Goal: Transaction & Acquisition: Book appointment/travel/reservation

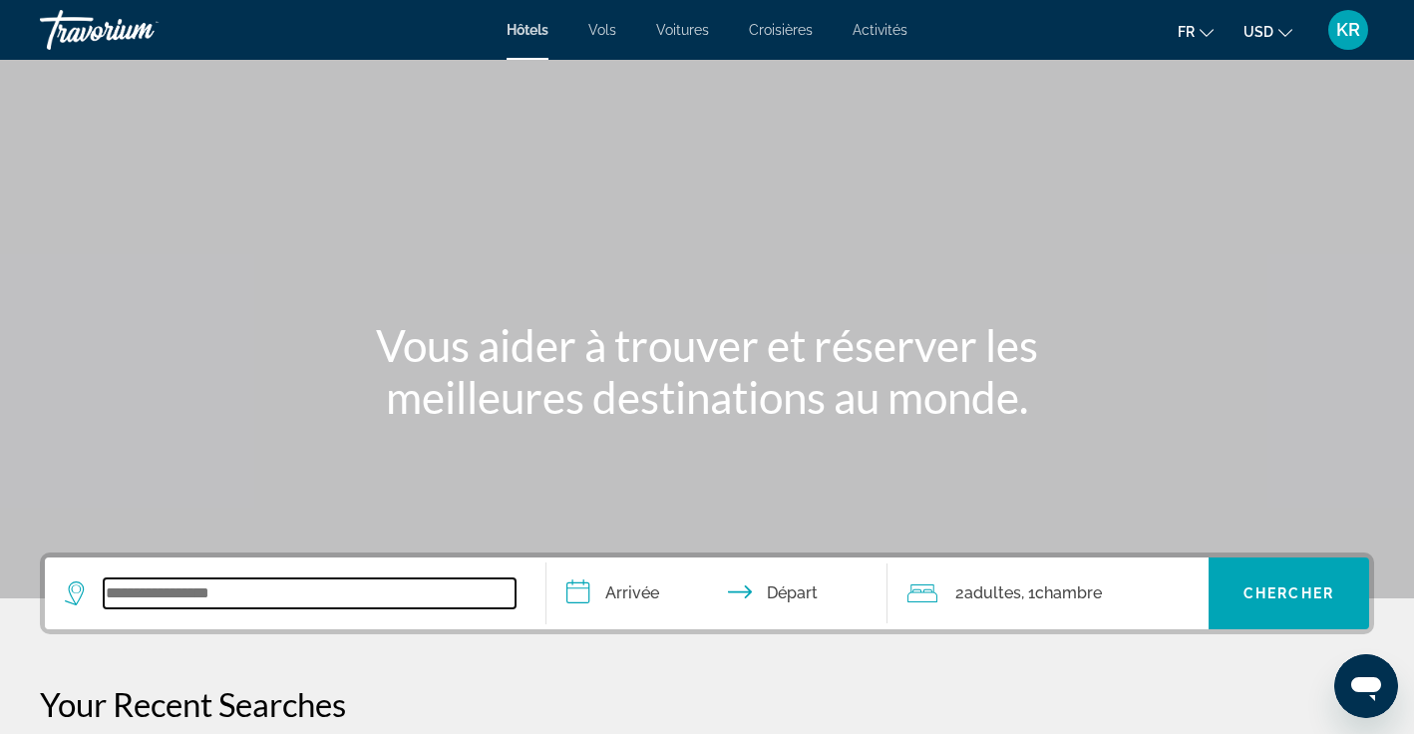
click at [116, 594] on input "Search widget" at bounding box center [310, 593] width 412 height 30
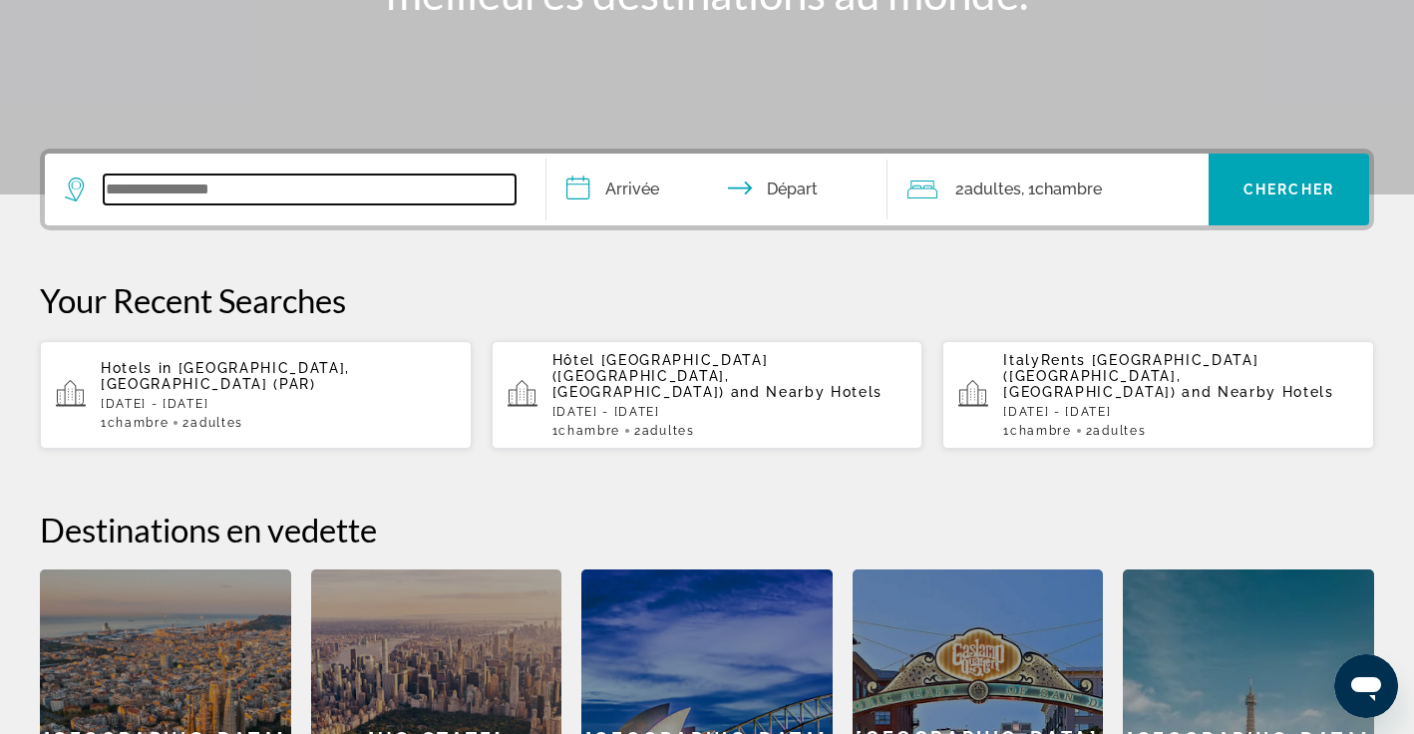
scroll to position [488, 0]
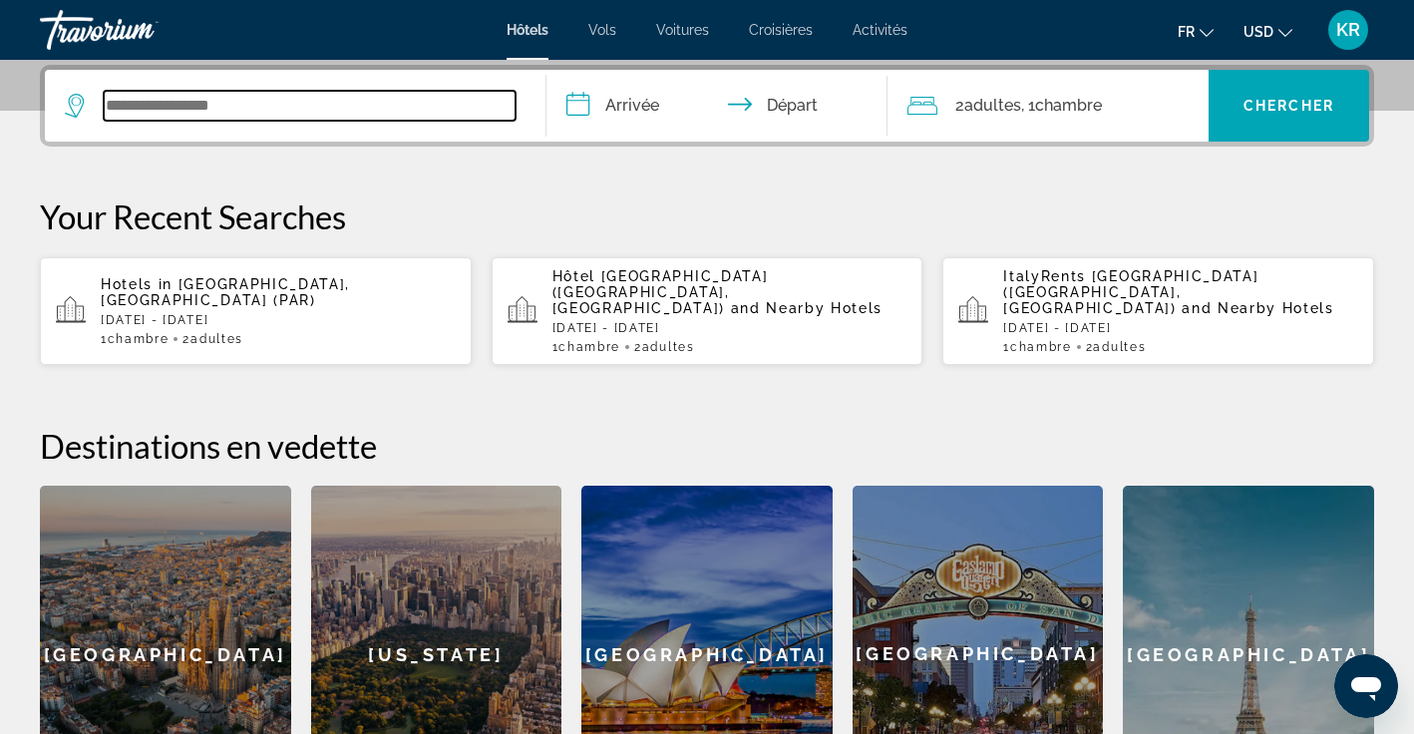
paste input "**********"
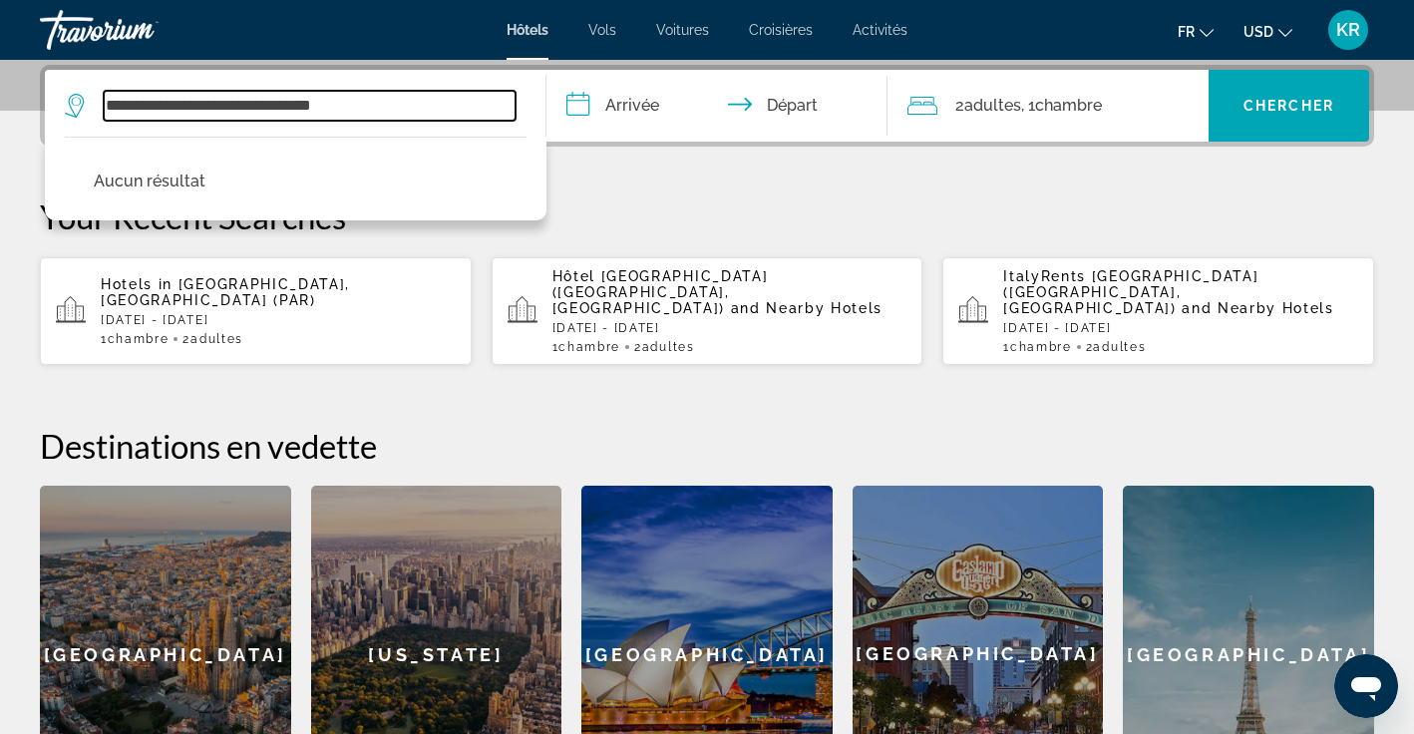
click at [232, 107] on input "**********" at bounding box center [310, 106] width 412 height 30
click at [314, 108] on input "**********" at bounding box center [310, 106] width 412 height 30
click at [323, 108] on input "**********" at bounding box center [310, 106] width 412 height 30
drag, startPoint x: 320, startPoint y: 109, endPoint x: 201, endPoint y: 106, distance: 118.7
click at [201, 106] on input "**********" at bounding box center [310, 106] width 412 height 30
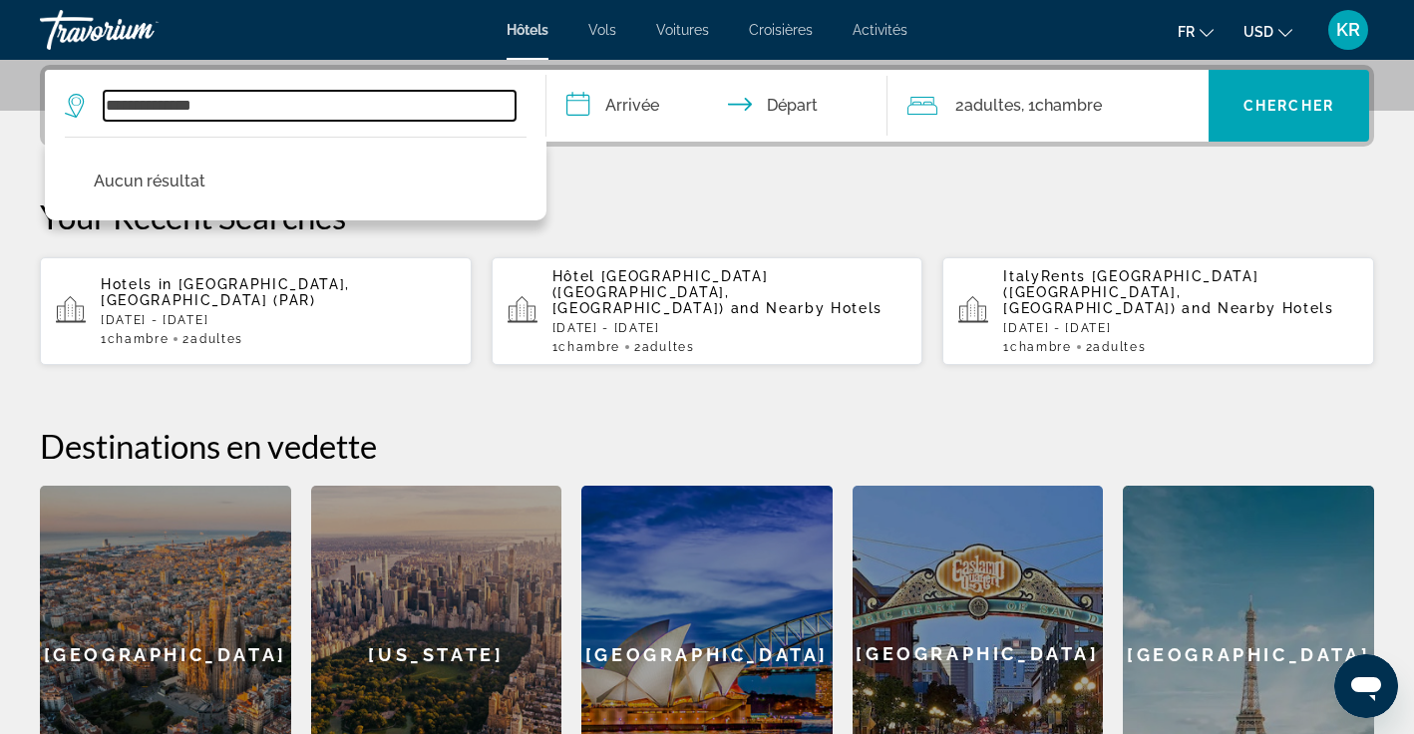
type input "**********"
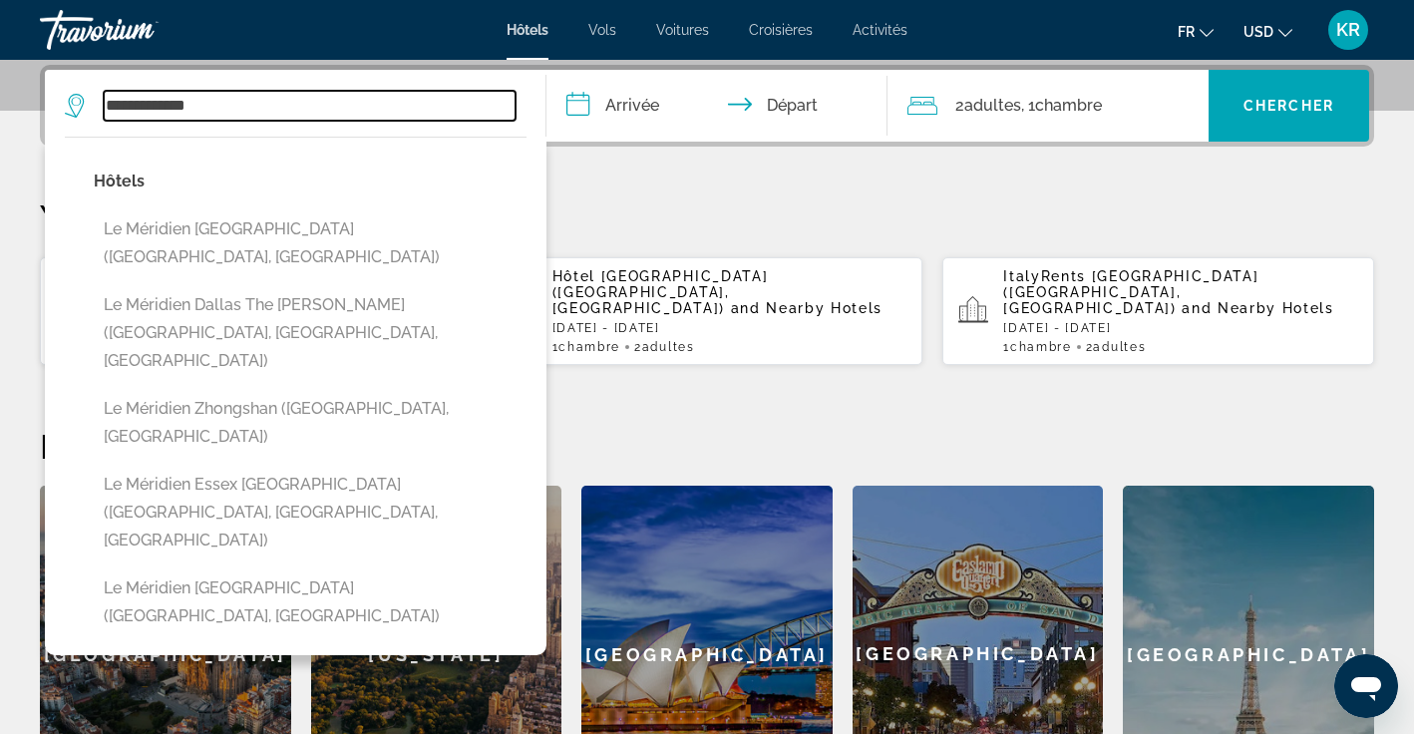
drag, startPoint x: 236, startPoint y: 101, endPoint x: 87, endPoint y: 97, distance: 149.6
click at [87, 97] on div "**********" at bounding box center [290, 106] width 451 height 30
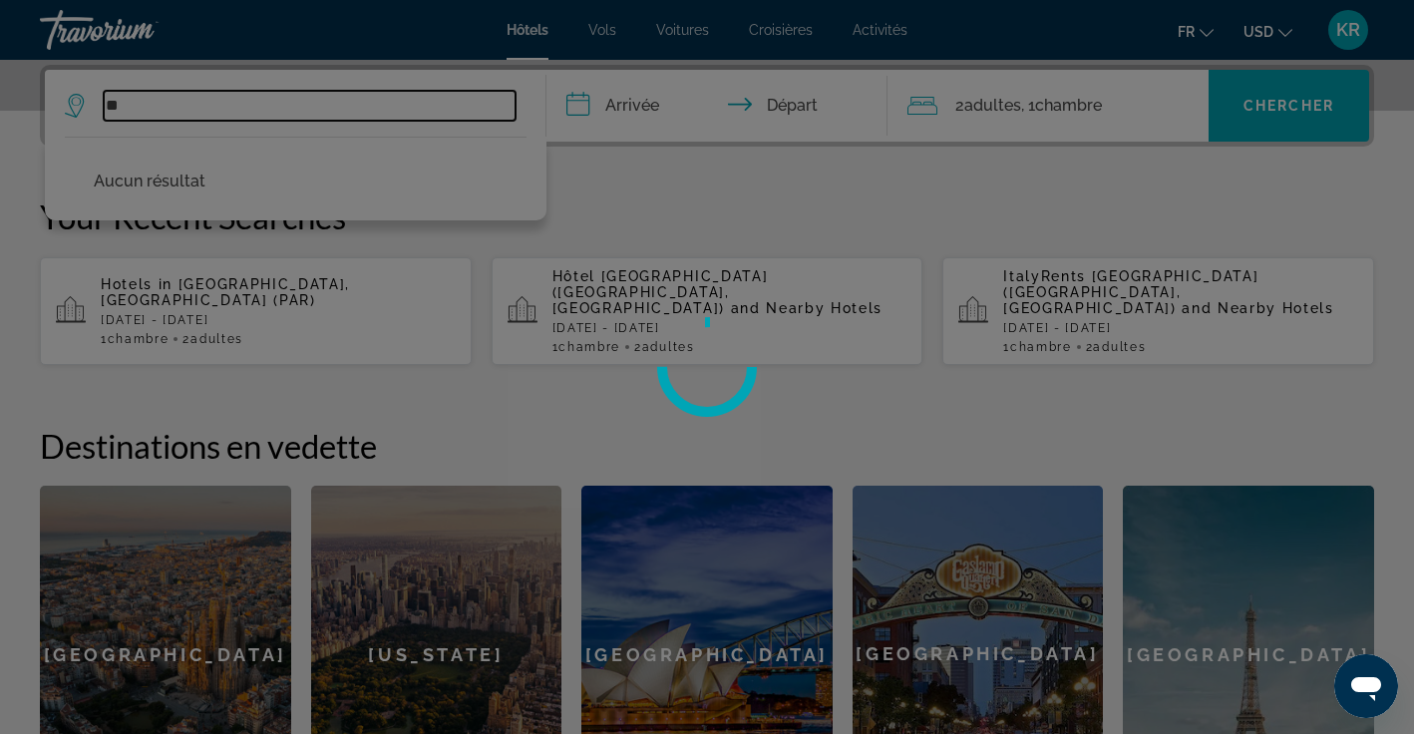
type input "*"
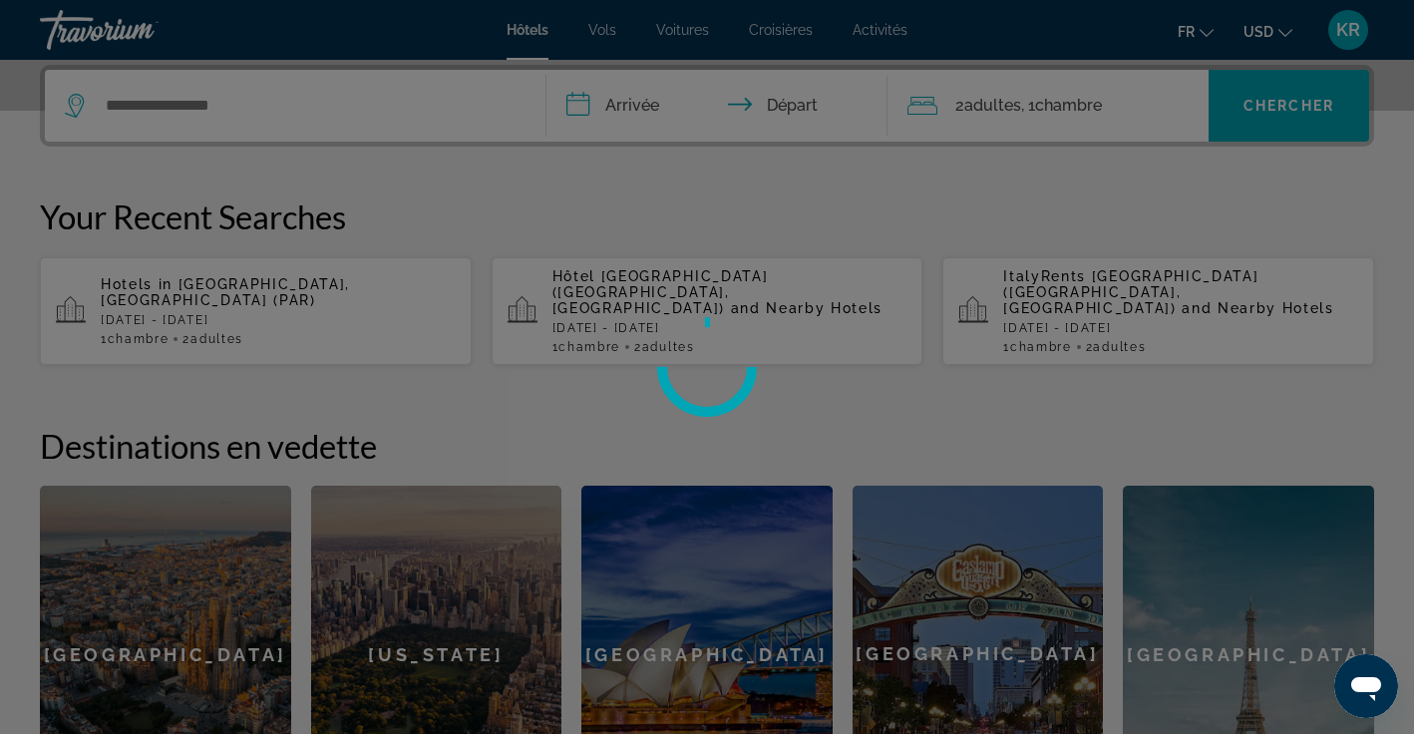
click at [468, 200] on div at bounding box center [707, 367] width 1414 height 734
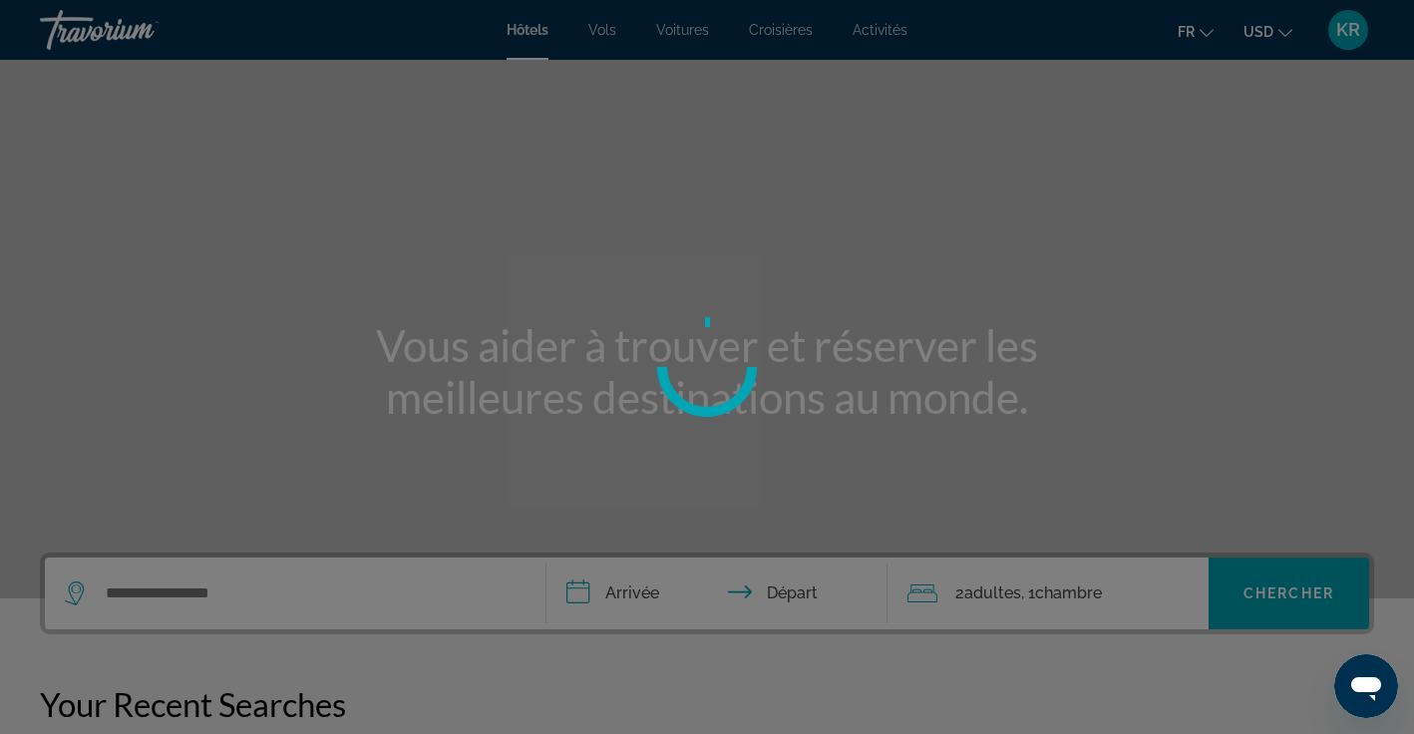
scroll to position [0, 0]
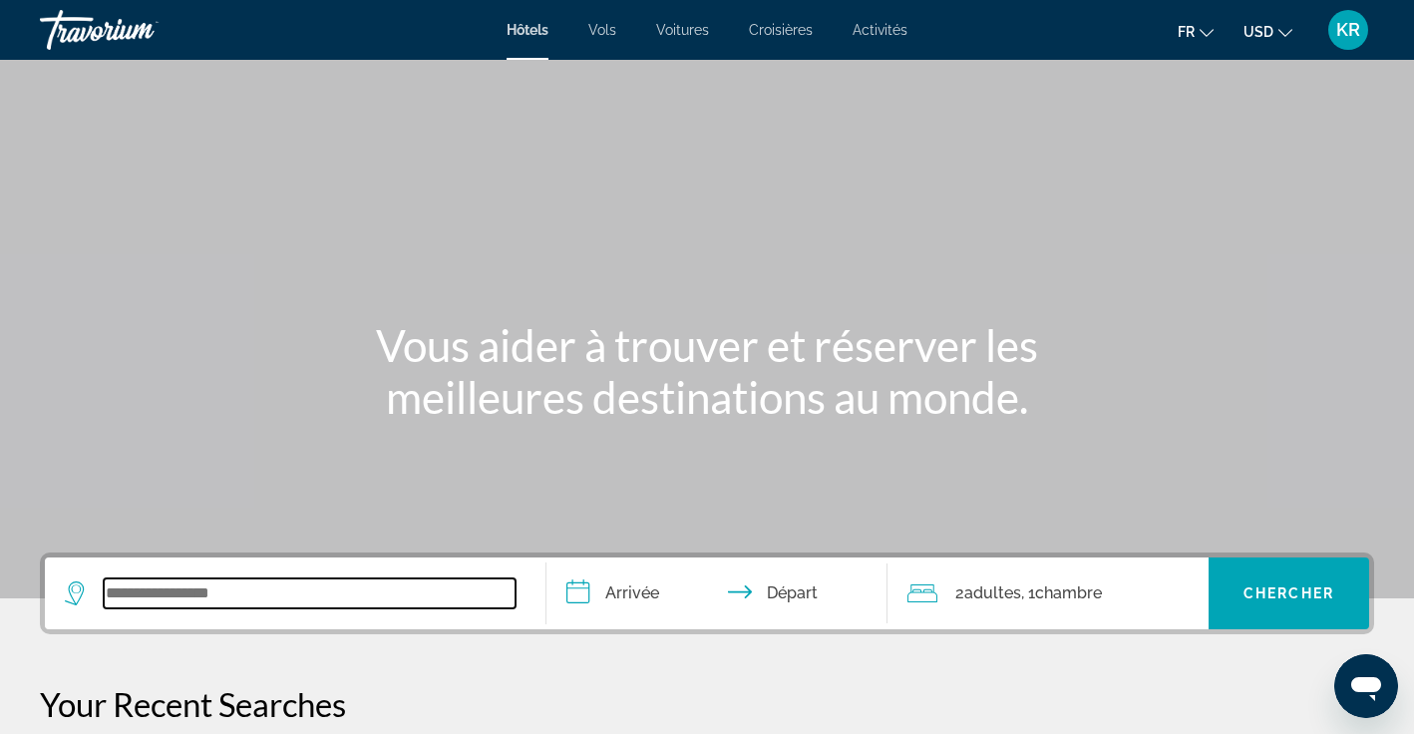
click at [167, 596] on input "Search widget" at bounding box center [310, 593] width 412 height 30
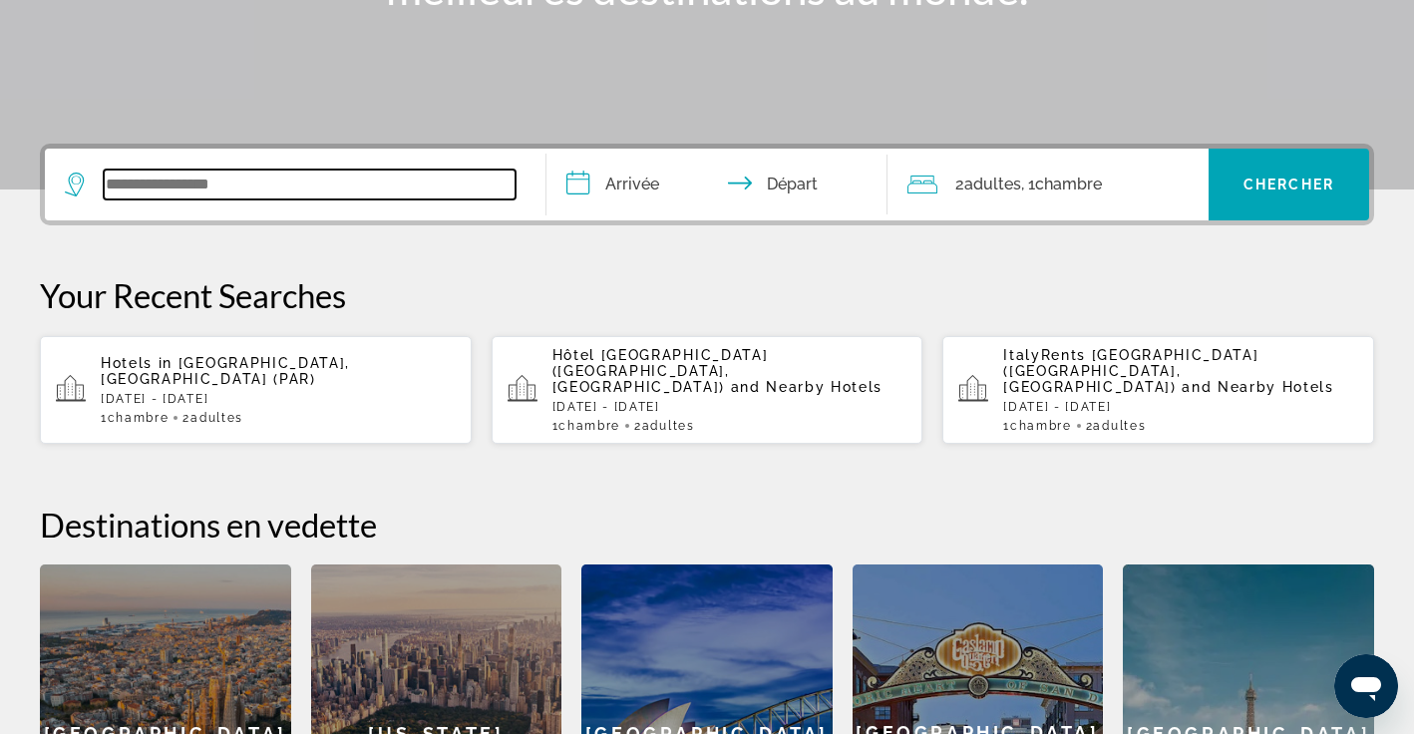
scroll to position [488, 0]
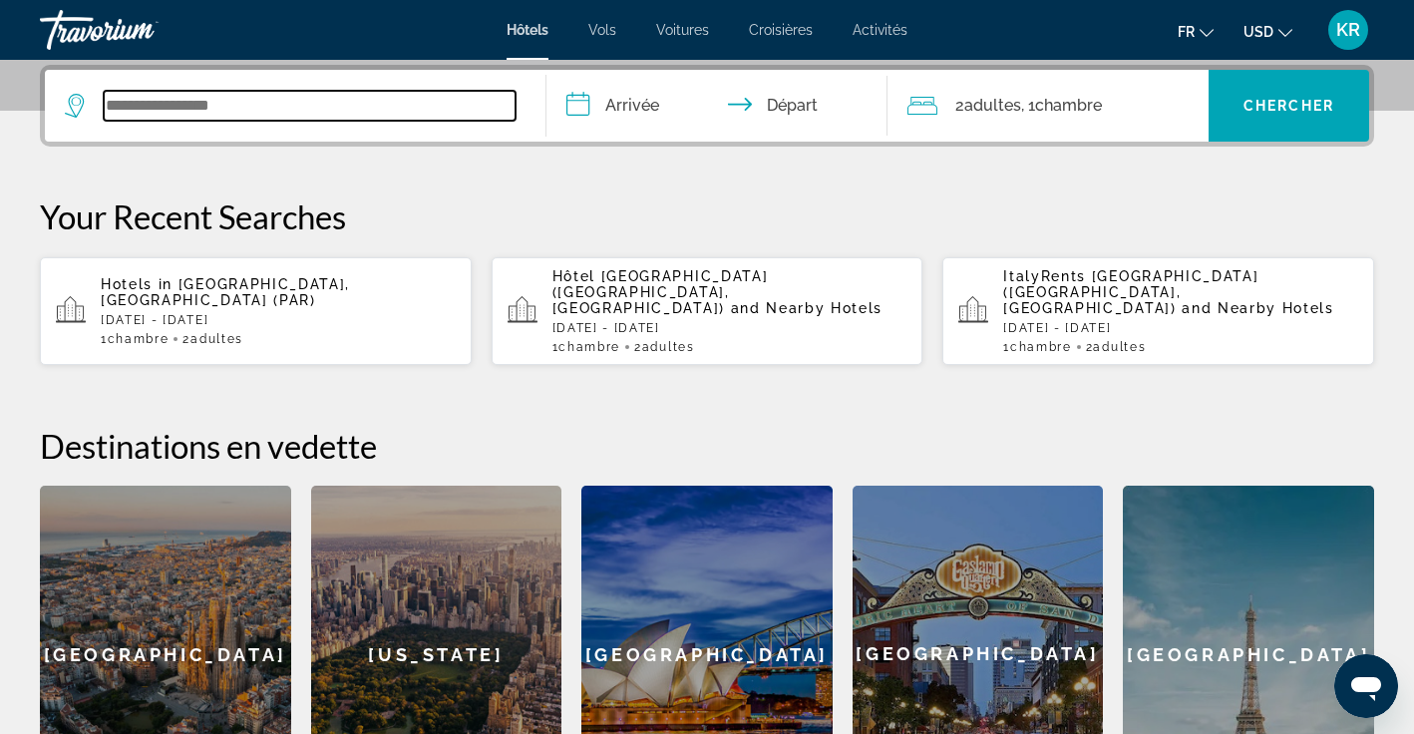
paste input "**********"
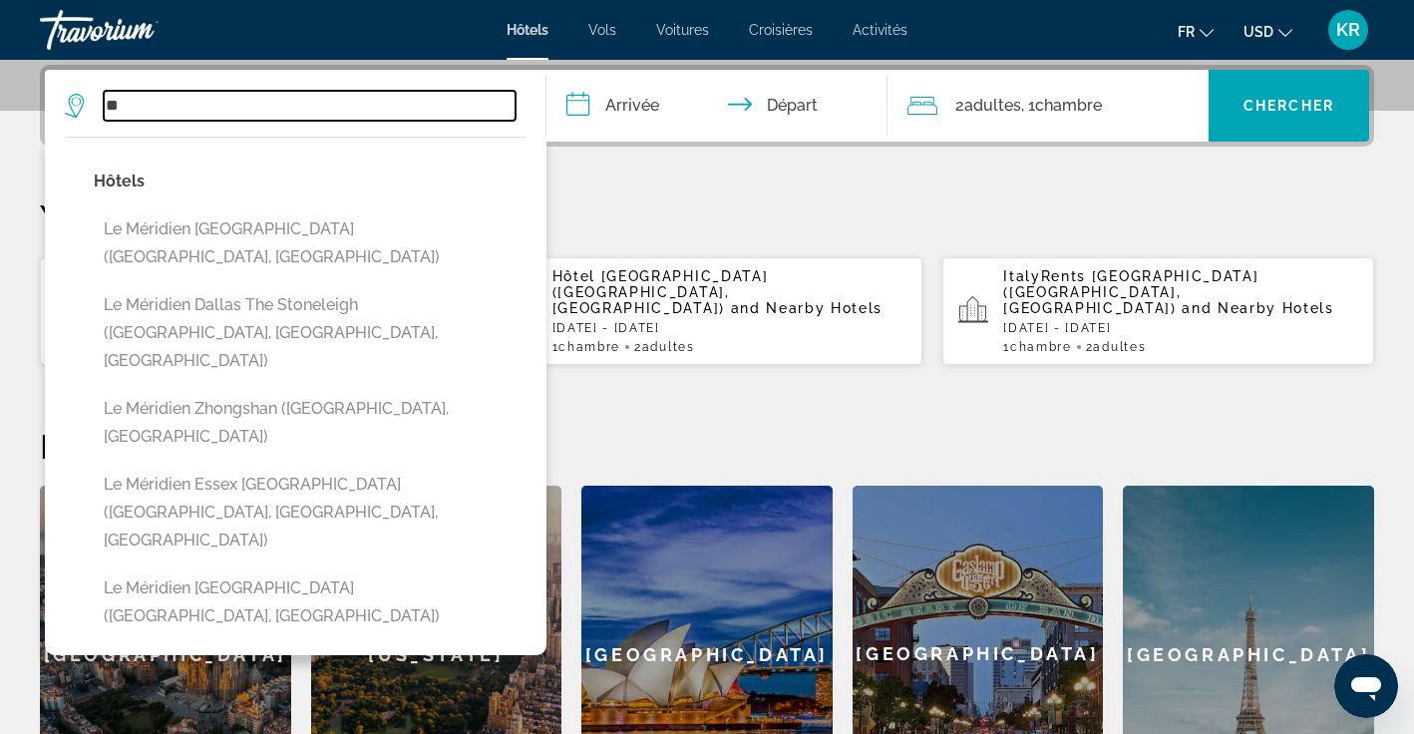
type input "*"
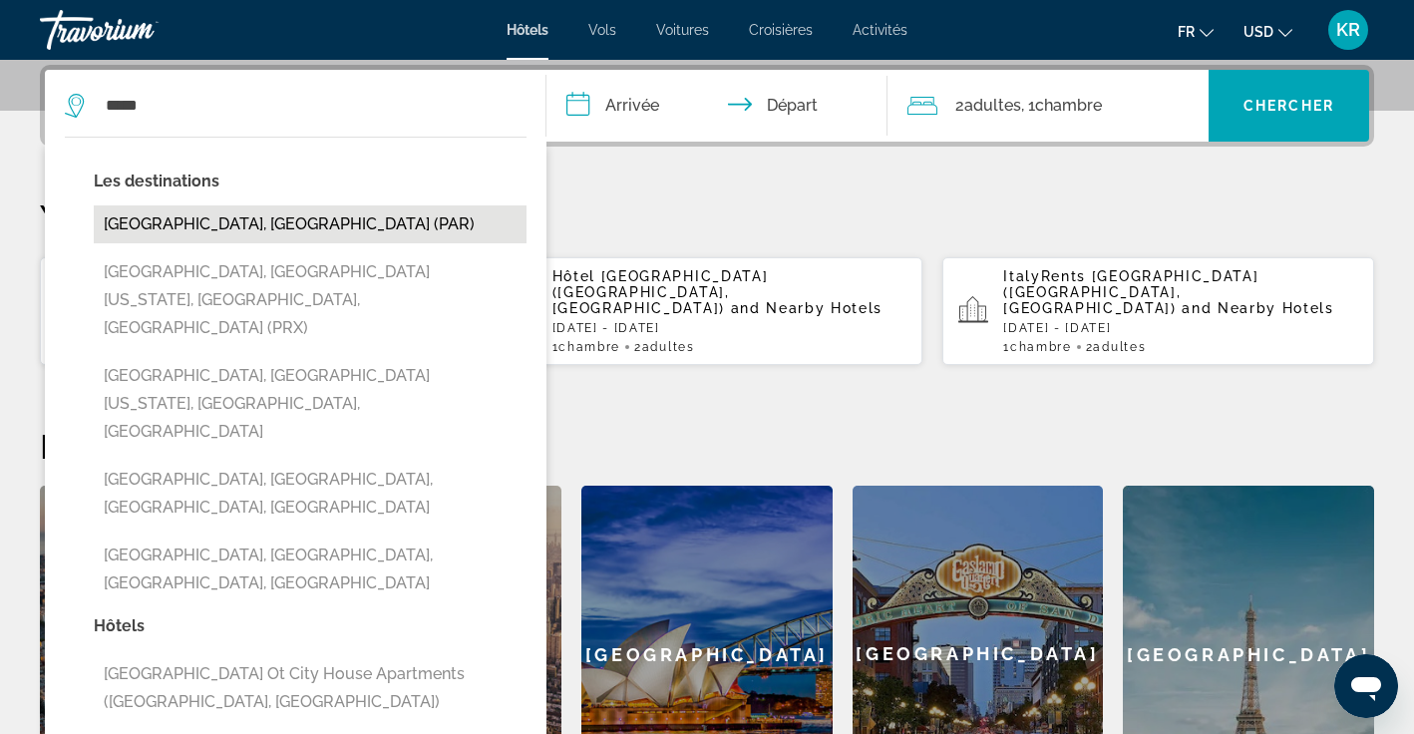
click at [395, 236] on button "[GEOGRAPHIC_DATA], [GEOGRAPHIC_DATA] (PAR)" at bounding box center [310, 224] width 433 height 38
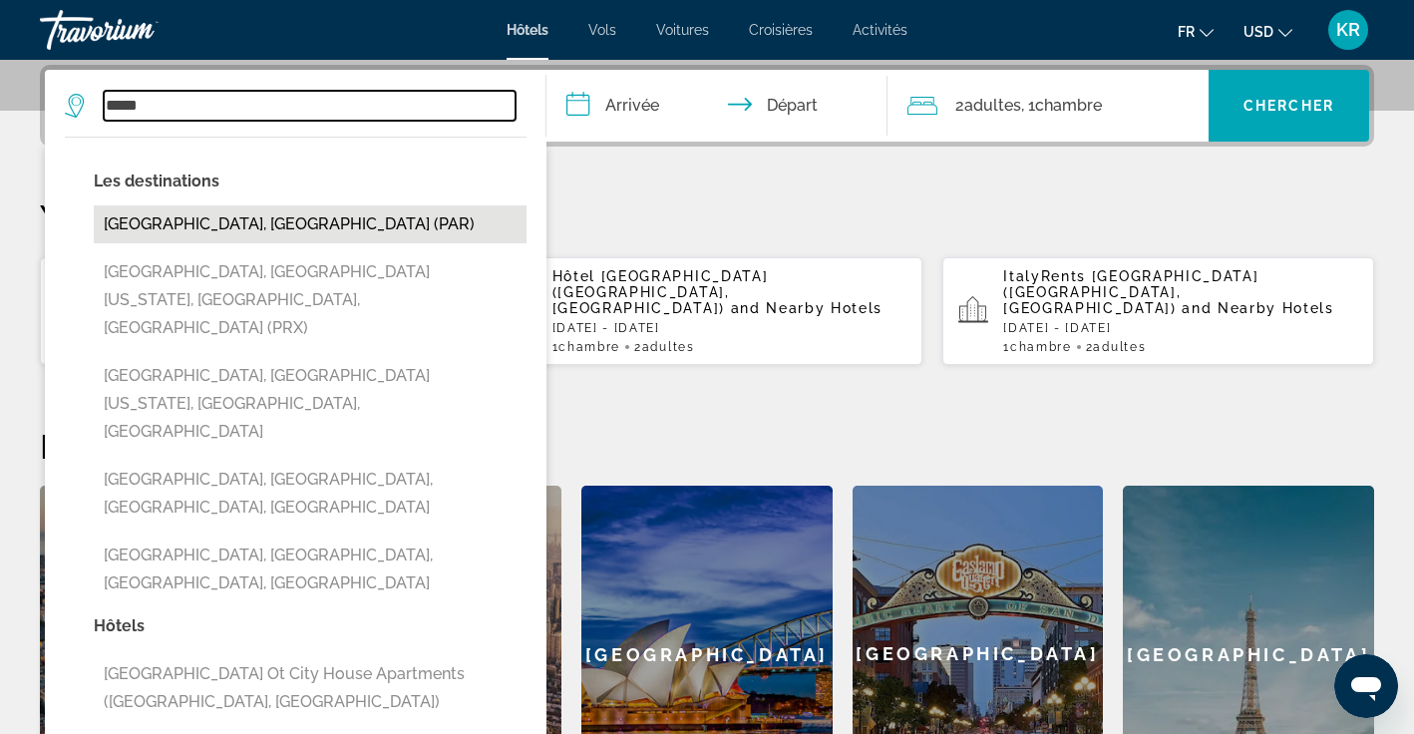
type input "**********"
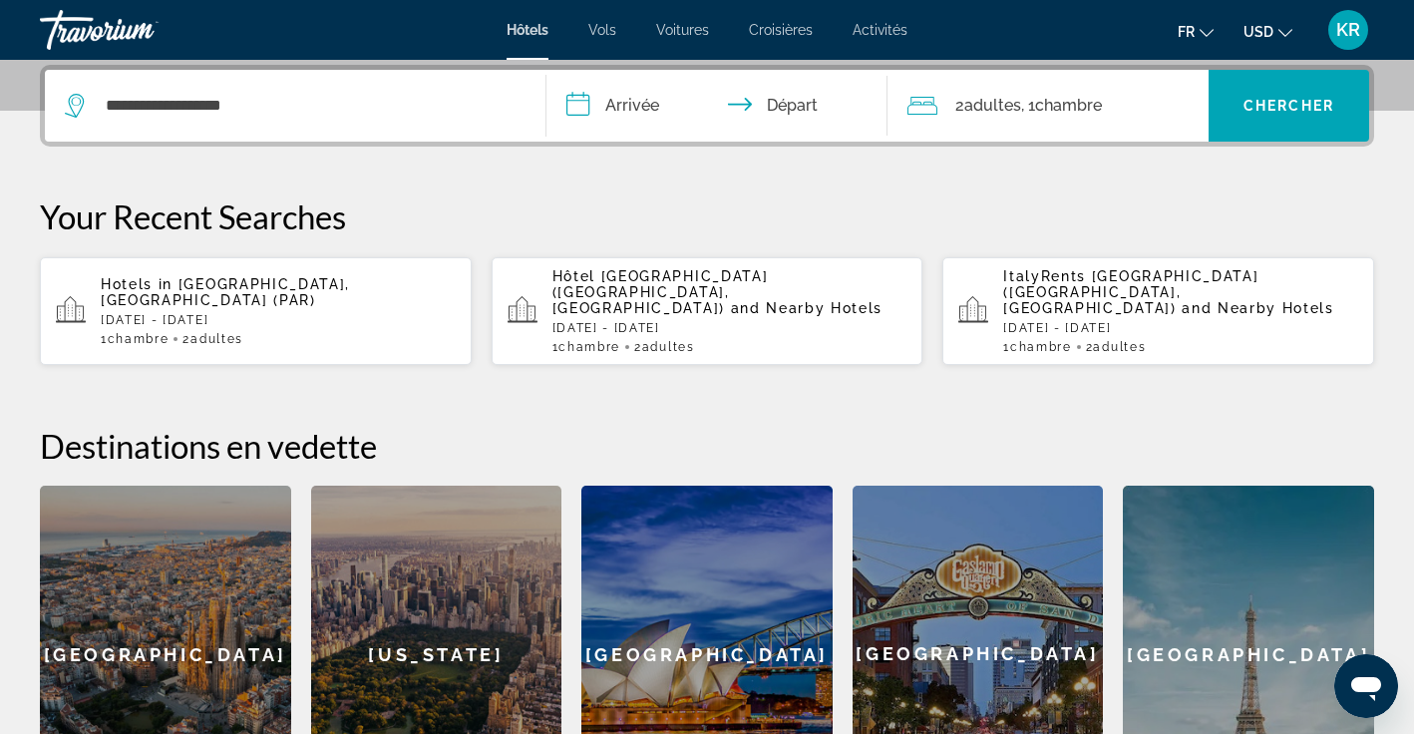
click at [622, 107] on input "**********" at bounding box center [720, 109] width 349 height 78
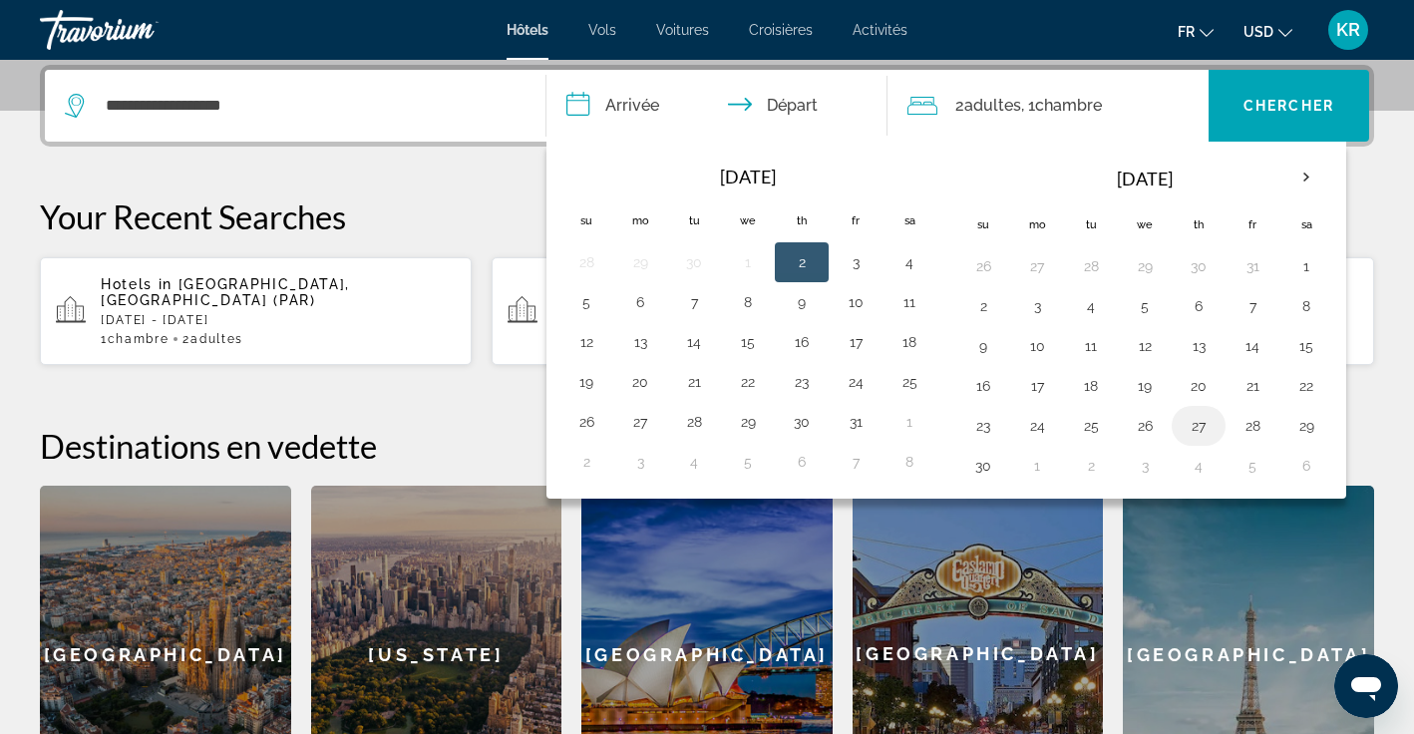
click at [1201, 432] on button "27" at bounding box center [1199, 426] width 32 height 28
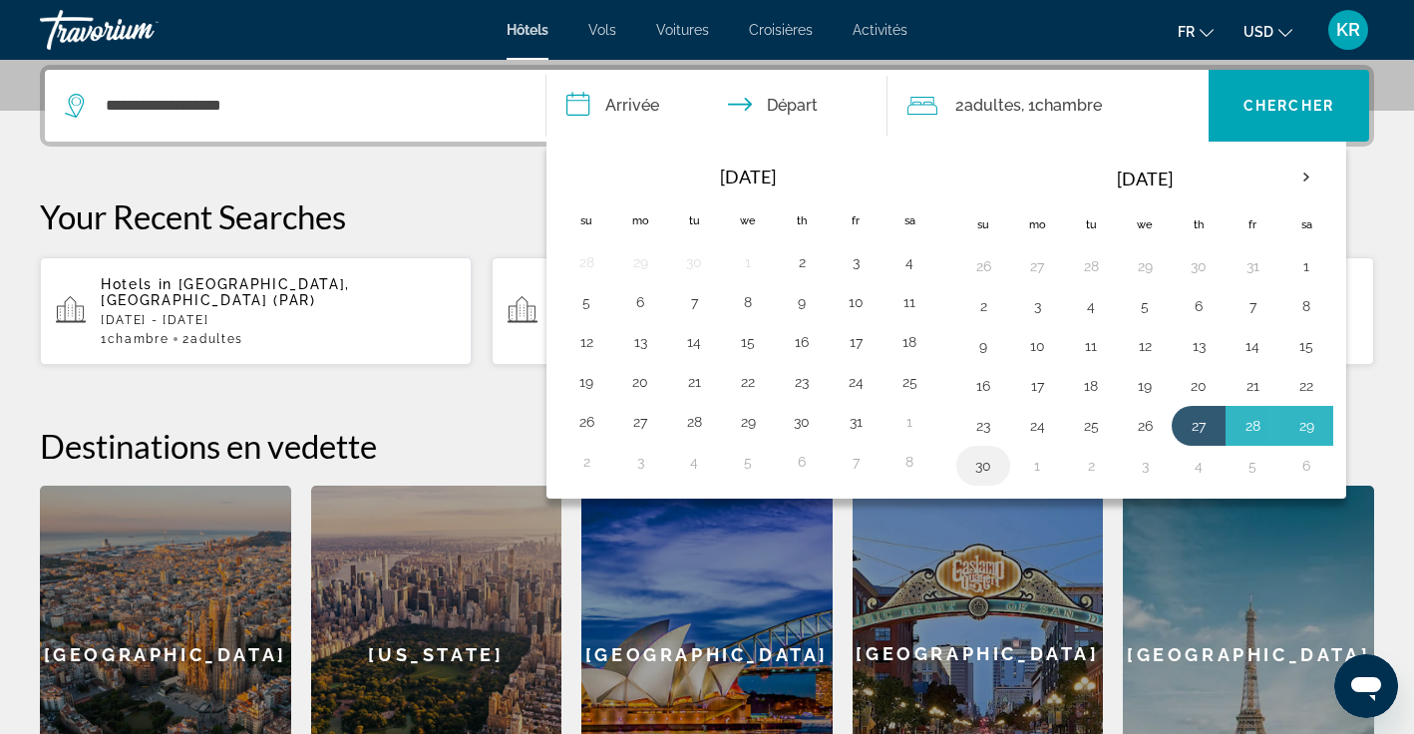
click at [982, 469] on button "30" at bounding box center [983, 466] width 32 height 28
type input "**********"
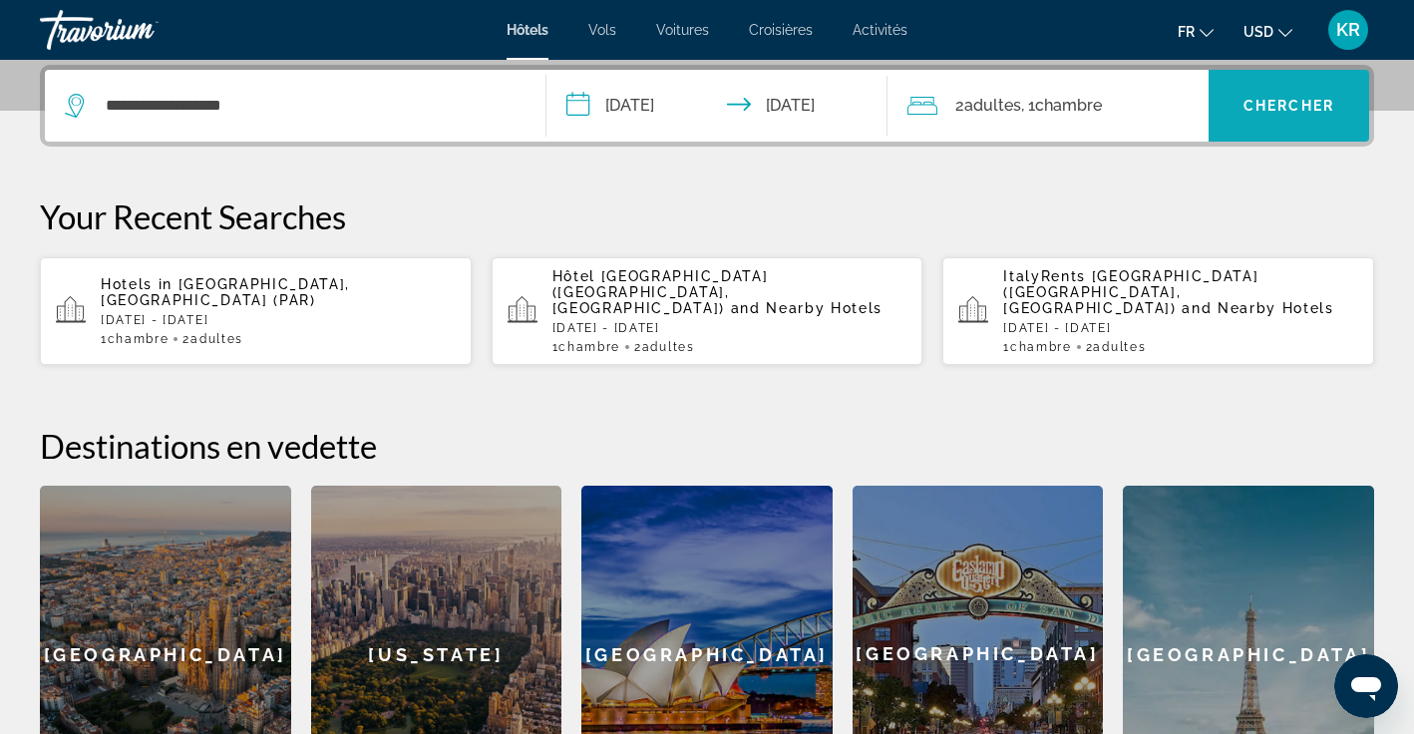
click at [1283, 121] on span "Search widget" at bounding box center [1288, 106] width 161 height 48
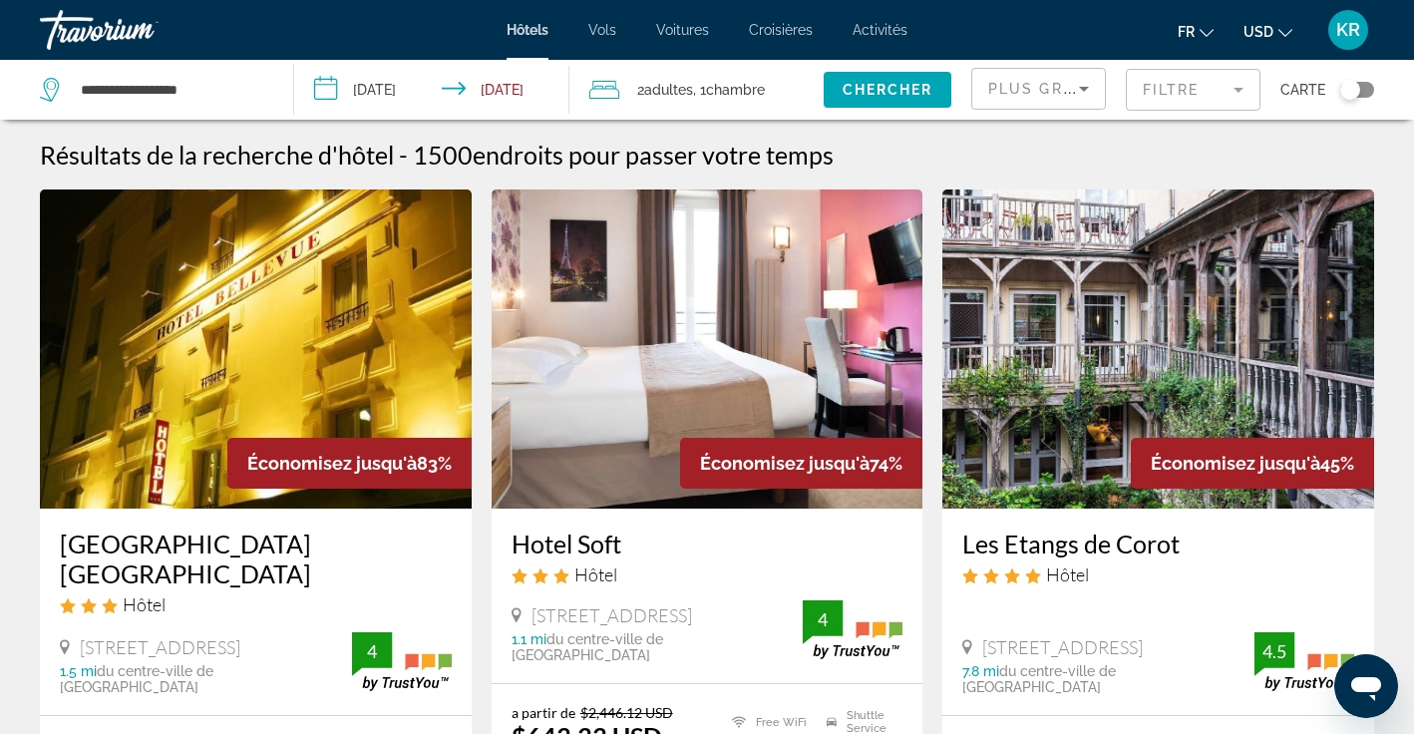
click at [1272, 33] on span "USD" at bounding box center [1258, 32] width 30 height 16
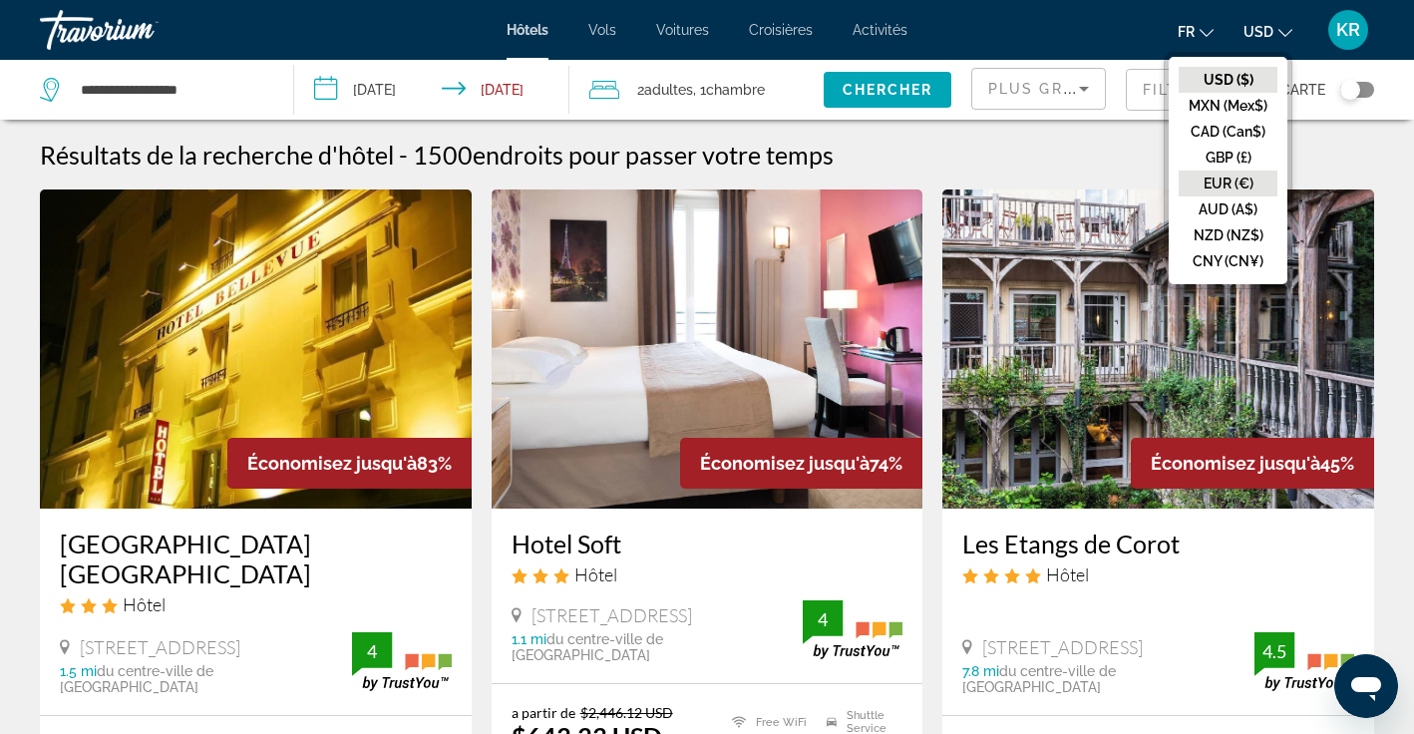
click at [1248, 180] on button "EUR (€)" at bounding box center [1228, 184] width 99 height 26
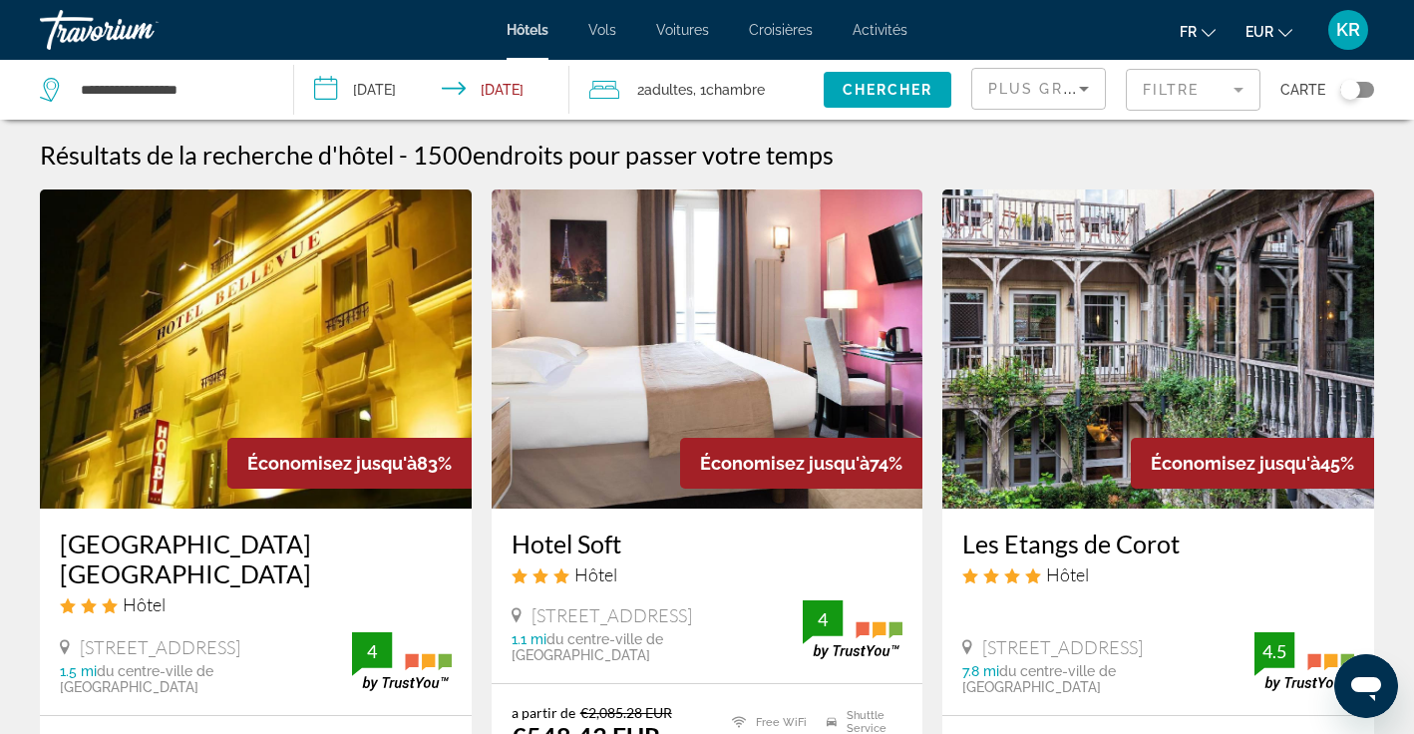
click at [1356, 89] on div "Toggle map" at bounding box center [1350, 90] width 20 height 20
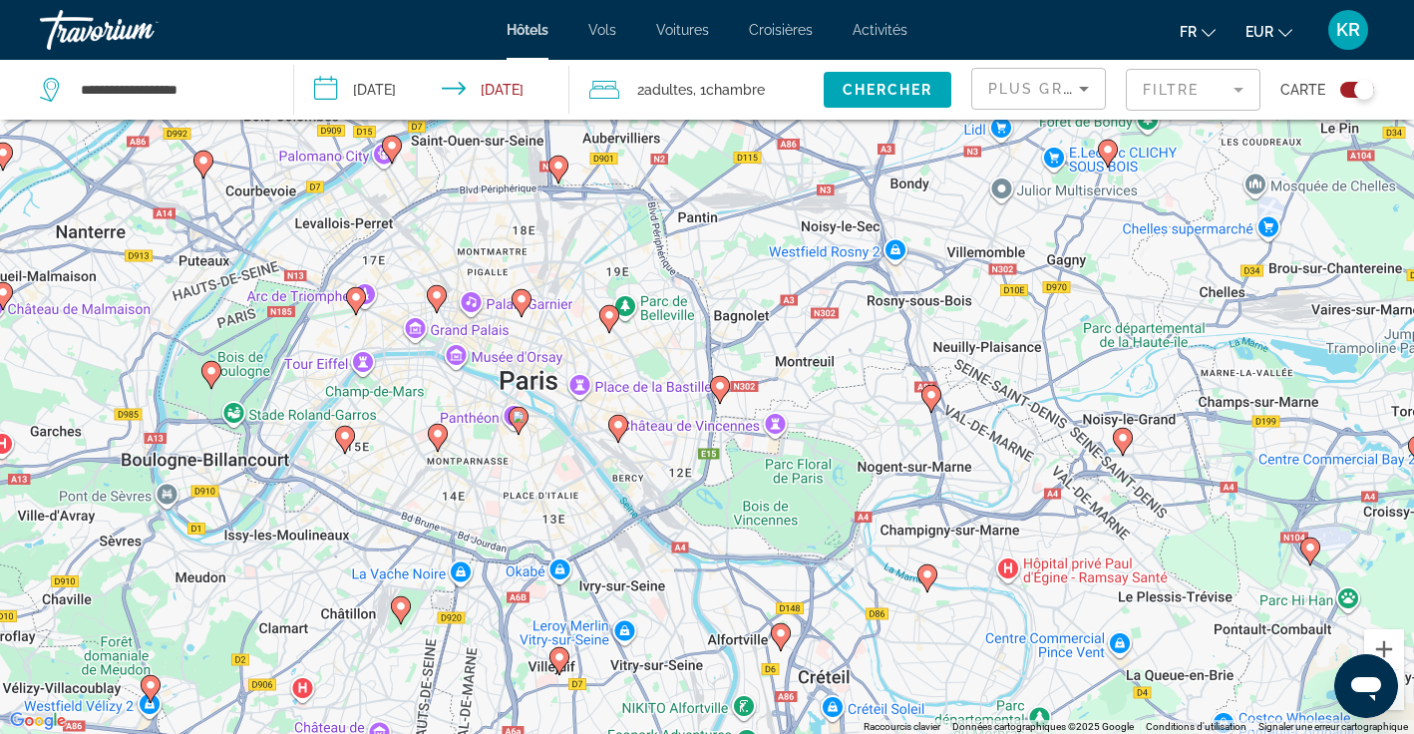
drag, startPoint x: 742, startPoint y: 276, endPoint x: 634, endPoint y: 464, distance: 216.2
click at [634, 465] on div "Pour activer le glissement avec le clavier, appuyez sur Alt+Entrée. Une fois ce…" at bounding box center [707, 367] width 1414 height 734
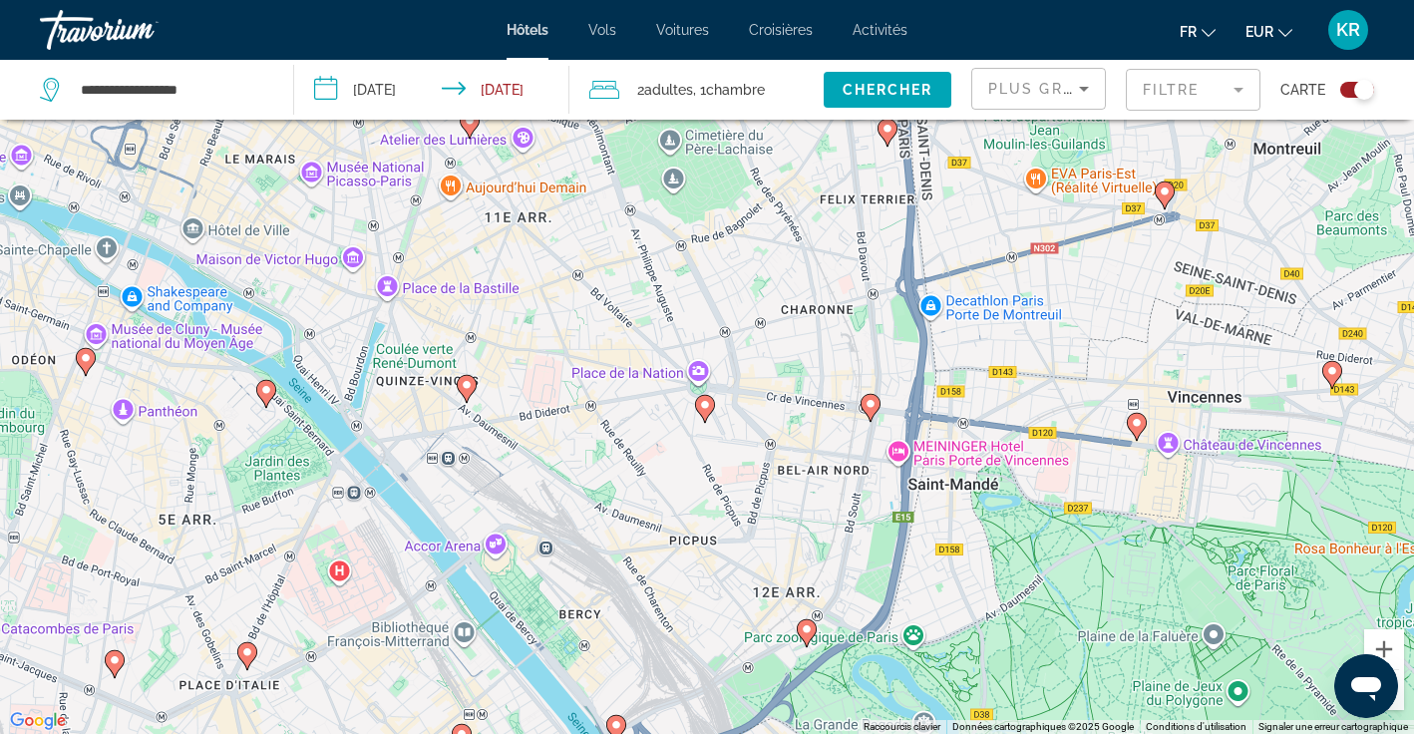
drag, startPoint x: 771, startPoint y: 339, endPoint x: 750, endPoint y: 428, distance: 91.2
click at [750, 428] on div "Pour activer le glissement avec le clavier, appuyez sur Alt+Entrée. Une fois ce…" at bounding box center [707, 367] width 1414 height 734
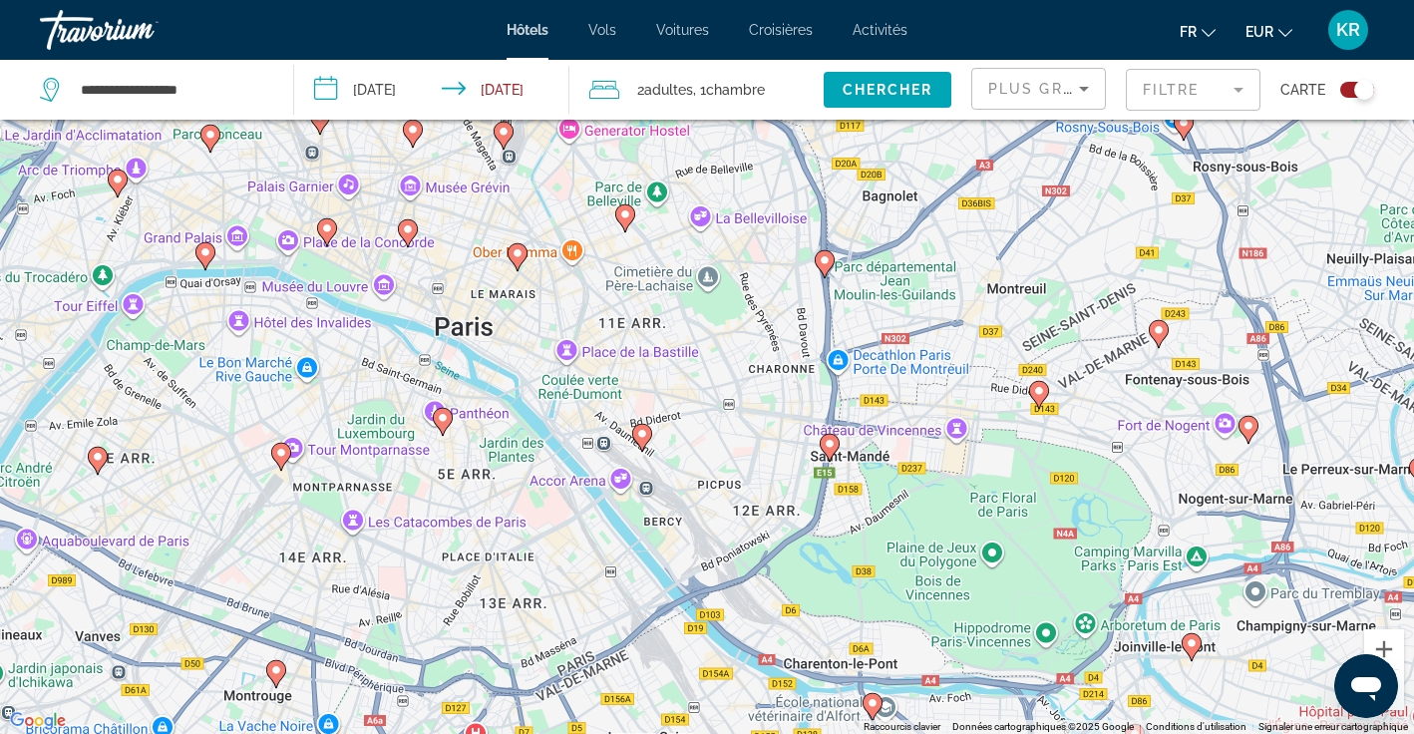
click at [645, 441] on icon "Main content" at bounding box center [642, 438] width 18 height 26
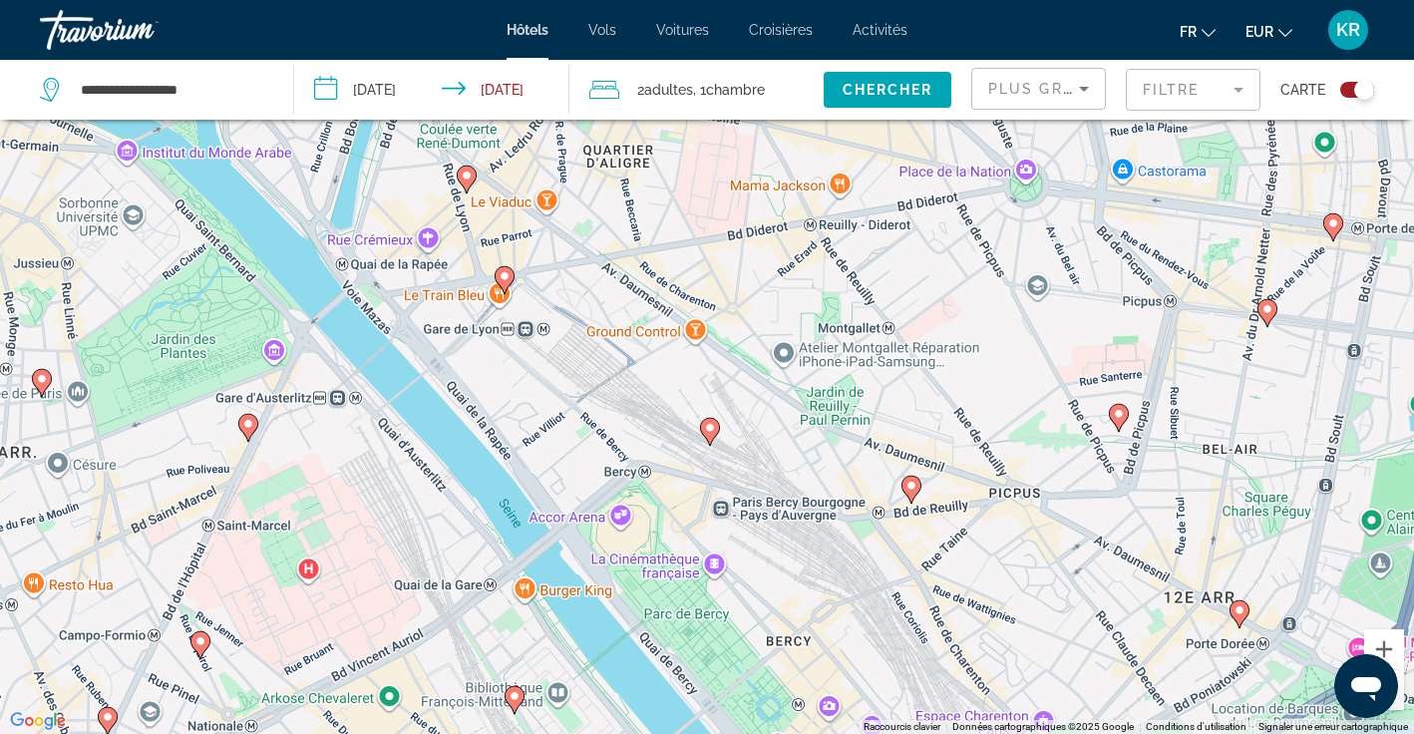
click at [713, 443] on gmp-advanced-marker "Main content" at bounding box center [710, 432] width 20 height 30
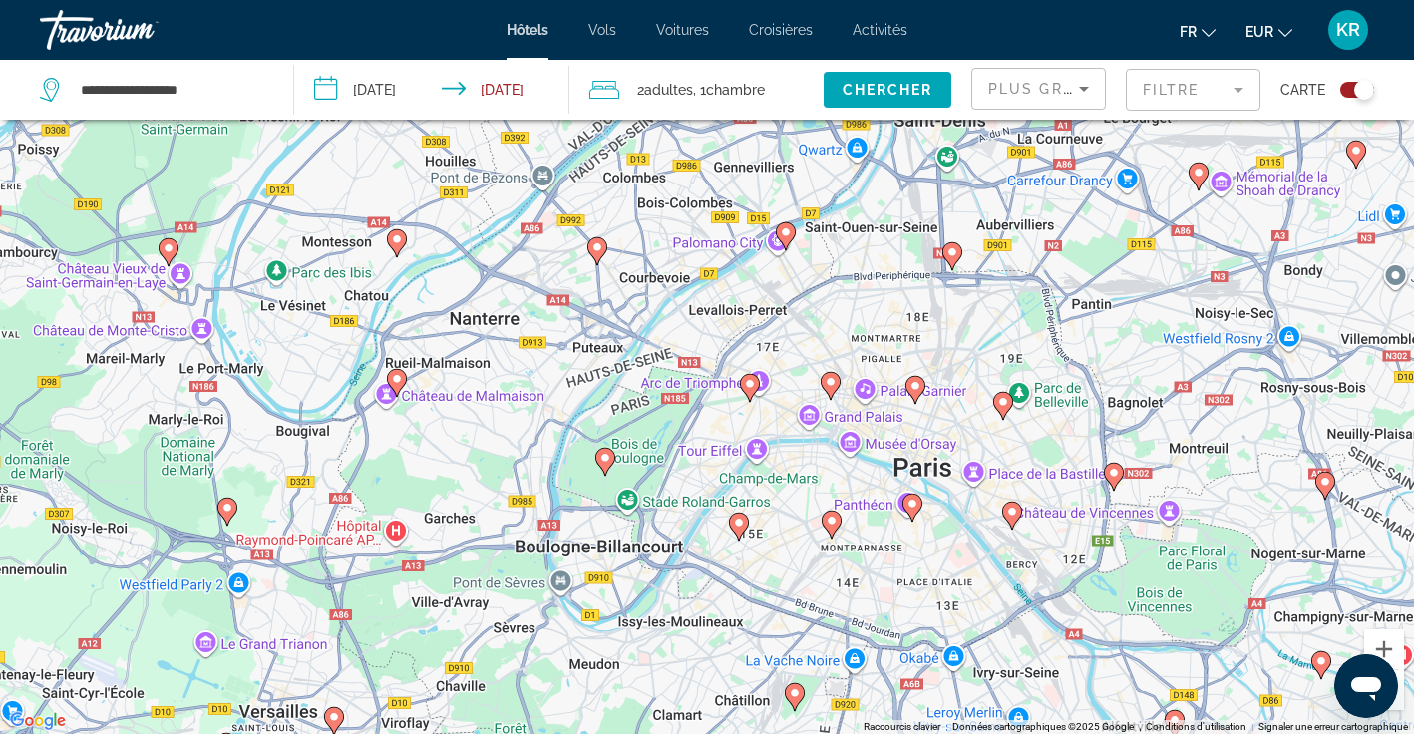
drag, startPoint x: 378, startPoint y: 316, endPoint x: 706, endPoint y: 465, distance: 360.1
click at [706, 466] on div "Pour activer le glissement avec le clavier, appuyez sur Alt+Entrée. Une fois ce…" at bounding box center [707, 367] width 1414 height 734
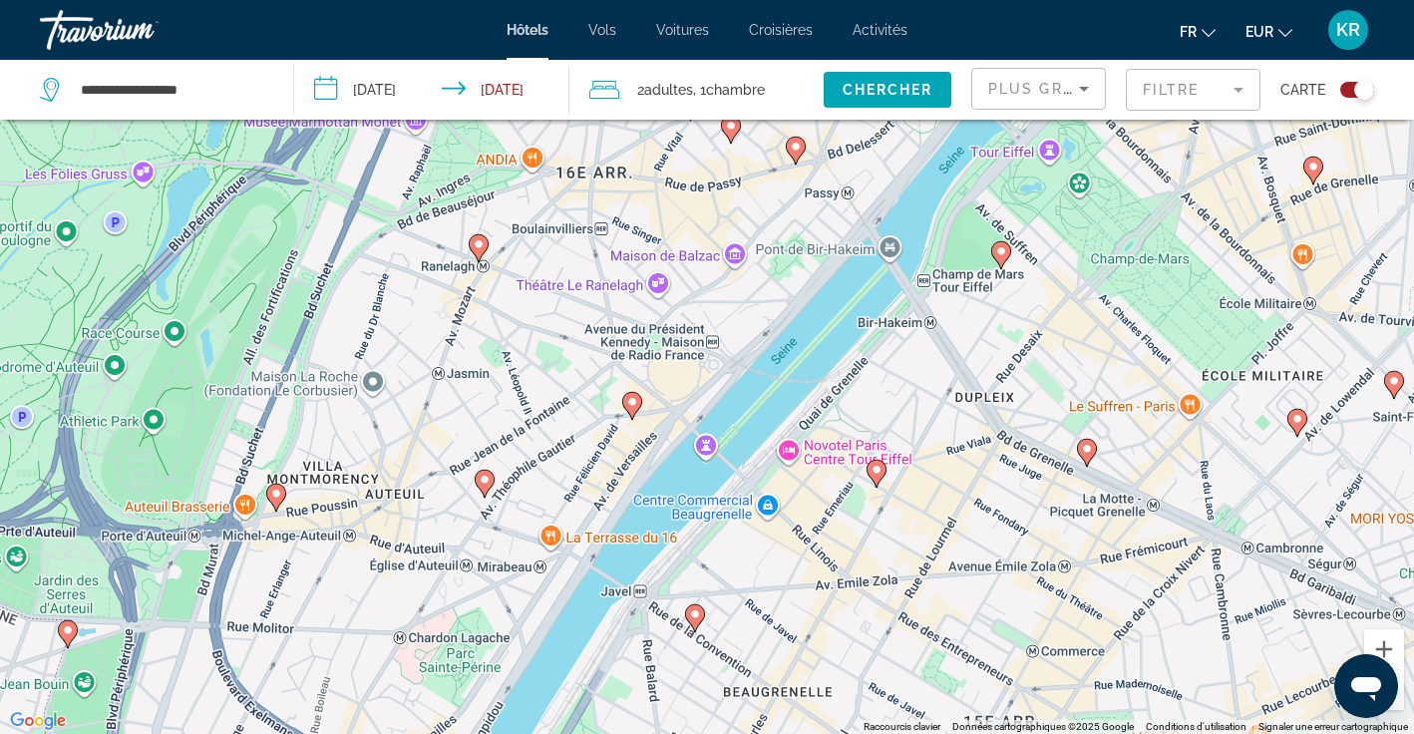
drag, startPoint x: 845, startPoint y: 530, endPoint x: 784, endPoint y: 236, distance: 300.4
click at [784, 236] on div "Pour activer le glissement avec le clavier, appuyez sur Alt+Entrée. Une fois ce…" at bounding box center [707, 367] width 1414 height 734
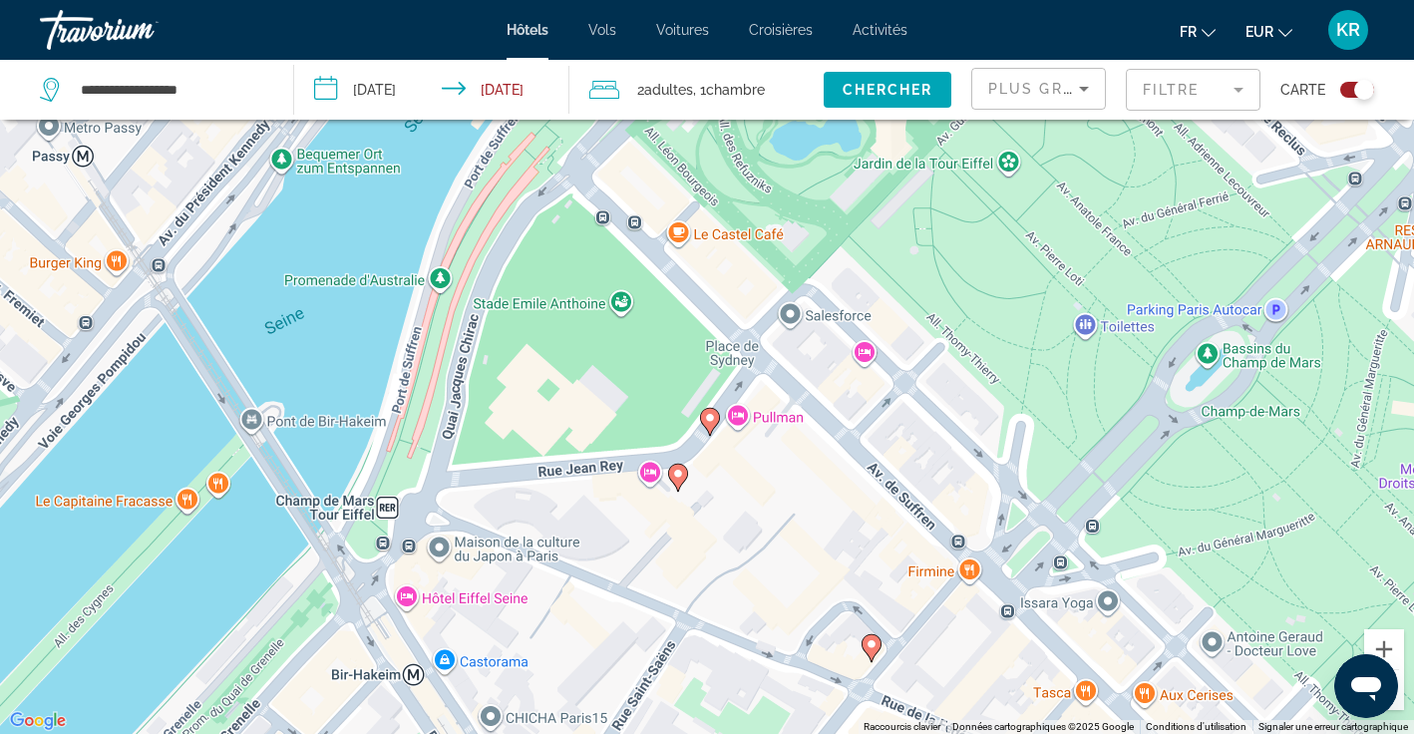
drag, startPoint x: 1184, startPoint y: 200, endPoint x: 640, endPoint y: 627, distance: 691.0
click at [640, 627] on div "Pour activer le glissement avec le clavier, appuyez sur Alt+Entrée. Une fois ce…" at bounding box center [707, 367] width 1414 height 734
click at [865, 361] on div "Pour activer le glissement avec le clavier, appuyez sur Alt+Entrée. Une fois ce…" at bounding box center [707, 367] width 1414 height 734
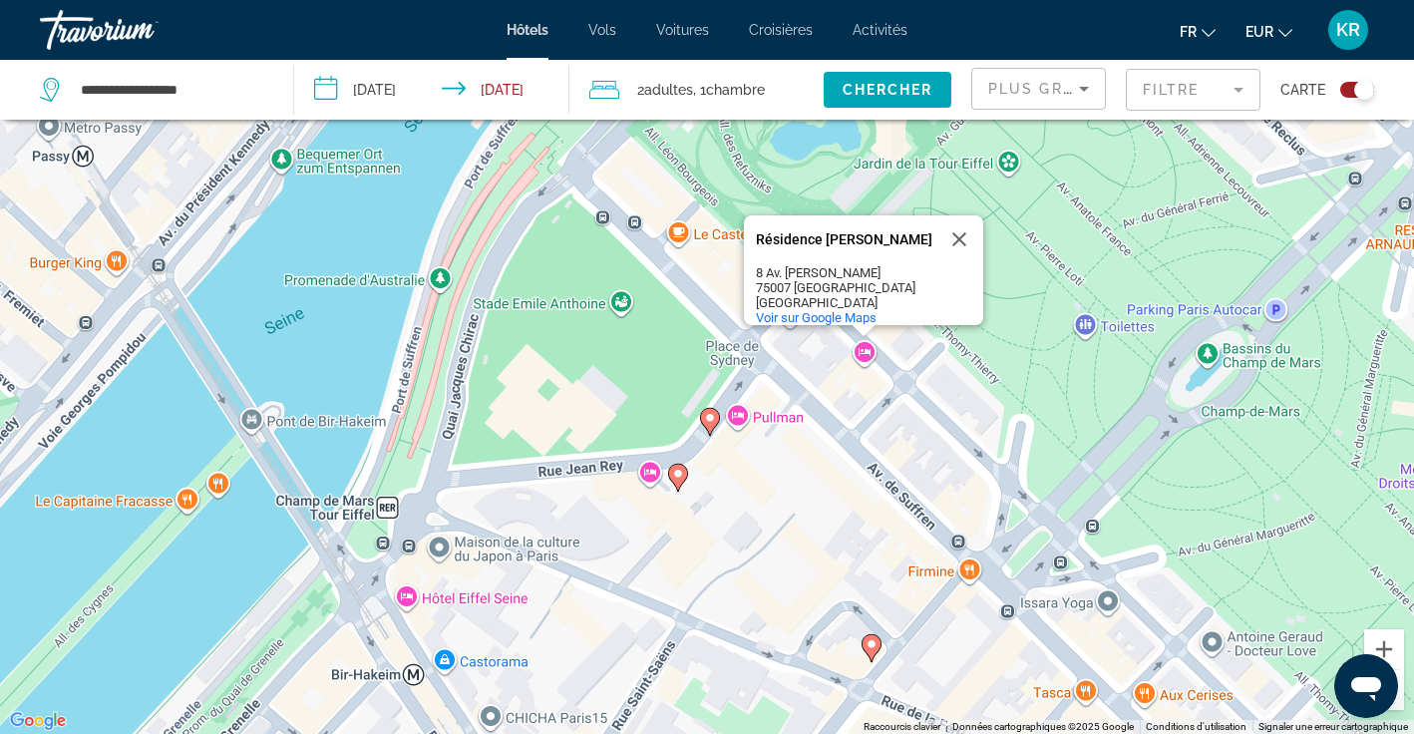
click at [654, 489] on div "Pour activer le glissement avec le clavier, appuyez sur Alt+Entrée. Une fois ce…" at bounding box center [707, 367] width 1414 height 734
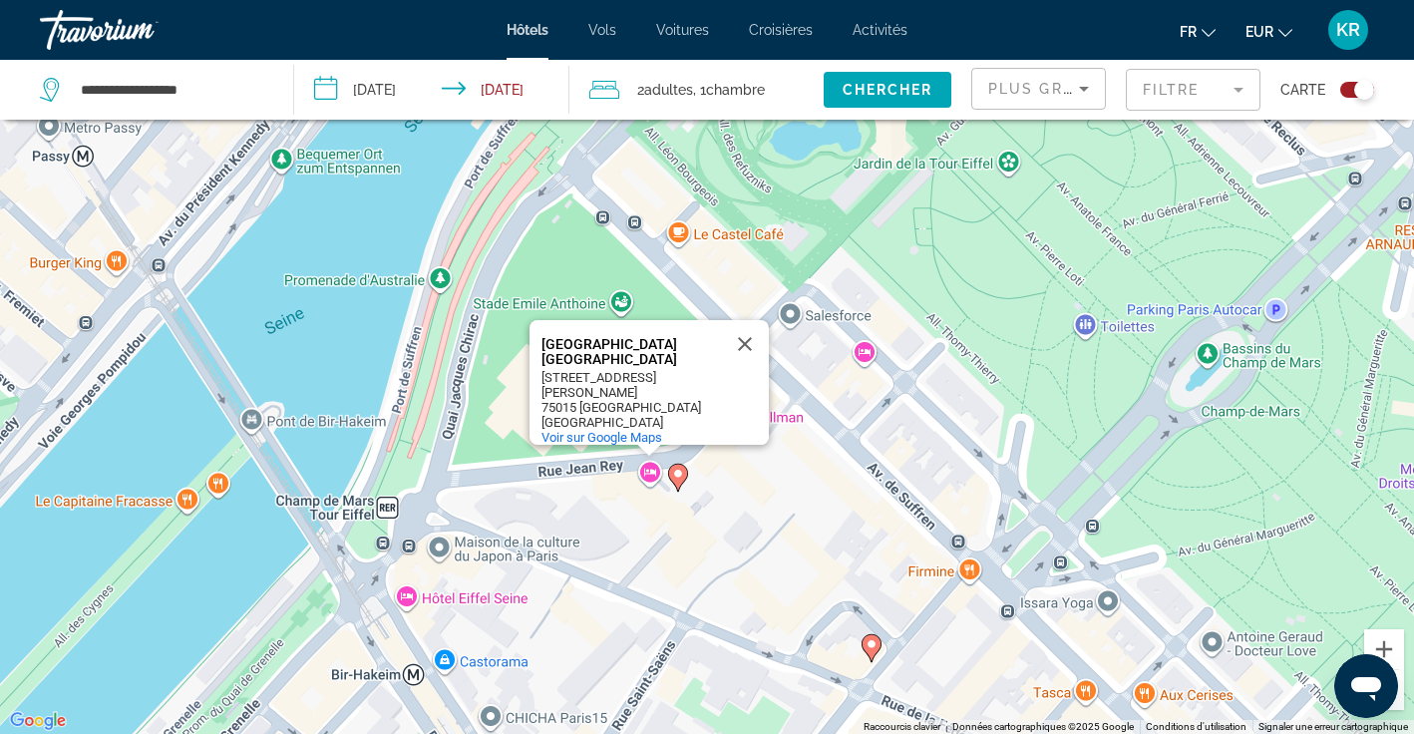
click at [756, 467] on div "Pour activer le glissement avec le clavier, appuyez sur Alt+Entrée. Une fois ce…" at bounding box center [707, 367] width 1414 height 734
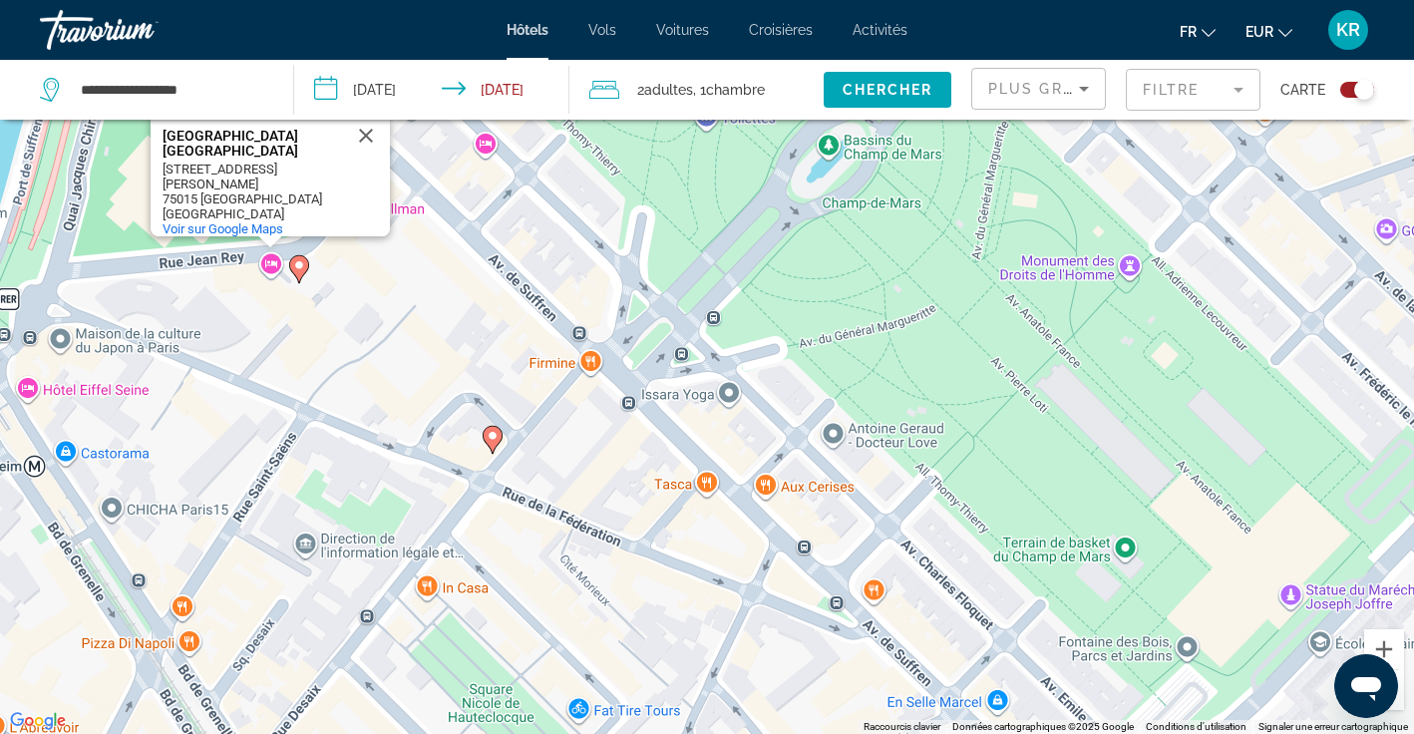
drag, startPoint x: 997, startPoint y: 324, endPoint x: 616, endPoint y: 119, distance: 432.7
click at [616, 119] on div "**********" at bounding box center [707, 427] width 1414 height 854
drag, startPoint x: 616, startPoint y: 119, endPoint x: 563, endPoint y: 3, distance: 127.2
click at [563, 3] on div "**********" at bounding box center [707, 247] width 1414 height 734
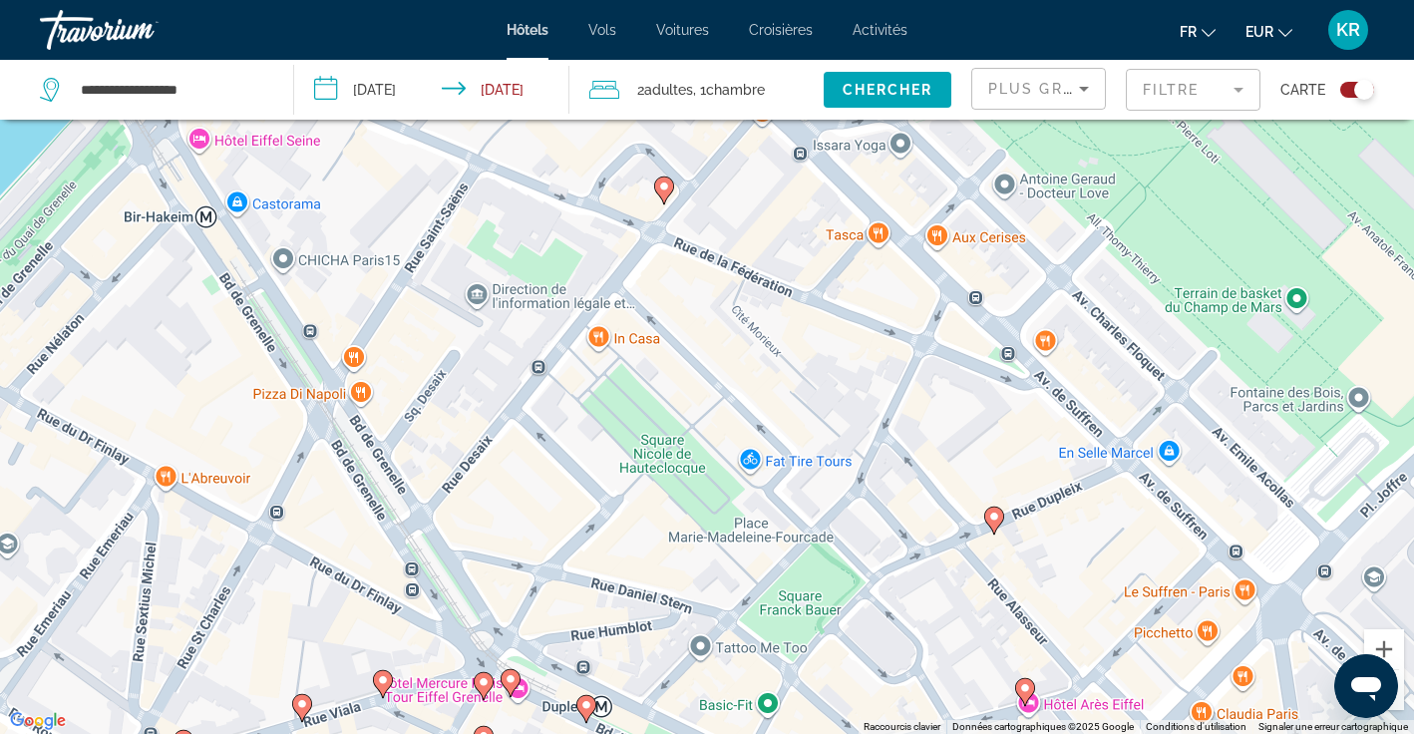
drag, startPoint x: 305, startPoint y: 477, endPoint x: 477, endPoint y: 227, distance: 302.6
click at [477, 227] on div "Pour activer le glissement avec le clavier, appuyez sur Alt+Entrée. Une fois ce…" at bounding box center [707, 367] width 1414 height 734
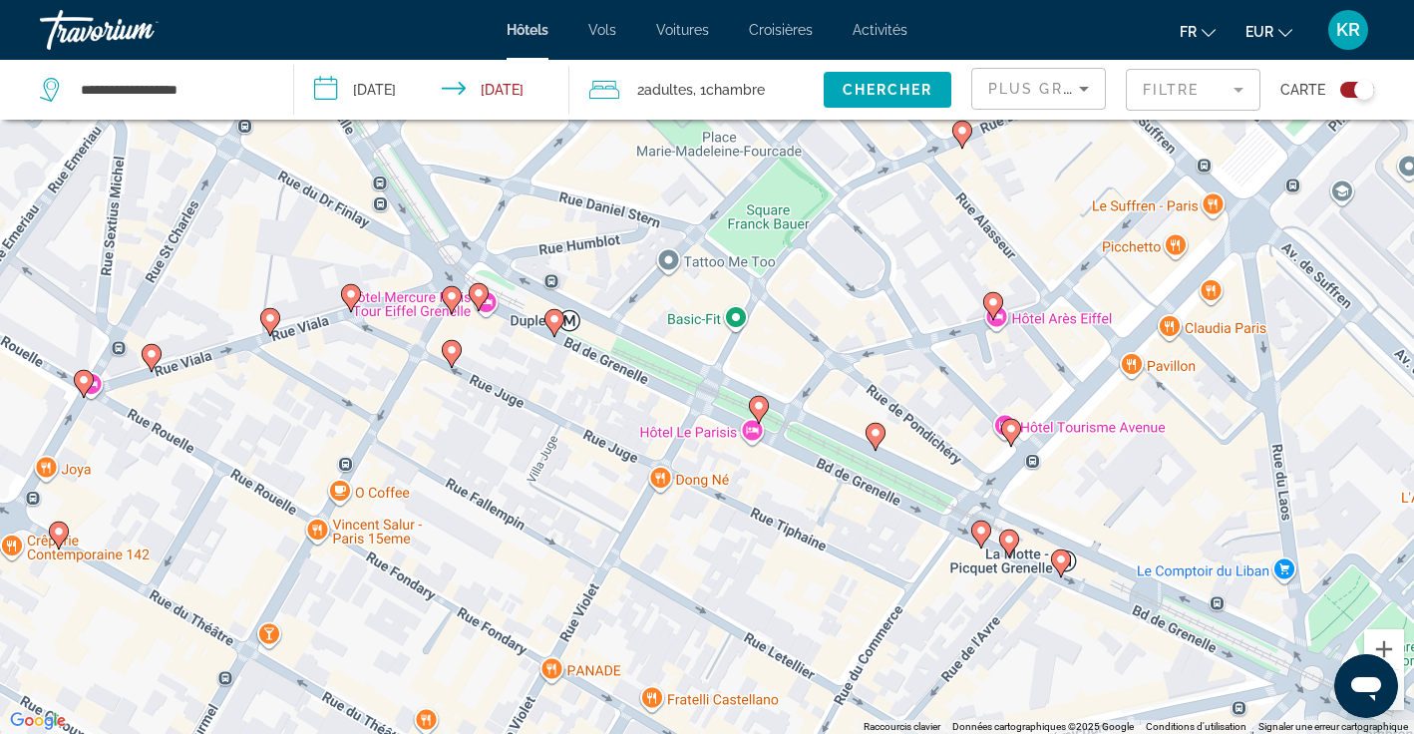
drag, startPoint x: 589, startPoint y: 591, endPoint x: 557, endPoint y: 202, distance: 390.2
click at [557, 202] on div "Pour activer le glissement avec le clavier, appuyez sur Alt+Entrée. Une fois ce…" at bounding box center [707, 367] width 1414 height 734
click at [490, 308] on div "Pour activer le glissement avec le clavier, appuyez sur Alt+Entrée. Une fois ce…" at bounding box center [707, 367] width 1414 height 734
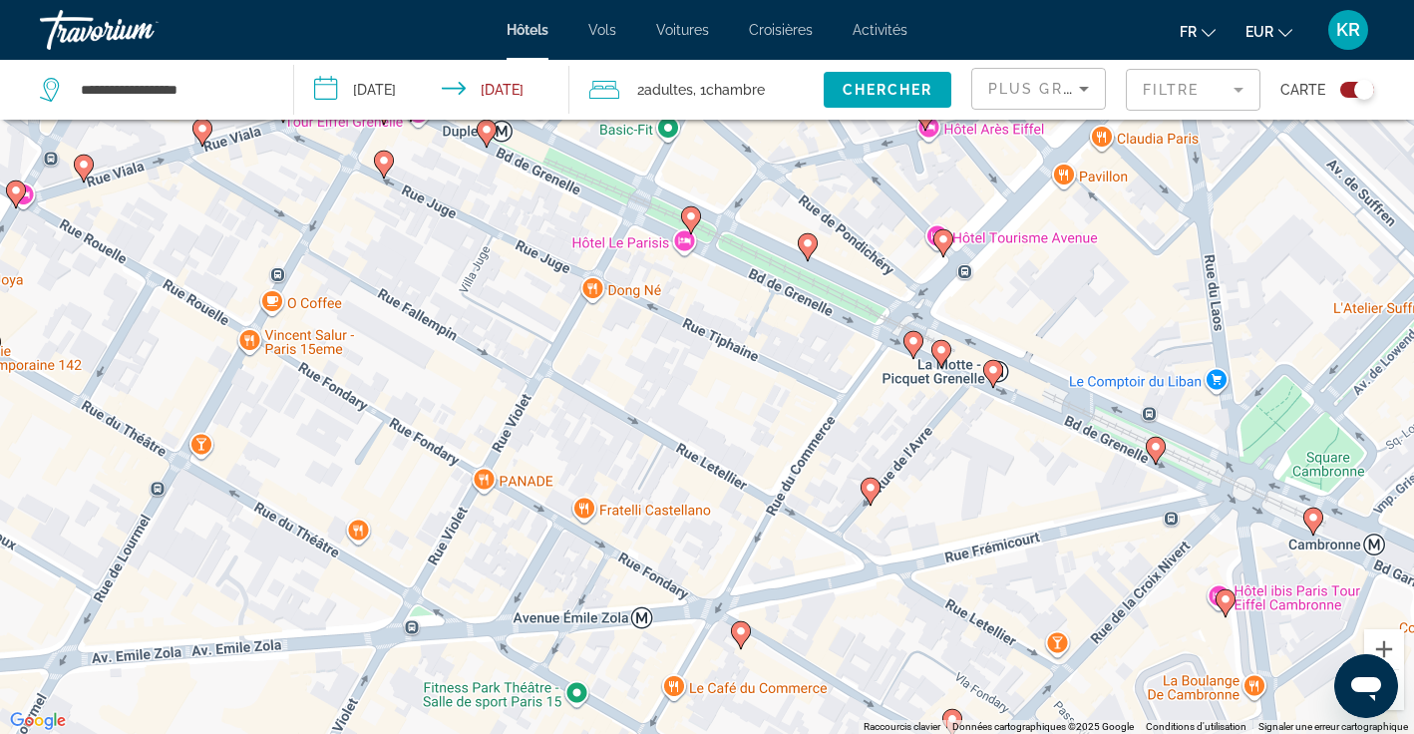
drag, startPoint x: 1176, startPoint y: 544, endPoint x: 1104, endPoint y: 347, distance: 210.1
click at [1104, 348] on div "Pour activer le glissement avec le clavier, appuyez sur Alt+Entrée. Une fois ce…" at bounding box center [707, 367] width 1414 height 734
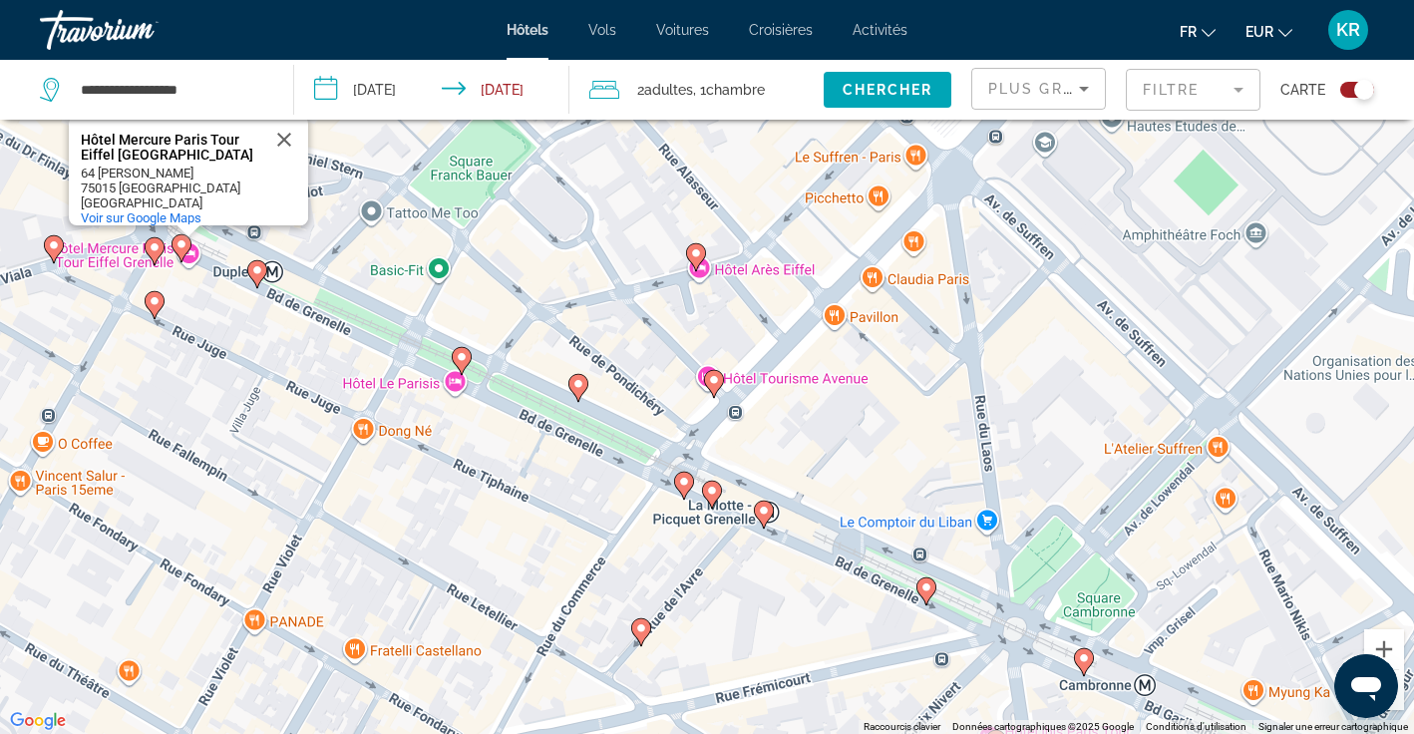
drag, startPoint x: 1099, startPoint y: 349, endPoint x: 874, endPoint y: 586, distance: 326.6
click at [874, 586] on div "Pour activer le glissement avec le clavier, appuyez sur Alt+Entrée. Une fois ce…" at bounding box center [707, 367] width 1414 height 734
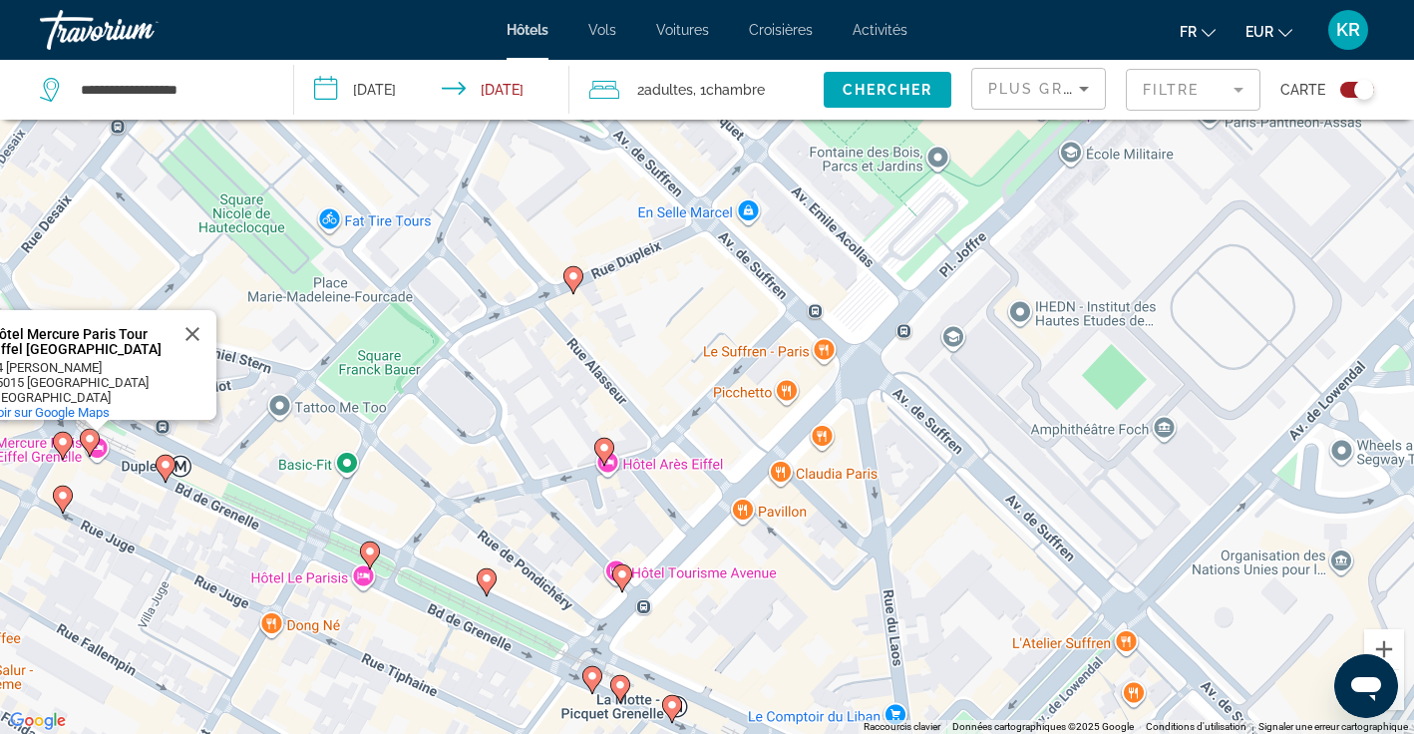
drag, startPoint x: 848, startPoint y: 604, endPoint x: 569, endPoint y: 813, distance: 347.6
click at [569, 614] on html "**********" at bounding box center [707, 247] width 1414 height 734
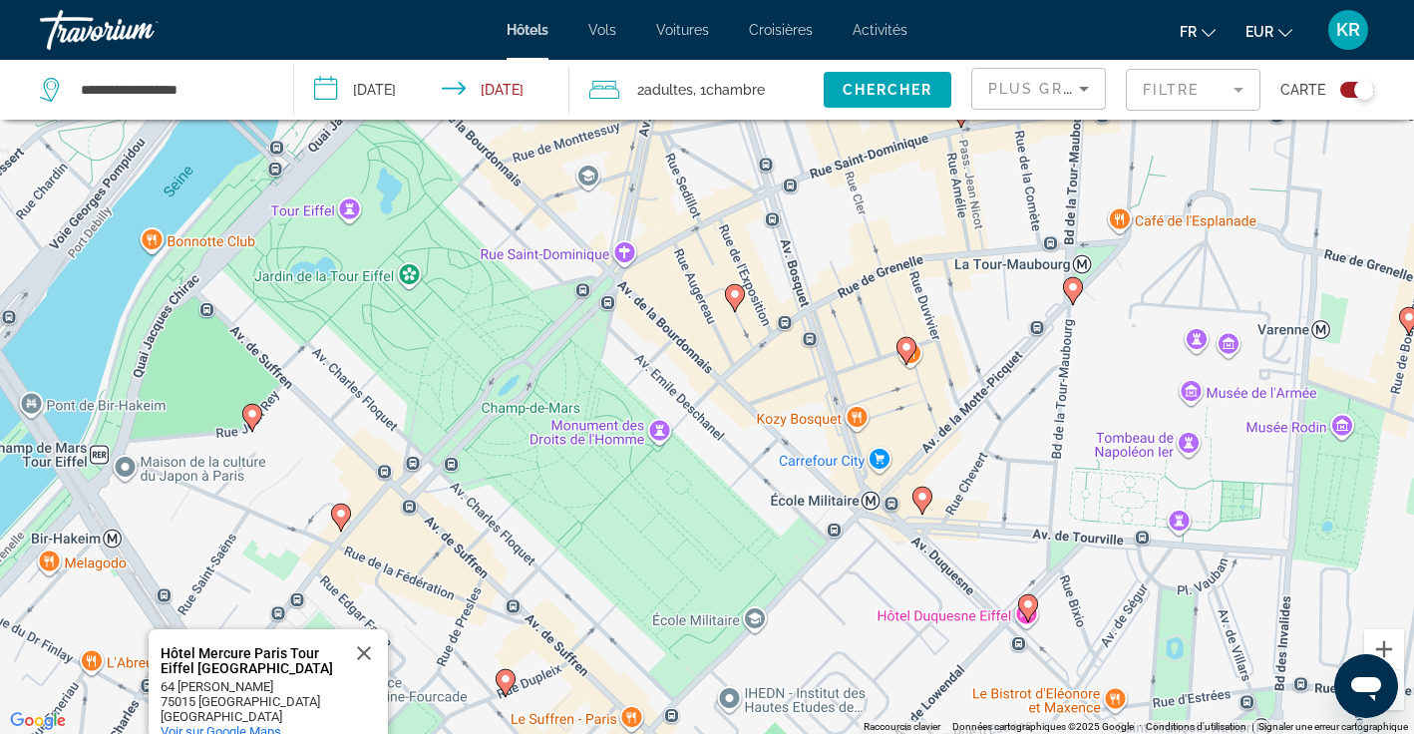
drag, startPoint x: 781, startPoint y: 358, endPoint x: 750, endPoint y: 566, distance: 210.7
click at [750, 567] on div "Pour activer le glissement avec le clavier, appuyez sur Alt+Entrée. Une fois ce…" at bounding box center [707, 367] width 1414 height 734
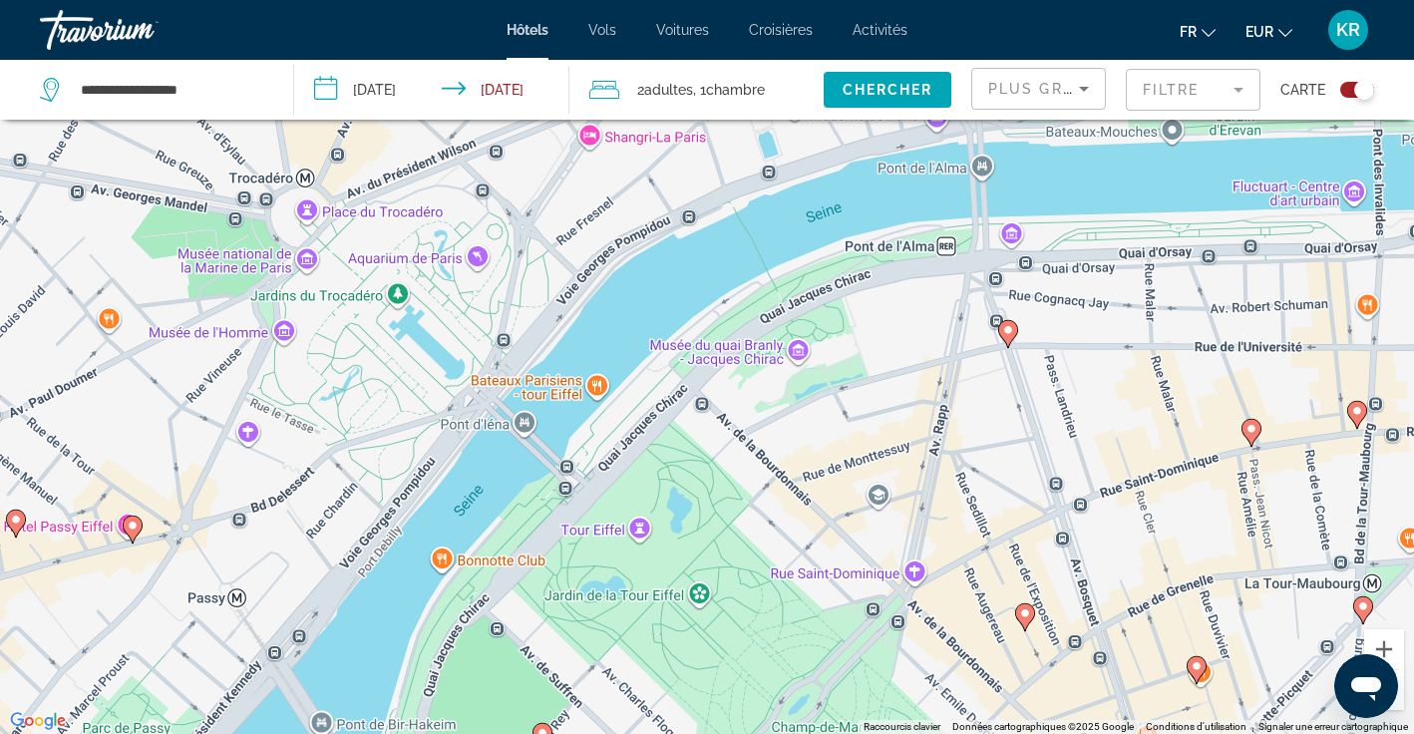
drag, startPoint x: 711, startPoint y: 253, endPoint x: 1002, endPoint y: 572, distance: 431.9
click at [1002, 572] on div "Pour activer le glissement avec le clavier, appuyez sur Alt+Entrée. Une fois ce…" at bounding box center [707, 367] width 1414 height 734
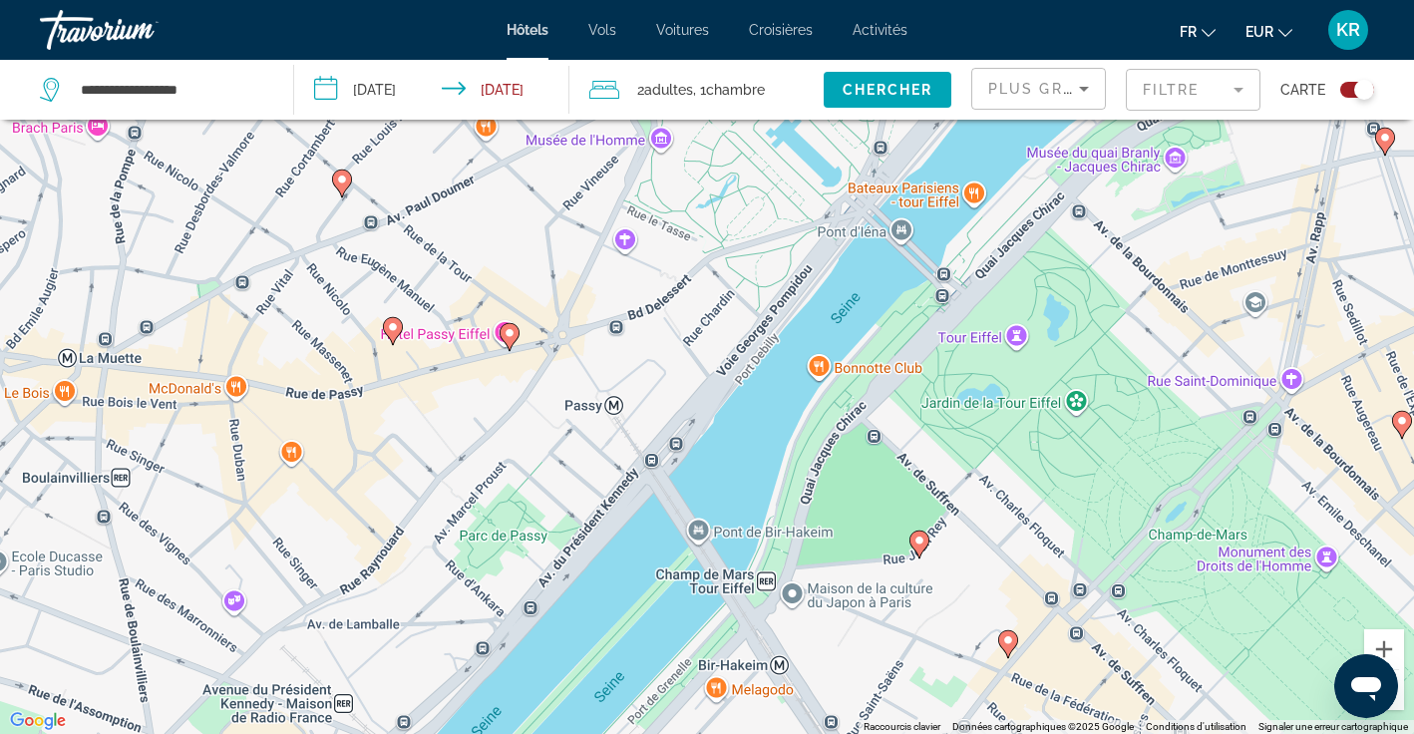
drag, startPoint x: 127, startPoint y: 286, endPoint x: 521, endPoint y: 41, distance: 464.8
click at [520, 42] on div "**********" at bounding box center [707, 247] width 1414 height 734
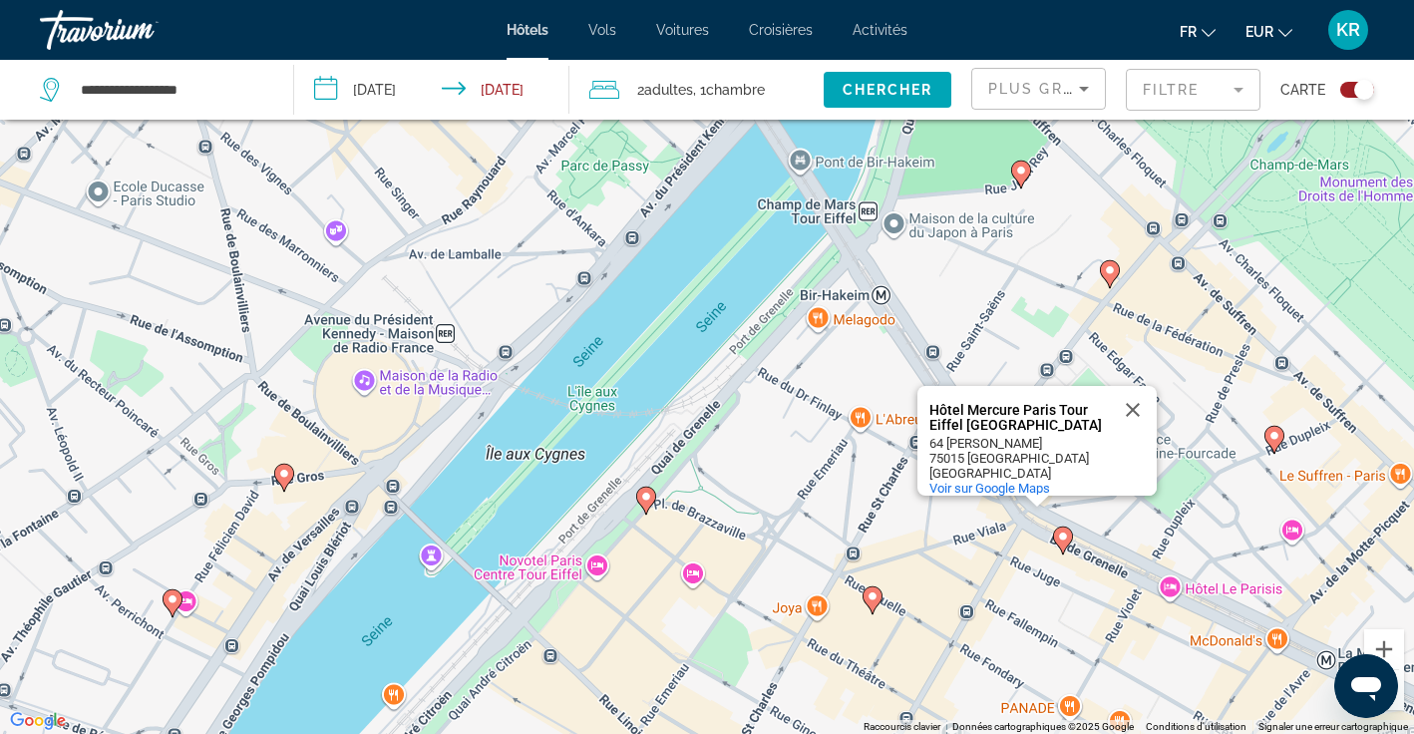
drag, startPoint x: 674, startPoint y: 403, endPoint x: 783, endPoint y: 44, distance: 375.0
click at [783, 44] on div "**********" at bounding box center [707, 247] width 1414 height 734
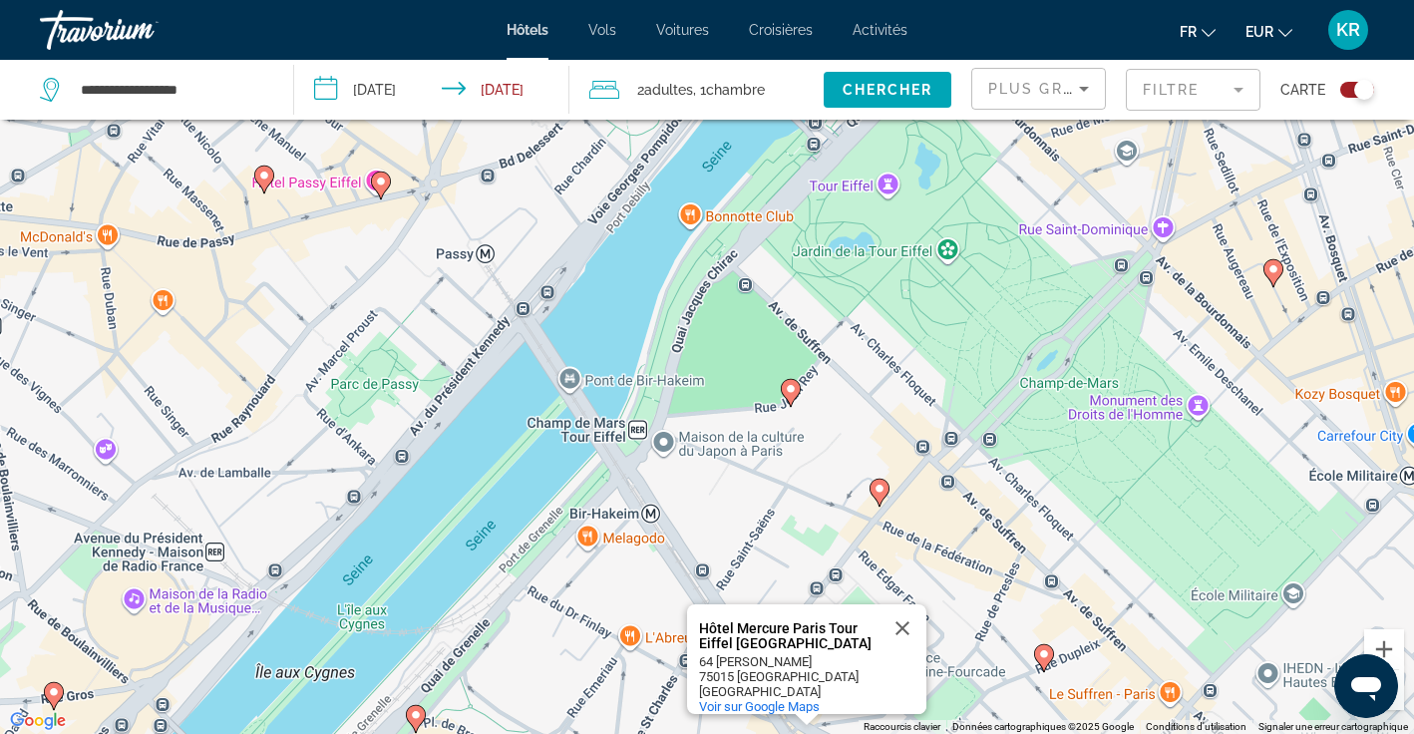
drag, startPoint x: 923, startPoint y: 183, endPoint x: 647, endPoint y: 460, distance: 390.6
click at [647, 460] on div "Pour activer le glissement avec le clavier, appuyez sur Alt+Entrée. Une fois ce…" at bounding box center [707, 367] width 1414 height 734
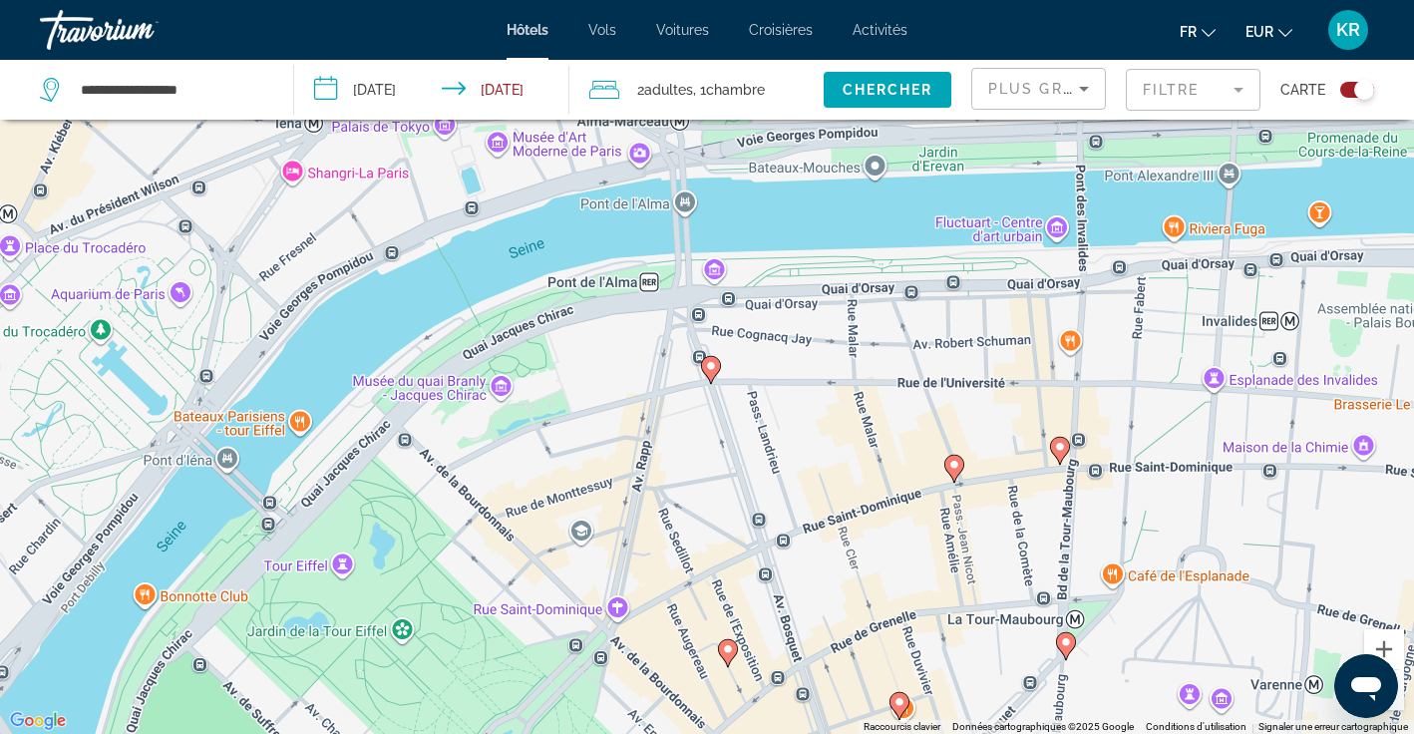
drag, startPoint x: 890, startPoint y: 261, endPoint x: 360, endPoint y: 630, distance: 646.1
click at [360, 630] on div "Pour activer le glissement avec le clavier, appuyez sur Alt+Entrée. Une fois ce…" at bounding box center [707, 367] width 1414 height 734
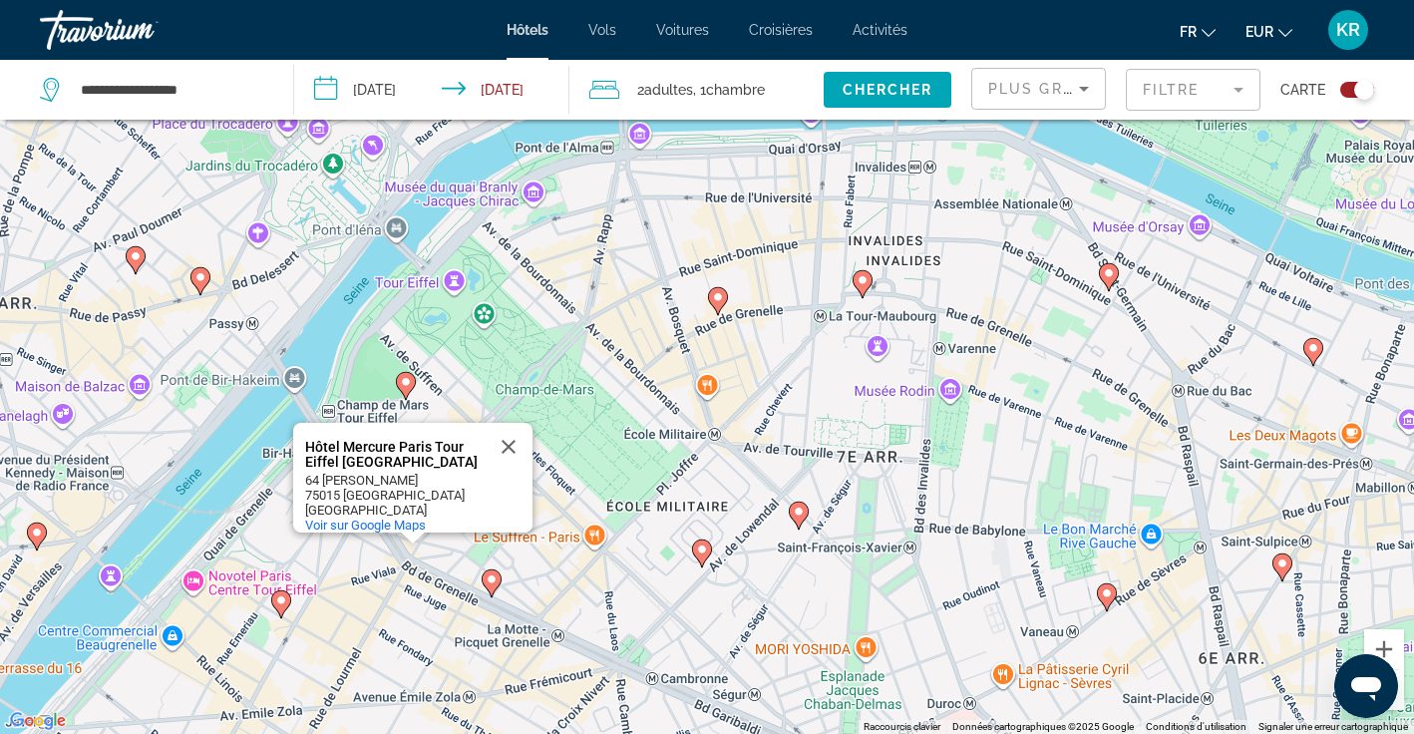
drag, startPoint x: 581, startPoint y: 602, endPoint x: 564, endPoint y: 333, distance: 269.7
click at [564, 333] on div "Pour activer le glissement avec le clavier, appuyez sur Alt+Entrée. Une fois ce…" at bounding box center [707, 367] width 1414 height 734
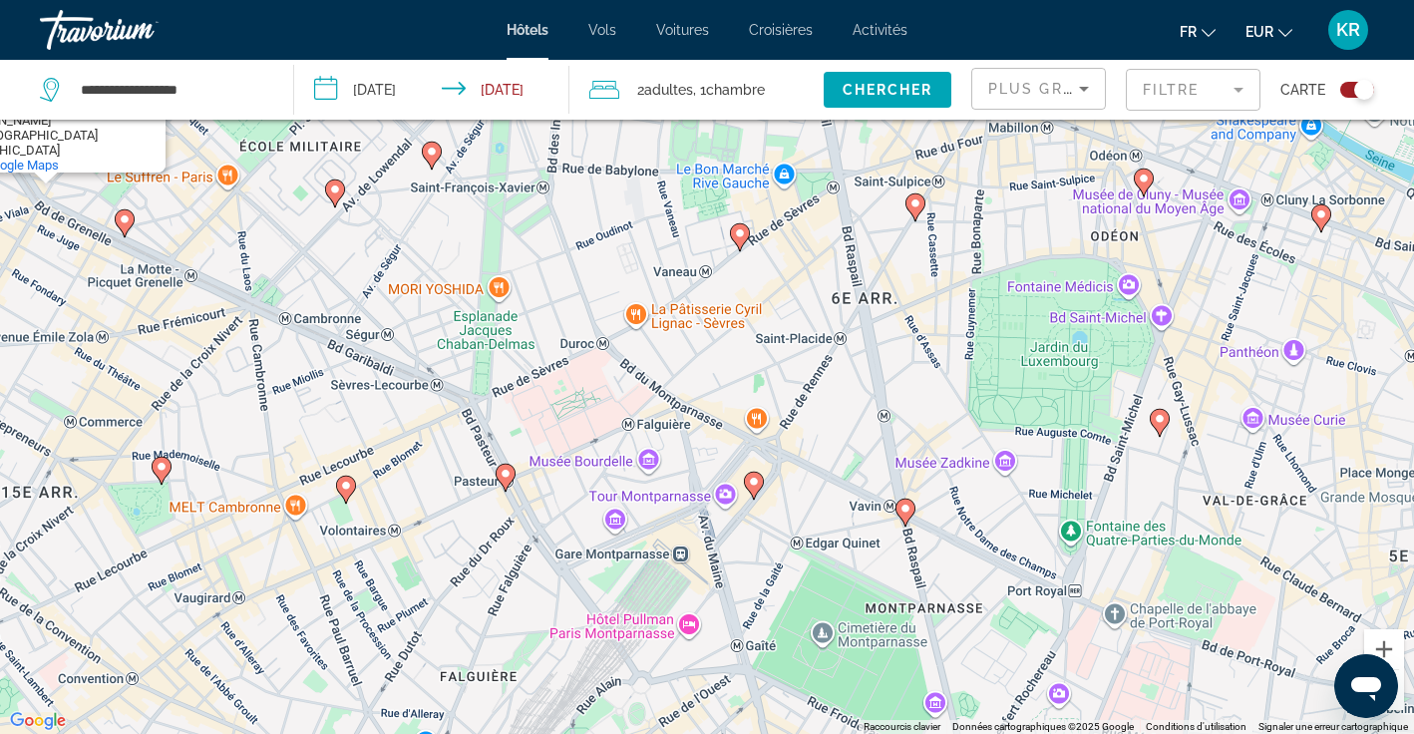
drag, startPoint x: 815, startPoint y: 602, endPoint x: 445, endPoint y: 241, distance: 516.8
click at [445, 241] on div "Pour activer le glissement avec le clavier, appuyez sur Alt+Entrée. Une fois ce…" at bounding box center [707, 367] width 1414 height 734
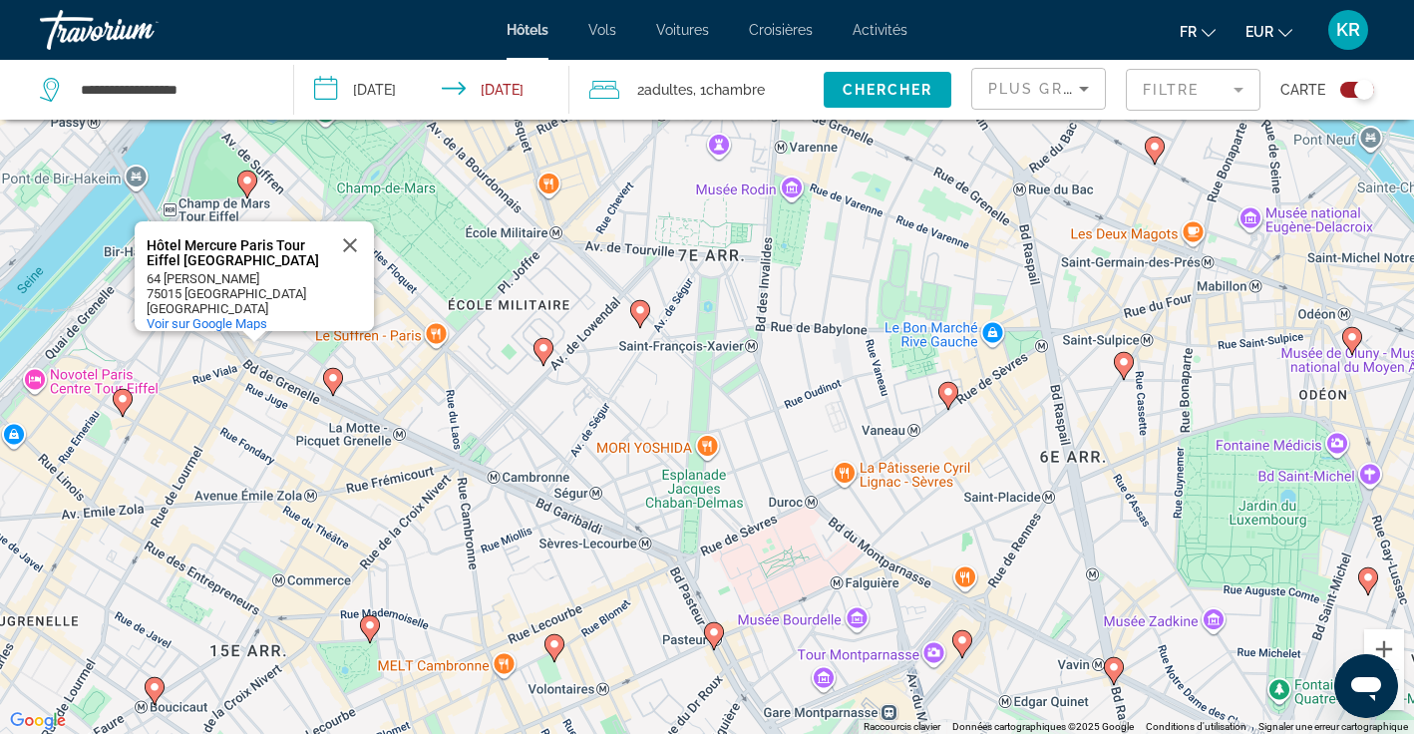
drag, startPoint x: 775, startPoint y: 624, endPoint x: 1005, endPoint y: 800, distance: 289.6
click at [1005, 614] on html "**********" at bounding box center [707, 247] width 1414 height 734
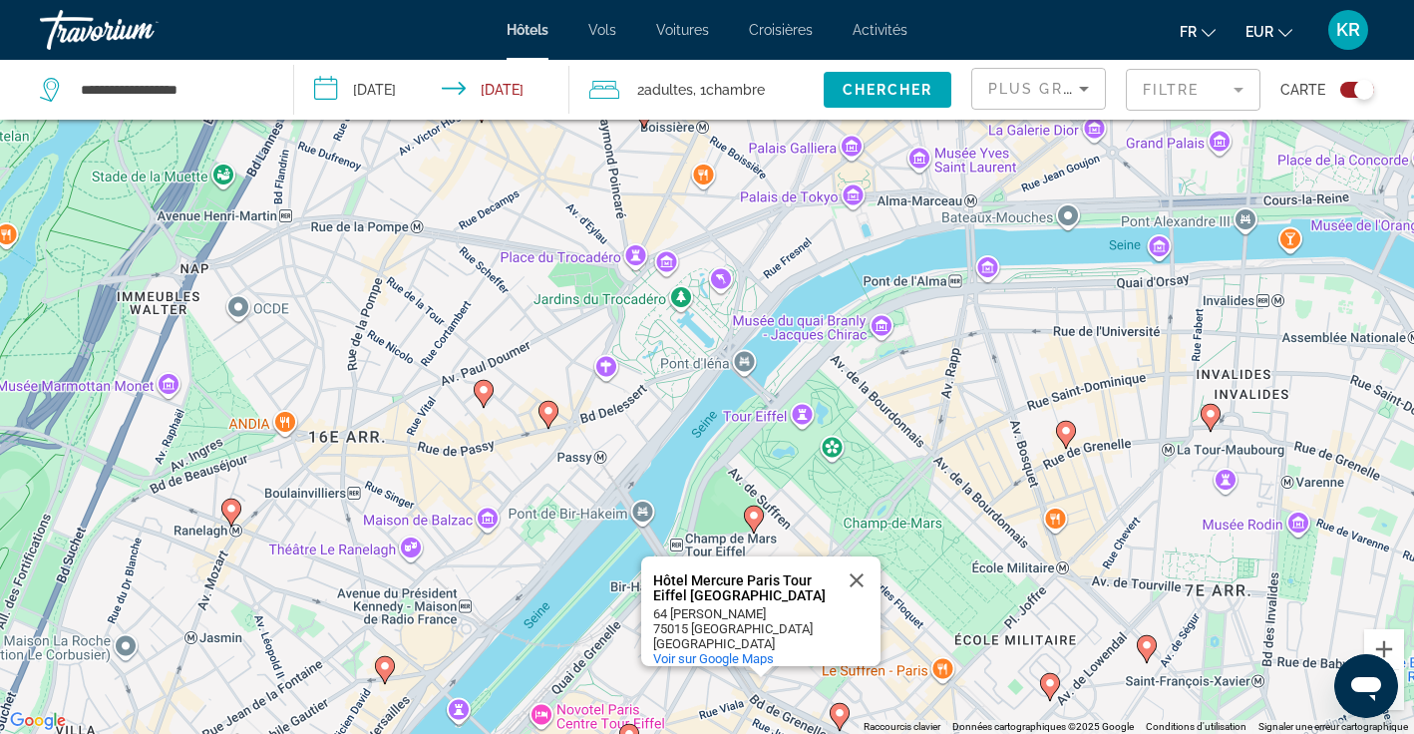
drag, startPoint x: 313, startPoint y: 415, endPoint x: 785, endPoint y: 725, distance: 564.4
click at [785, 725] on div "Pour activer le glissement avec le clavier, appuyez sur Alt+Entrée. Une fois ce…" at bounding box center [707, 367] width 1414 height 734
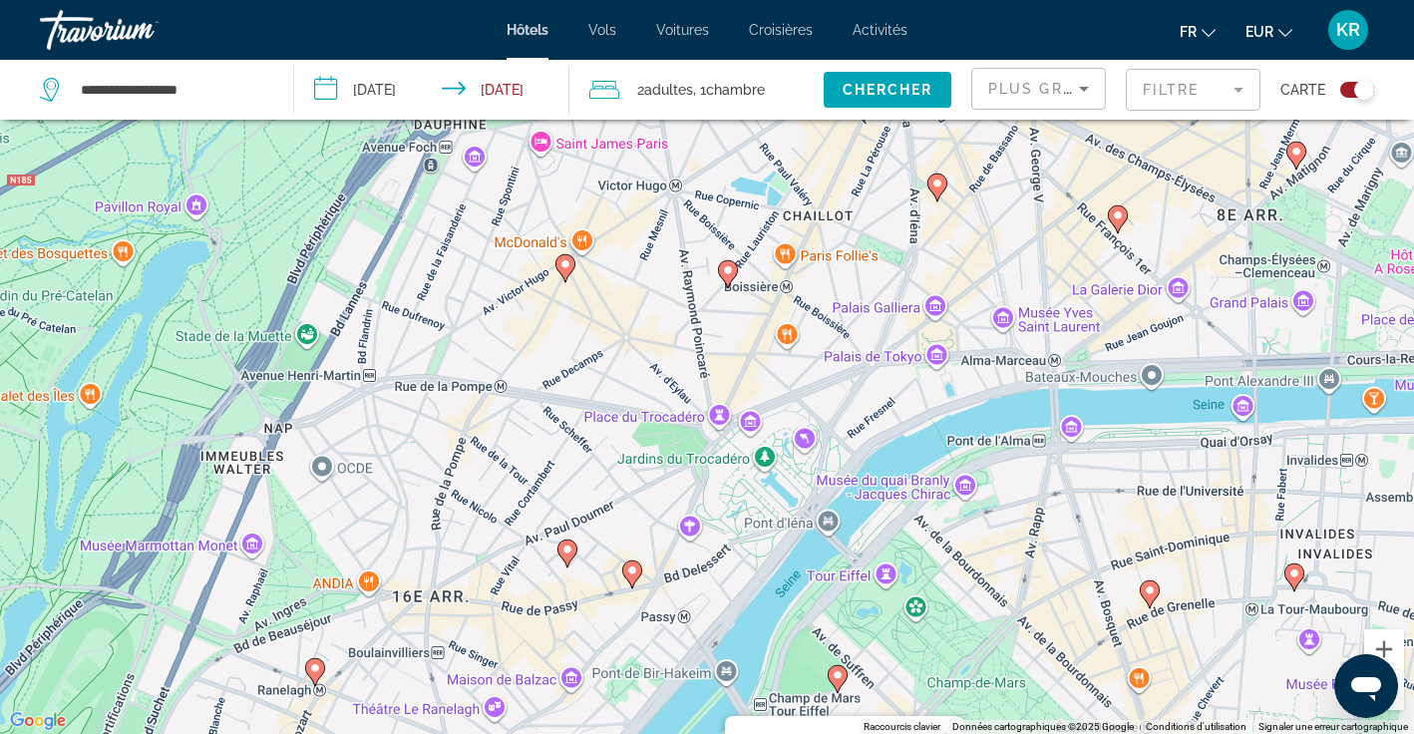
drag, startPoint x: 625, startPoint y: 338, endPoint x: 709, endPoint y: 500, distance: 182.0
click at [709, 501] on div "Pour activer le glissement avec le clavier, appuyez sur Alt+Entrée. Une fois ce…" at bounding box center [707, 367] width 1414 height 734
click at [755, 424] on div "Pour activer le glissement avec le clavier, appuyez sur Alt+Entrée. Une fois ce…" at bounding box center [707, 367] width 1414 height 734
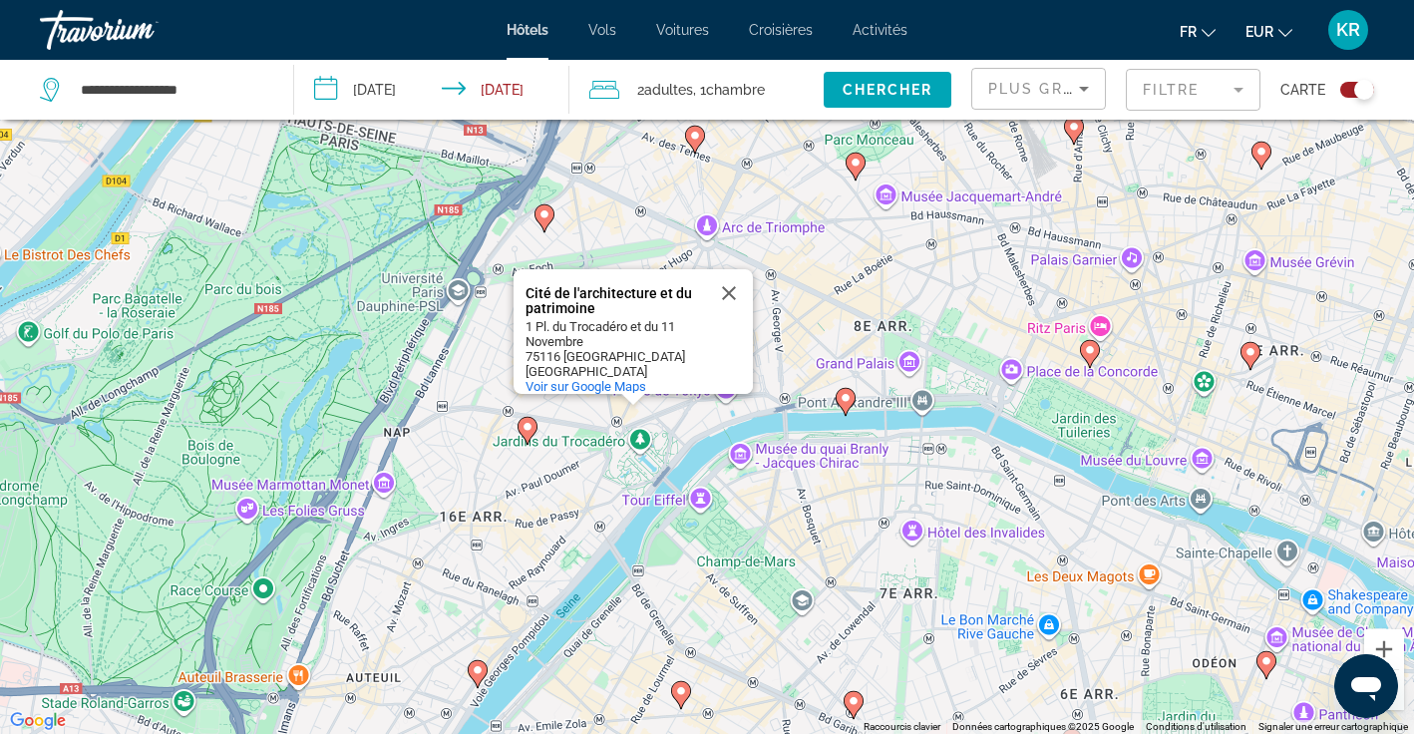
click at [770, 424] on div "Pour activer le glissement avec le clavier, appuyez sur Alt+Entrée. Une fois ce…" at bounding box center [707, 367] width 1414 height 734
click at [726, 281] on button "Fermer" at bounding box center [729, 293] width 48 height 48
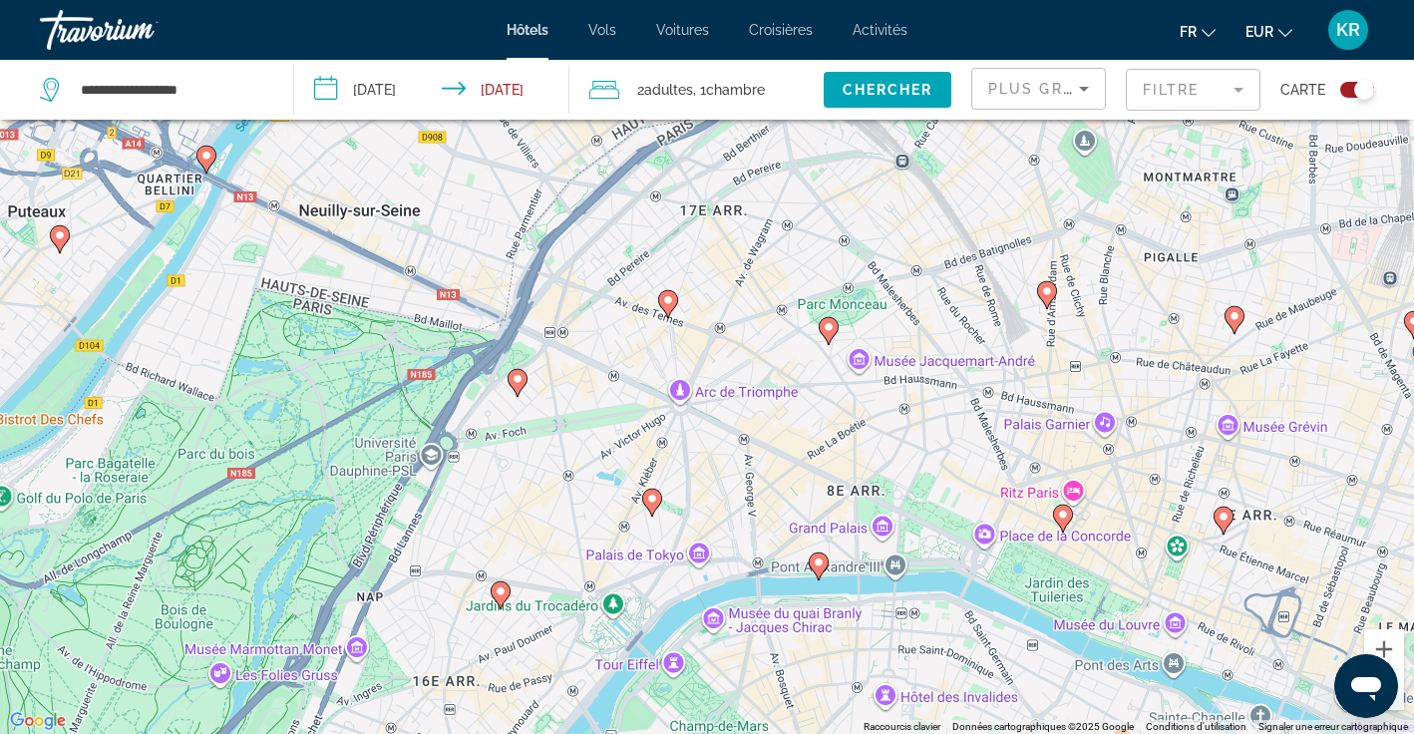
drag, startPoint x: 620, startPoint y: 208, endPoint x: 592, endPoint y: 372, distance: 165.9
click at [592, 373] on div "Pour activer le glissement avec le clavier, appuyez sur Alt+Entrée. Une fois ce…" at bounding box center [707, 367] width 1414 height 734
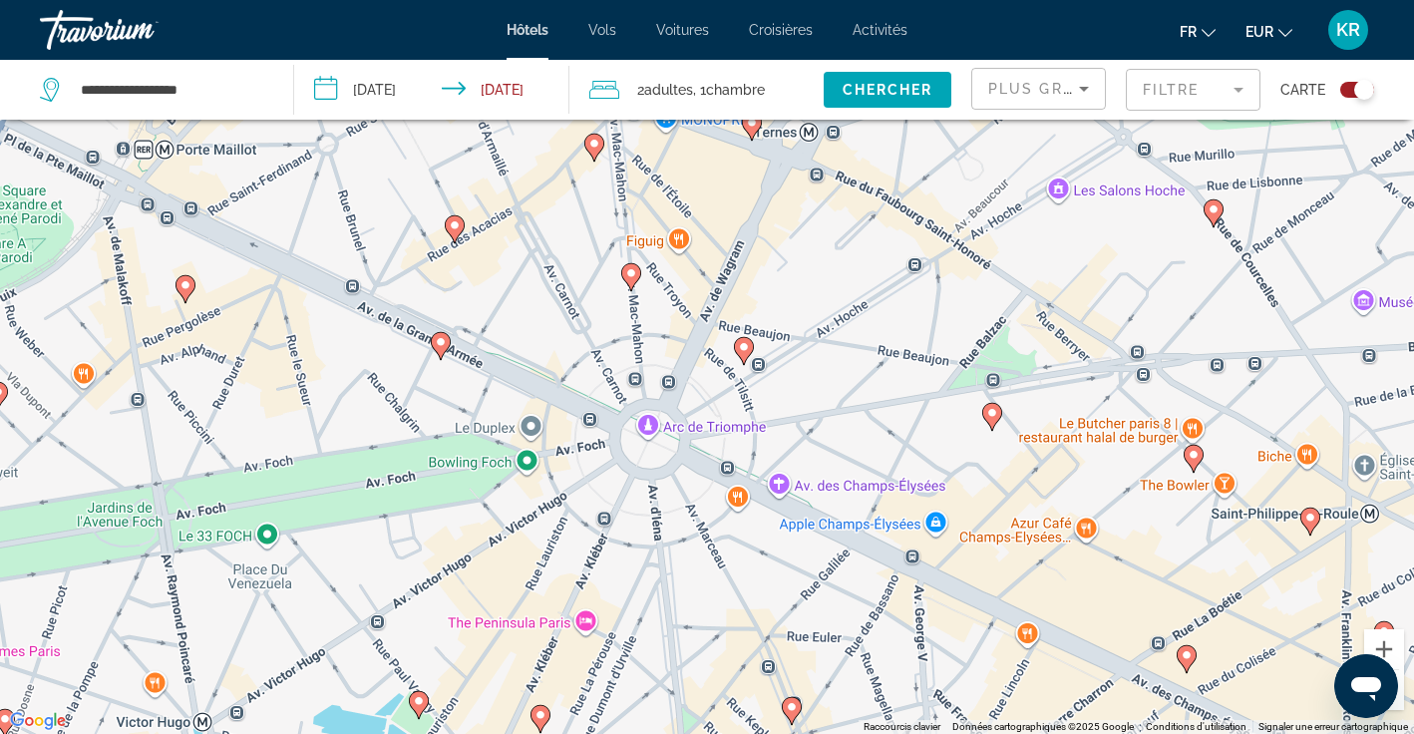
drag, startPoint x: 1079, startPoint y: 315, endPoint x: 838, endPoint y: 236, distance: 253.8
click at [838, 236] on div "Pour activer le glissement avec le clavier, appuyez sur Alt+Entrée. Une fois ce…" at bounding box center [707, 367] width 1414 height 734
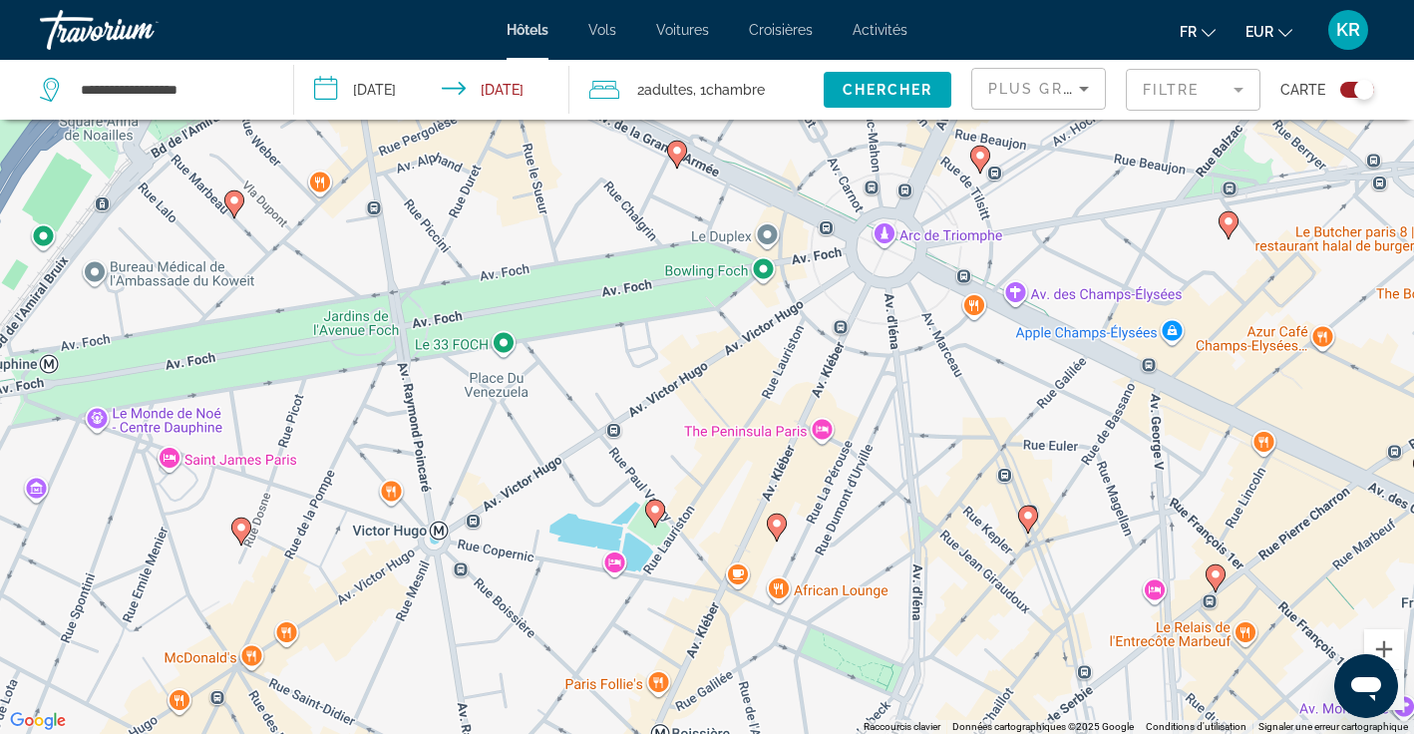
drag, startPoint x: 813, startPoint y: 472, endPoint x: 1051, endPoint y: 278, distance: 306.9
click at [1051, 278] on div "Pour activer le glissement avec le clavier, appuyez sur Alt+Entrée. Une fois ce…" at bounding box center [707, 367] width 1414 height 734
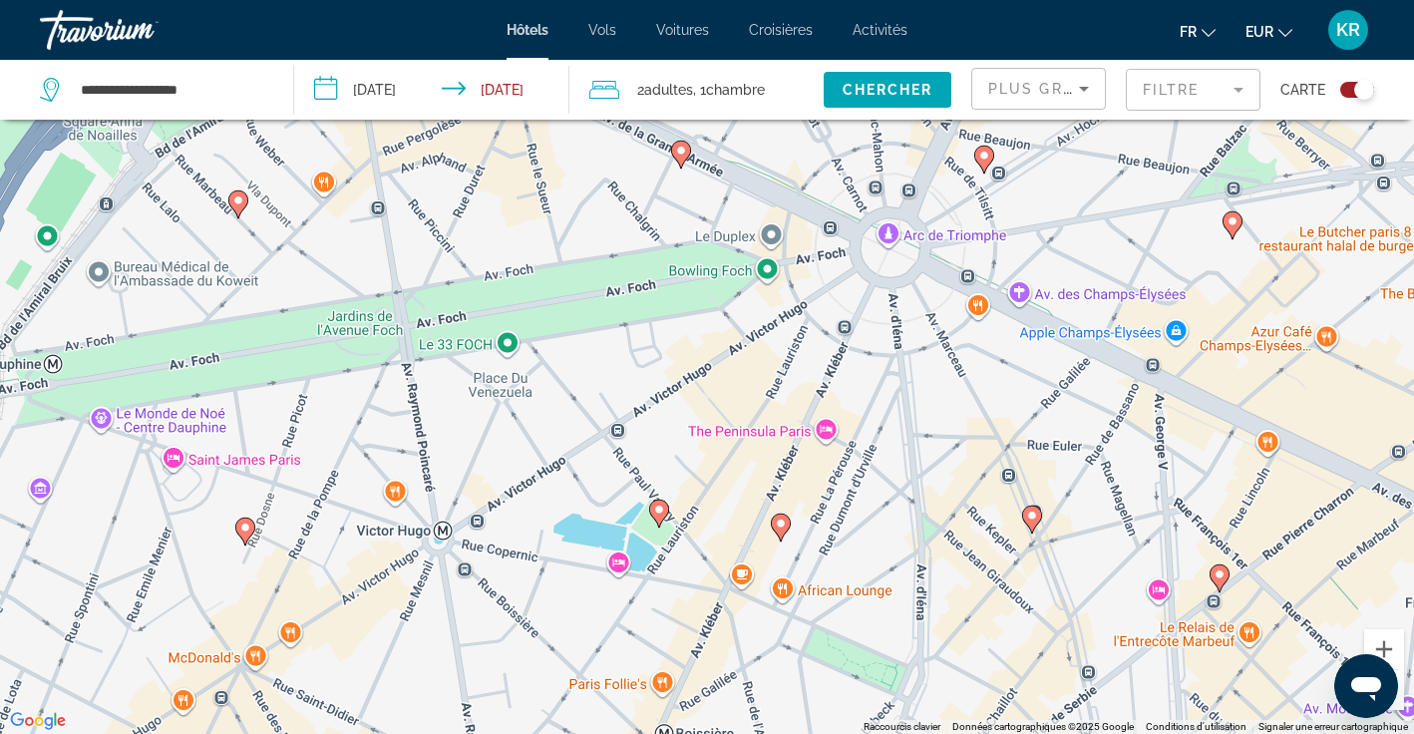
click at [623, 568] on div "Pour activer le glissement avec le clavier, appuyez sur Alt+Entrée. Une fois ce…" at bounding box center [707, 367] width 1414 height 734
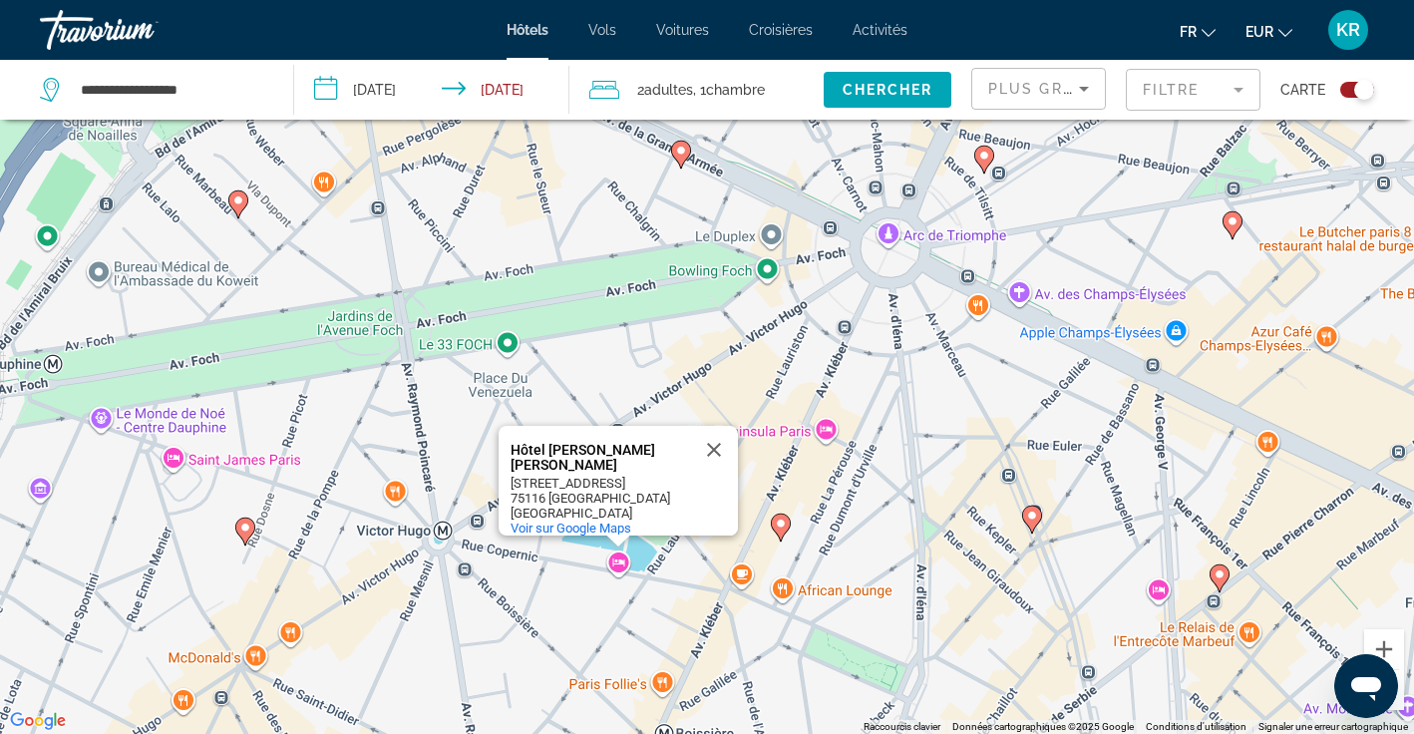
click at [795, 482] on div "Pour activer le glissement avec le clavier, appuyez sur Alt+Entrée. Une fois ce…" at bounding box center [707, 367] width 1414 height 734
click at [717, 433] on button "Fermer" at bounding box center [714, 450] width 48 height 48
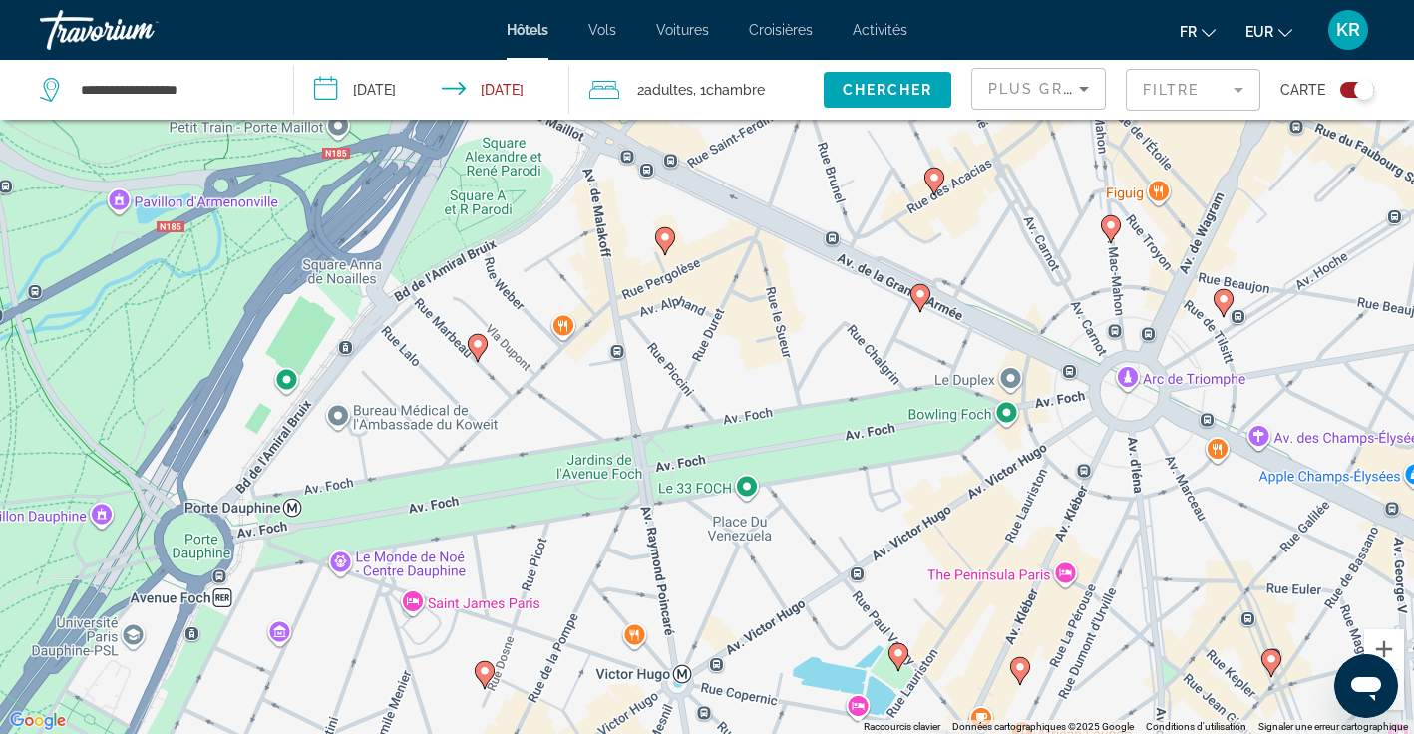
drag, startPoint x: 319, startPoint y: 384, endPoint x: 560, endPoint y: 527, distance: 280.8
click at [560, 527] on div "Pour activer le glissement avec le clavier, appuyez sur Alt+Entrée. Une fois ce…" at bounding box center [707, 367] width 1414 height 734
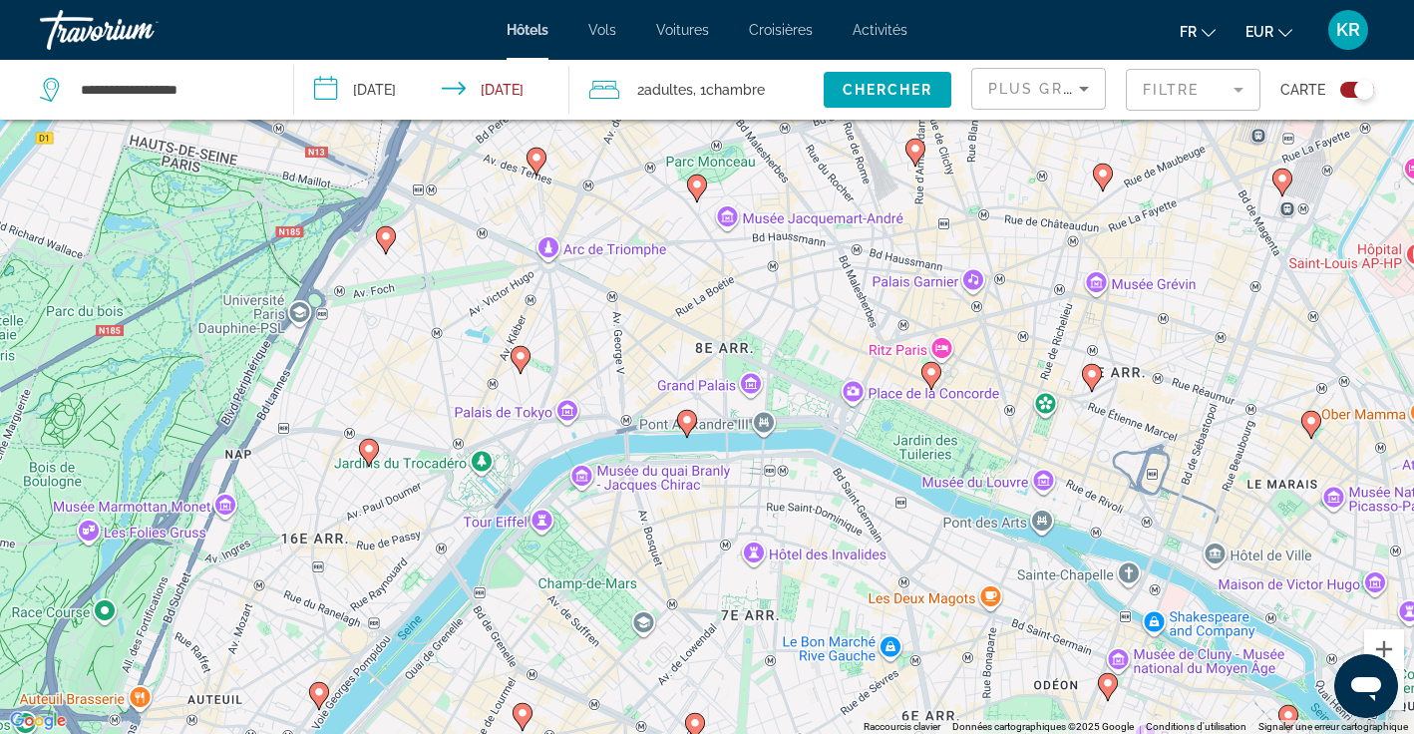
drag, startPoint x: 805, startPoint y: 684, endPoint x: 644, endPoint y: 554, distance: 206.3
click at [644, 554] on div "Pour activer le glissement avec le clavier, appuyez sur Alt+Entrée. Une fois ce…" at bounding box center [707, 367] width 1414 height 734
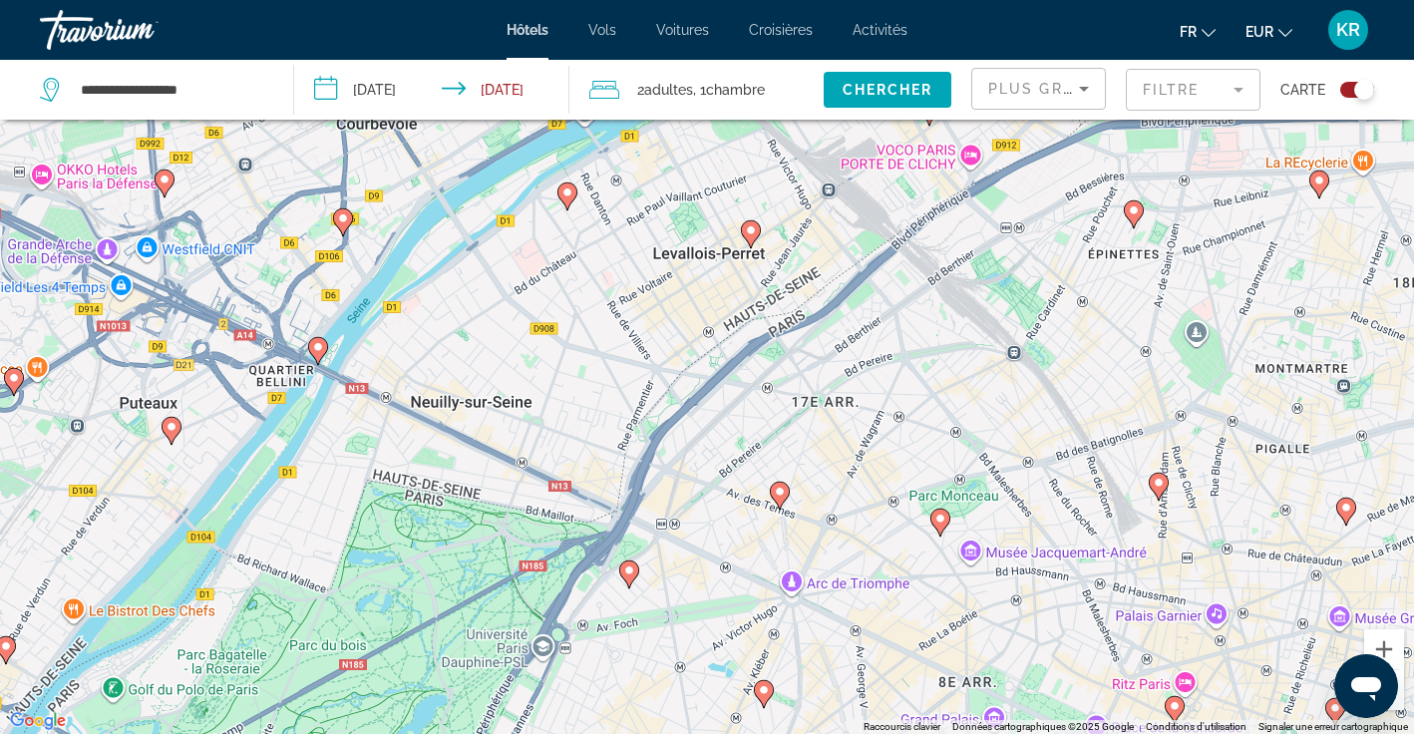
drag, startPoint x: 271, startPoint y: 223, endPoint x: 515, endPoint y: 556, distance: 412.4
click at [515, 557] on div "Pour activer le glissement avec le clavier, appuyez sur Alt+Entrée. Une fois ce…" at bounding box center [707, 367] width 1414 height 734
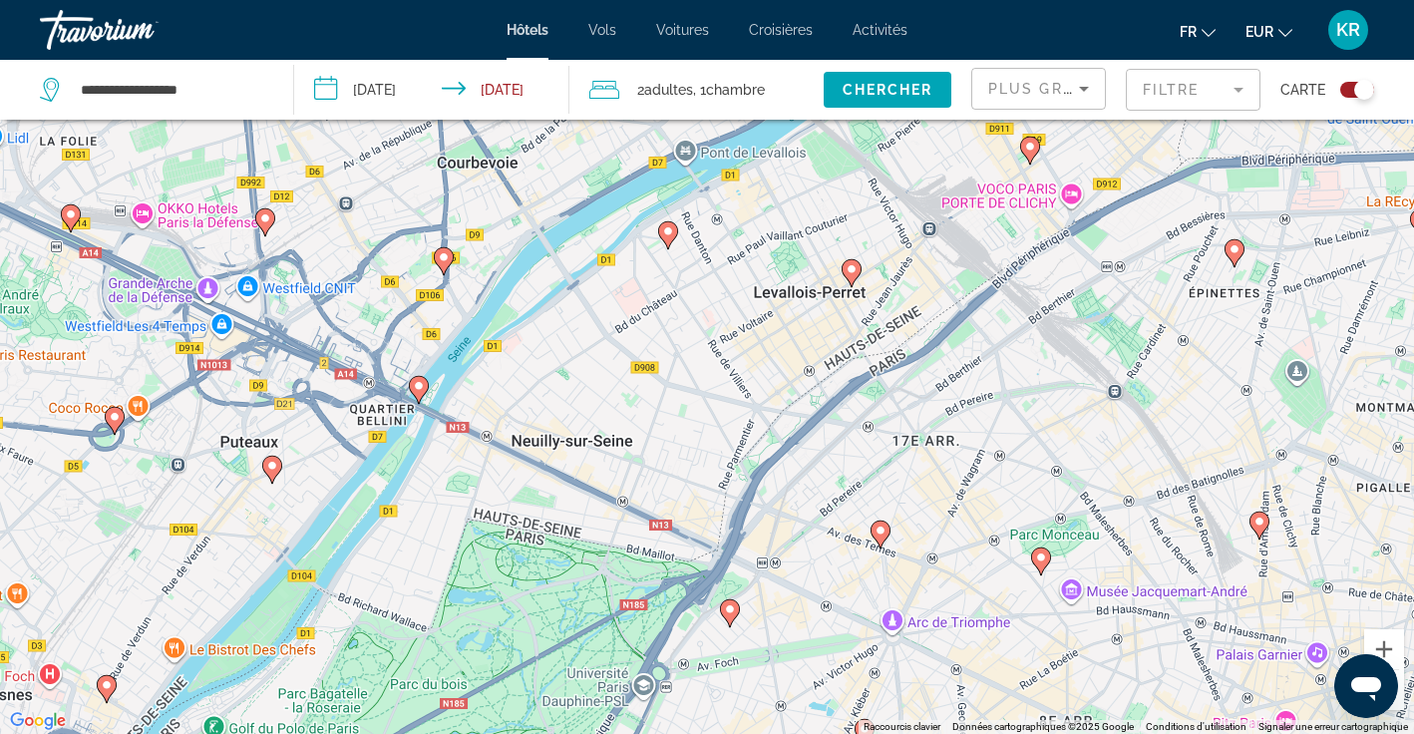
drag, startPoint x: 295, startPoint y: 351, endPoint x: 397, endPoint y: 393, distance: 110.0
click at [397, 393] on div "Pour activer le glissement avec le clavier, appuyez sur Alt+Entrée. Une fois ce…" at bounding box center [707, 367] width 1414 height 734
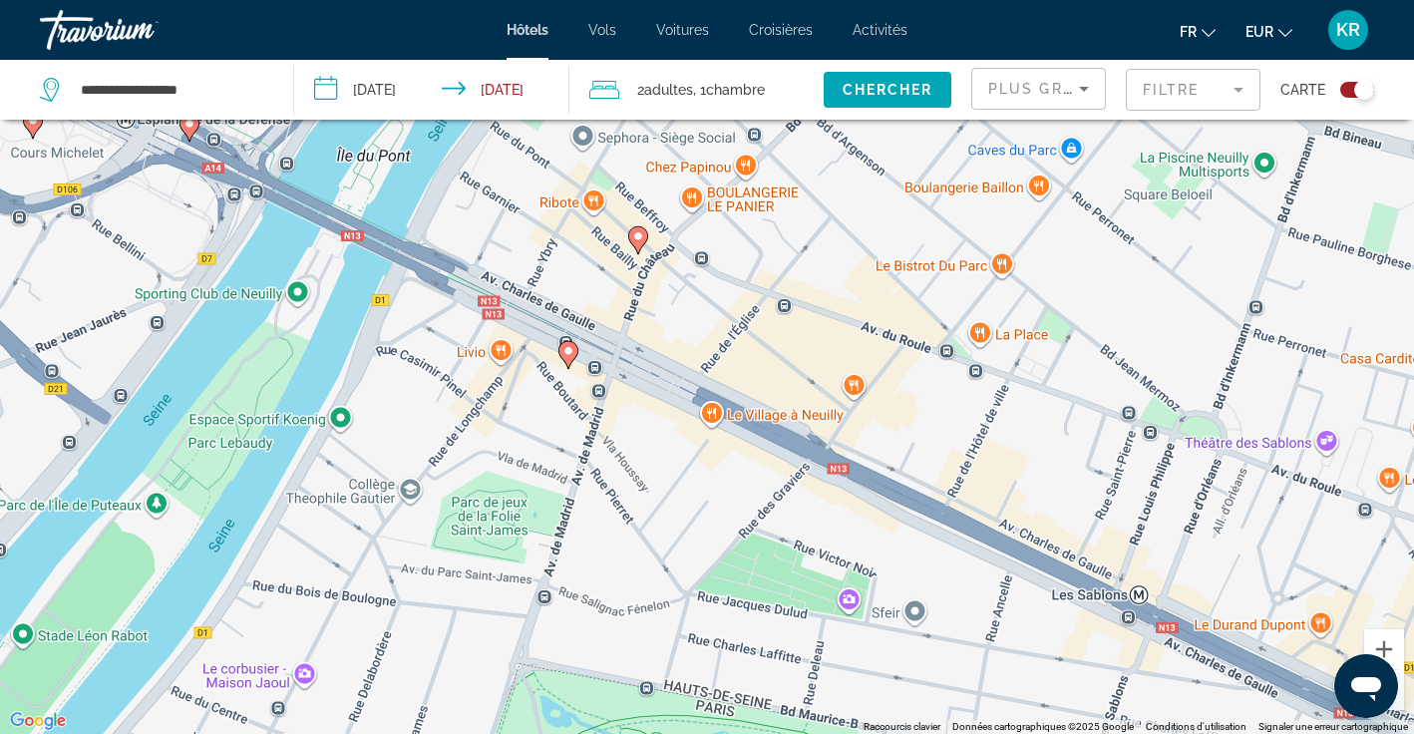
drag, startPoint x: 610, startPoint y: 557, endPoint x: 372, endPoint y: 197, distance: 431.7
click at [372, 197] on div "Pour activer le glissement avec le clavier, appuyez sur Alt+Entrée. Une fois ce…" at bounding box center [707, 367] width 1414 height 734
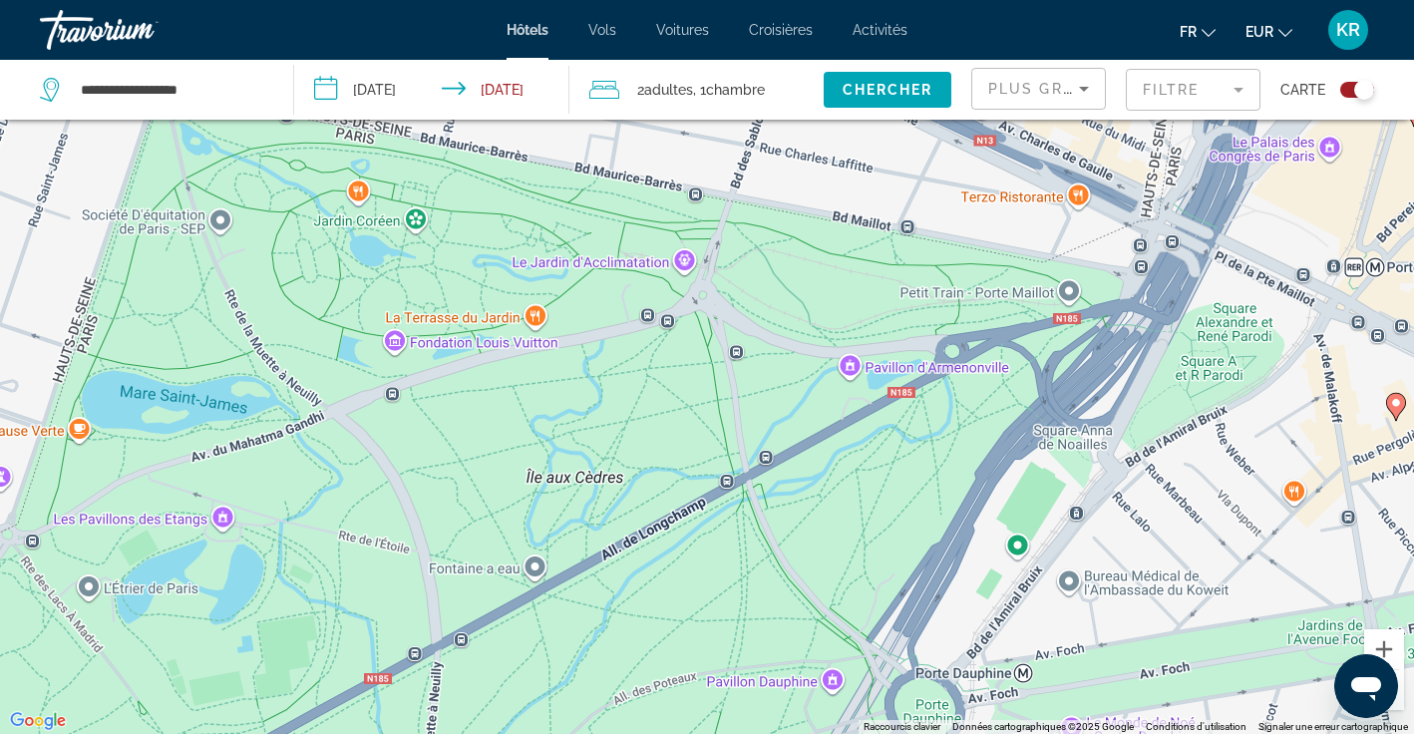
drag, startPoint x: 587, startPoint y: 547, endPoint x: 314, endPoint y: 110, distance: 516.0
click at [314, 110] on div "**********" at bounding box center [707, 427] width 1414 height 854
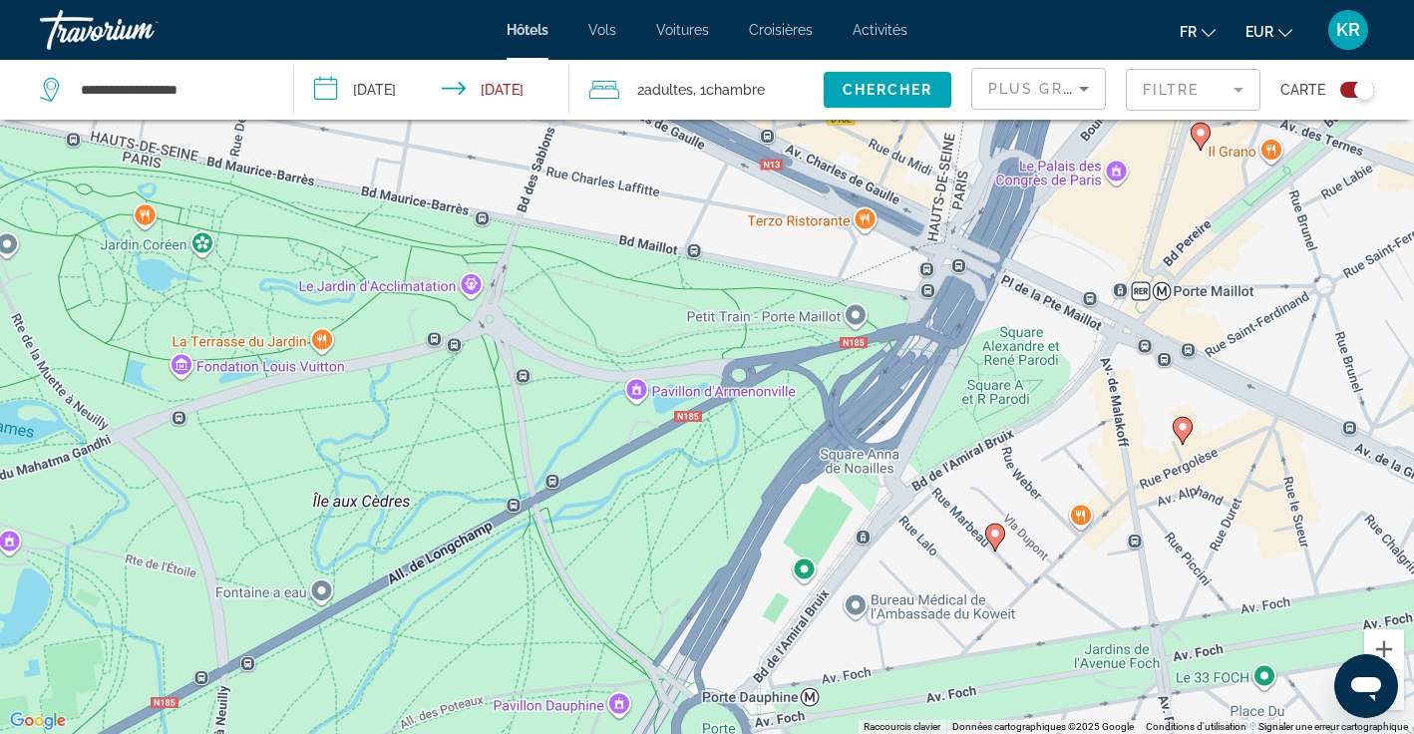
drag, startPoint x: 560, startPoint y: 495, endPoint x: 352, endPoint y: 524, distance: 210.5
click at [352, 524] on div "Pour activer le glissement avec le clavier, appuyez sur Alt+Entrée. Une fois ce…" at bounding box center [707, 367] width 1414 height 734
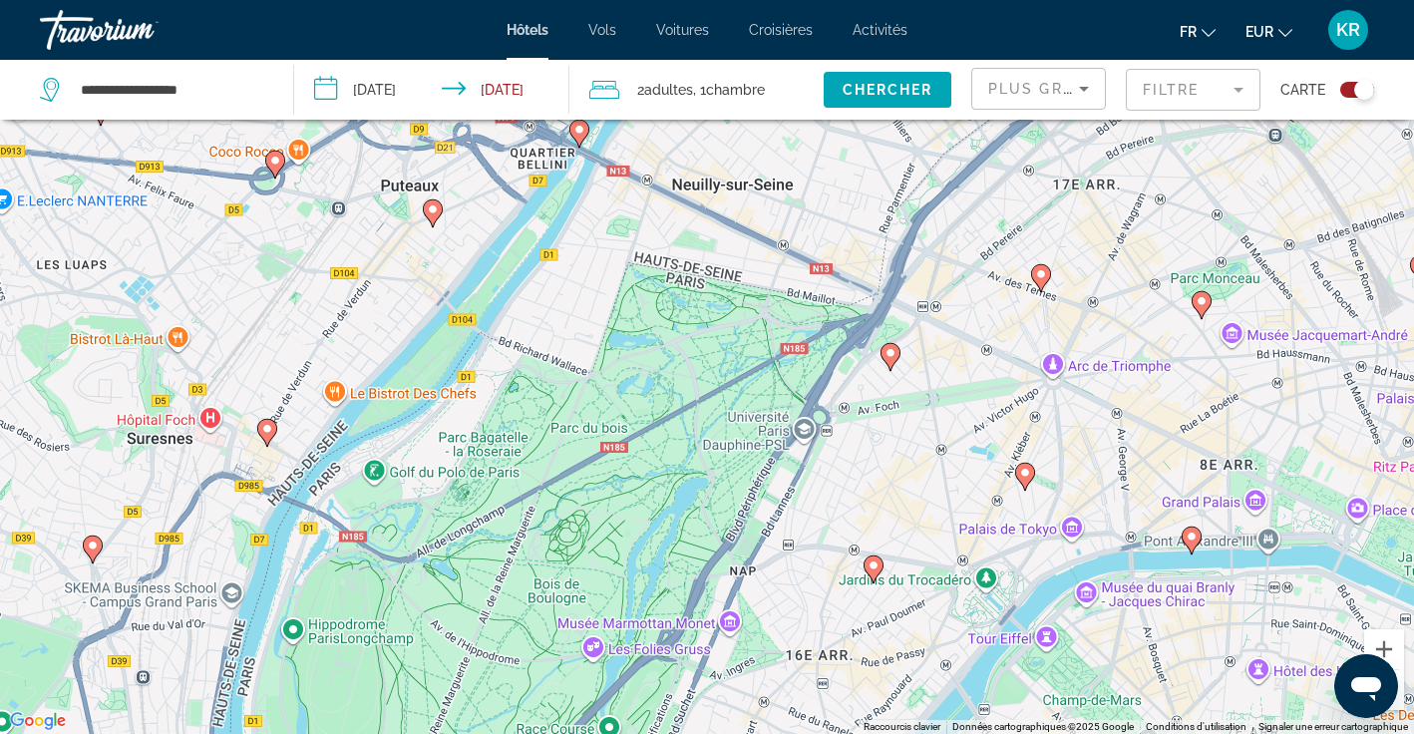
drag, startPoint x: 573, startPoint y: 515, endPoint x: 955, endPoint y: 374, distance: 406.9
click at [955, 374] on div "Pour activer le glissement avec le clavier, appuyez sur Alt+Entrée. Une fois ce…" at bounding box center [707, 367] width 1414 height 734
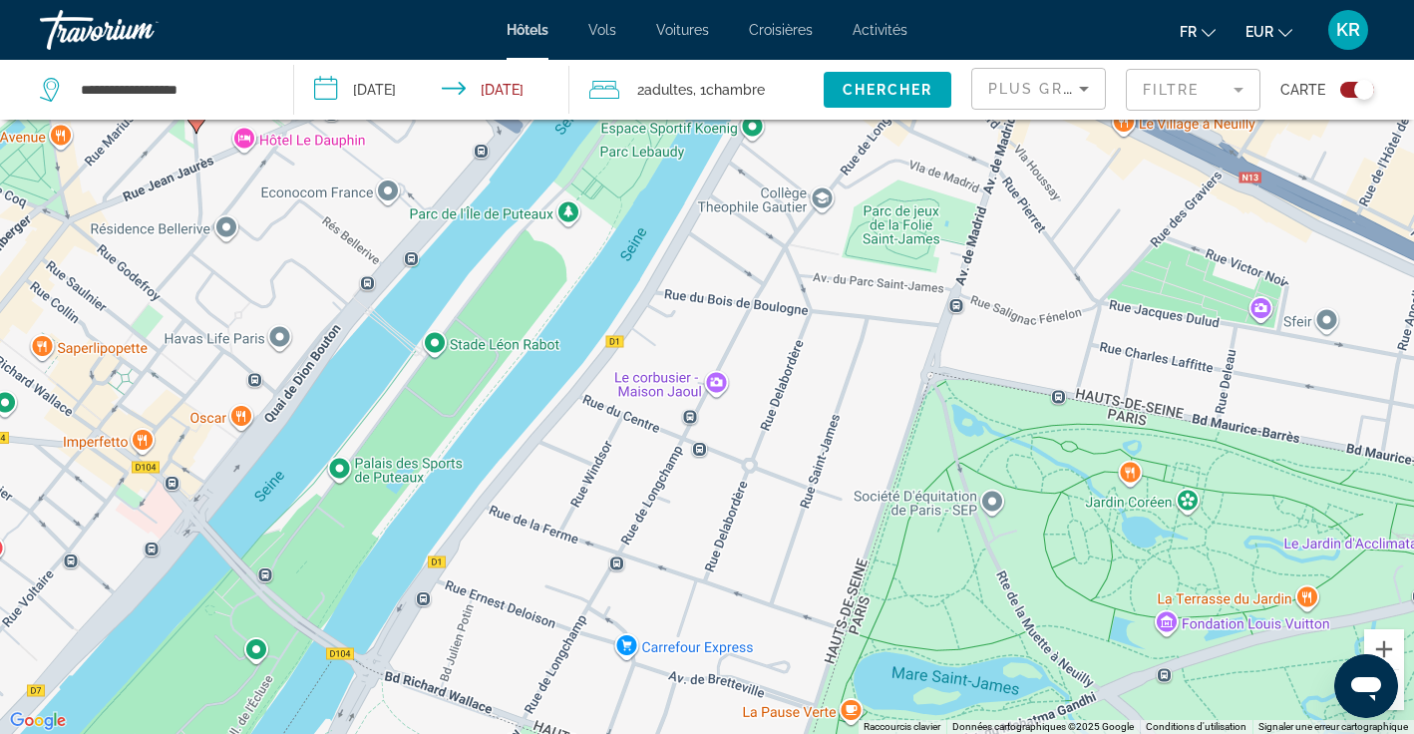
drag, startPoint x: 399, startPoint y: 255, endPoint x: 710, endPoint y: 521, distance: 409.5
click at [710, 525] on div "Pour activer le glissement avec le clavier, appuyez sur Alt+Entrée. Une fois ce…" at bounding box center [707, 367] width 1414 height 734
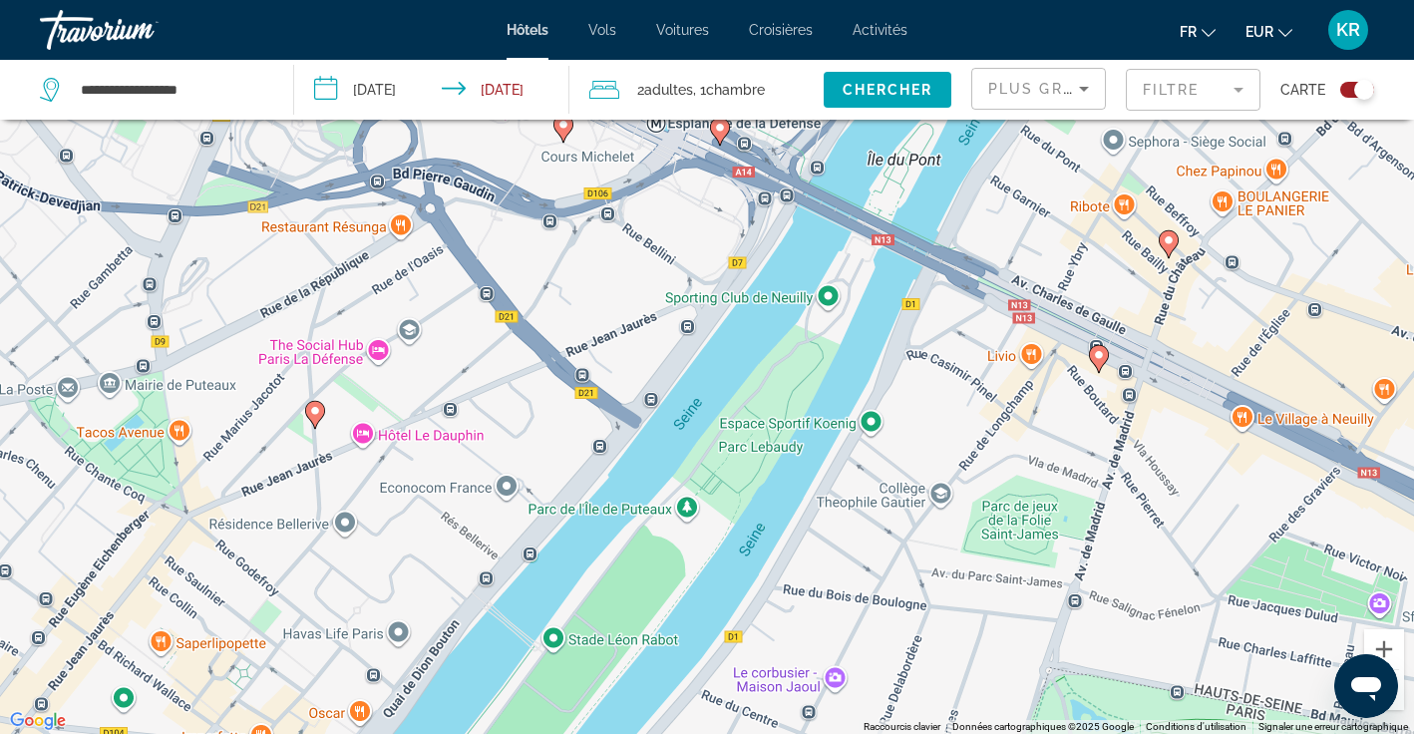
drag, startPoint x: 468, startPoint y: 279, endPoint x: 578, endPoint y: 555, distance: 297.5
click at [578, 555] on div "Pour activer le glissement avec le clavier, appuyez sur Alt+Entrée. Une fois ce…" at bounding box center [707, 367] width 1414 height 734
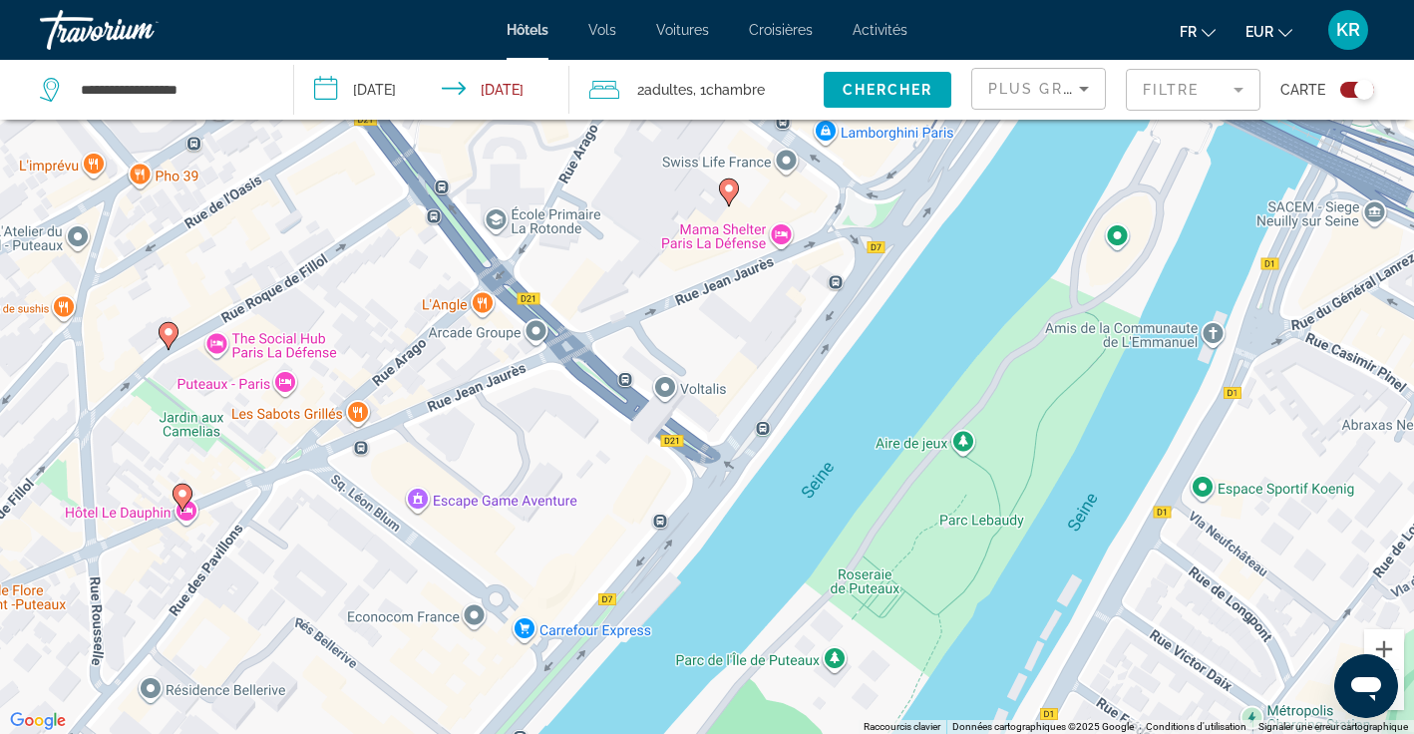
drag, startPoint x: 425, startPoint y: 203, endPoint x: 464, endPoint y: 392, distance: 192.4
click at [464, 392] on div "Pour activer le glissement avec le clavier, appuyez sur Alt+Entrée. Une fois ce…" at bounding box center [707, 367] width 1414 height 734
drag, startPoint x: 231, startPoint y: 100, endPoint x: 37, endPoint y: 89, distance: 194.7
click at [37, 89] on app-destination-search "**********" at bounding box center [147, 90] width 294 height 60
click at [221, 85] on input "**********" at bounding box center [171, 90] width 184 height 30
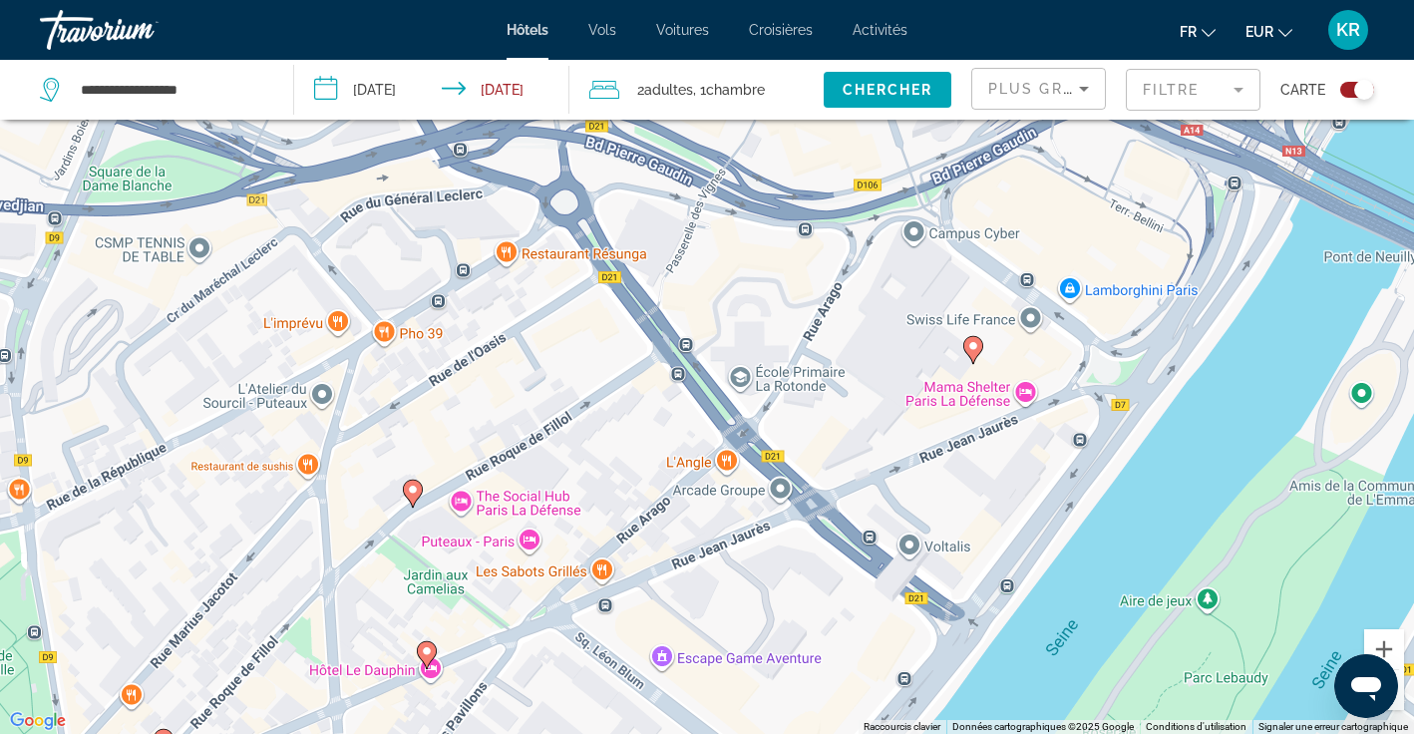
drag, startPoint x: 472, startPoint y: 217, endPoint x: 719, endPoint y: 376, distance: 293.7
click at [719, 376] on div "Pour activer le glissement avec le clavier, appuyez sur Alt+Entrée. Une fois ce…" at bounding box center [707, 367] width 1414 height 734
drag, startPoint x: 233, startPoint y: 91, endPoint x: 63, endPoint y: 83, distance: 170.7
click at [63, 83] on div "**********" at bounding box center [151, 90] width 223 height 30
paste input "**********"
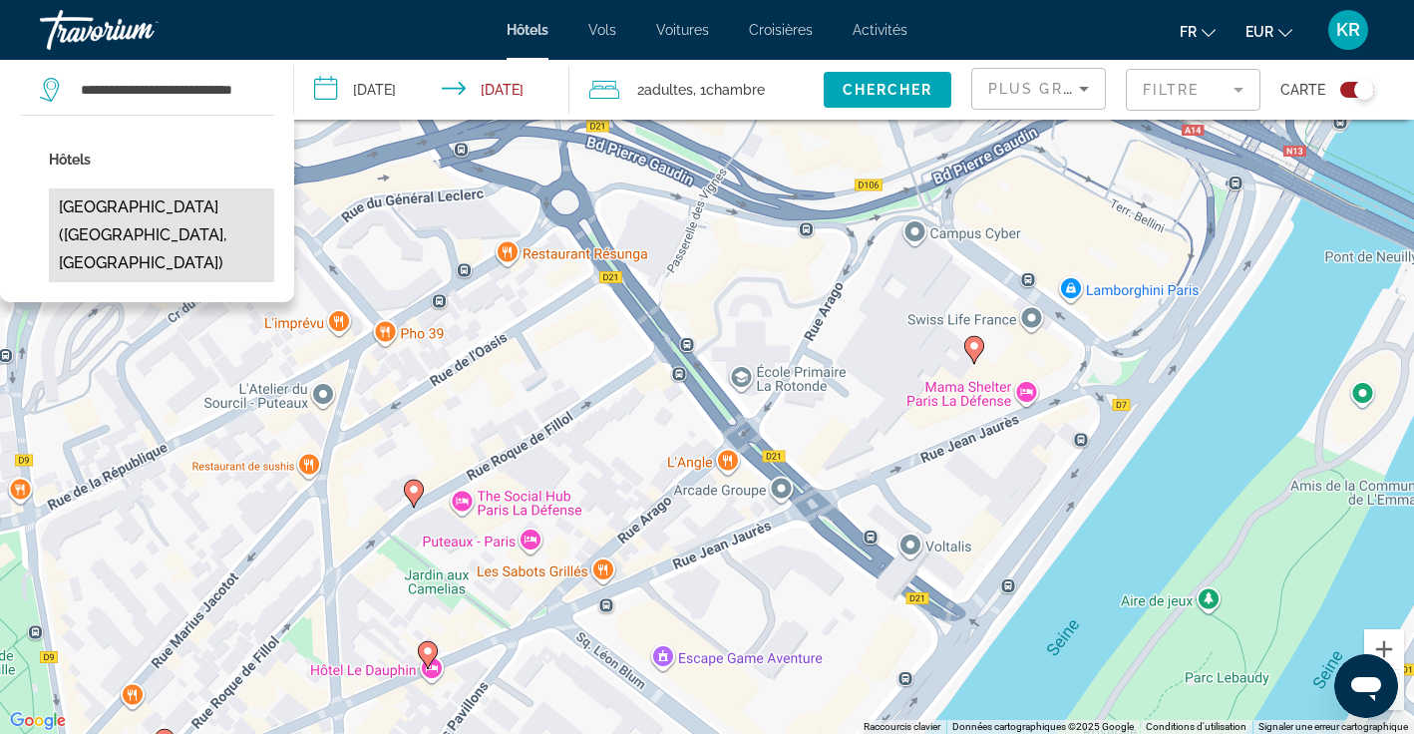
click at [127, 214] on button "Hôtel Westside Arc de Triomphe (Paris, FR)" at bounding box center [161, 235] width 225 height 94
type input "**********"
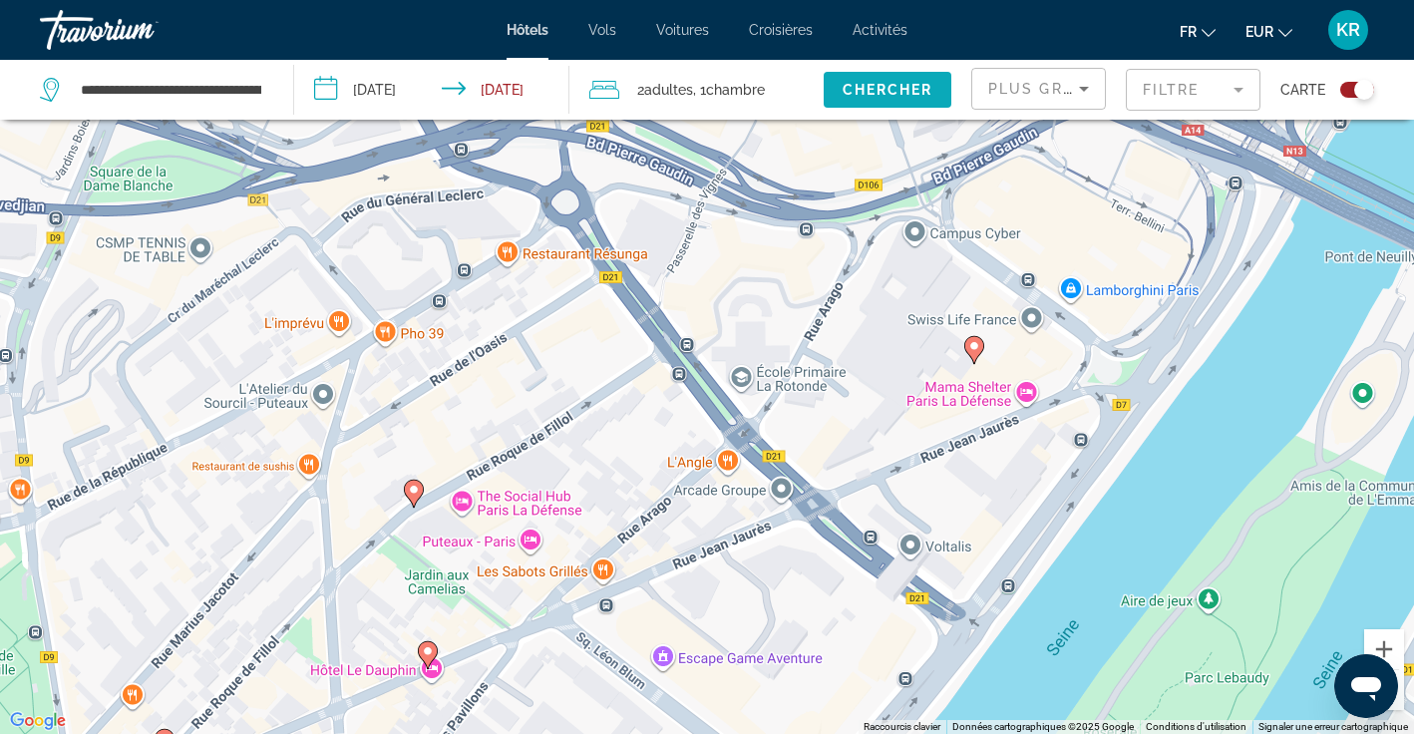
click at [860, 97] on span "Chercher" at bounding box center [888, 90] width 91 height 16
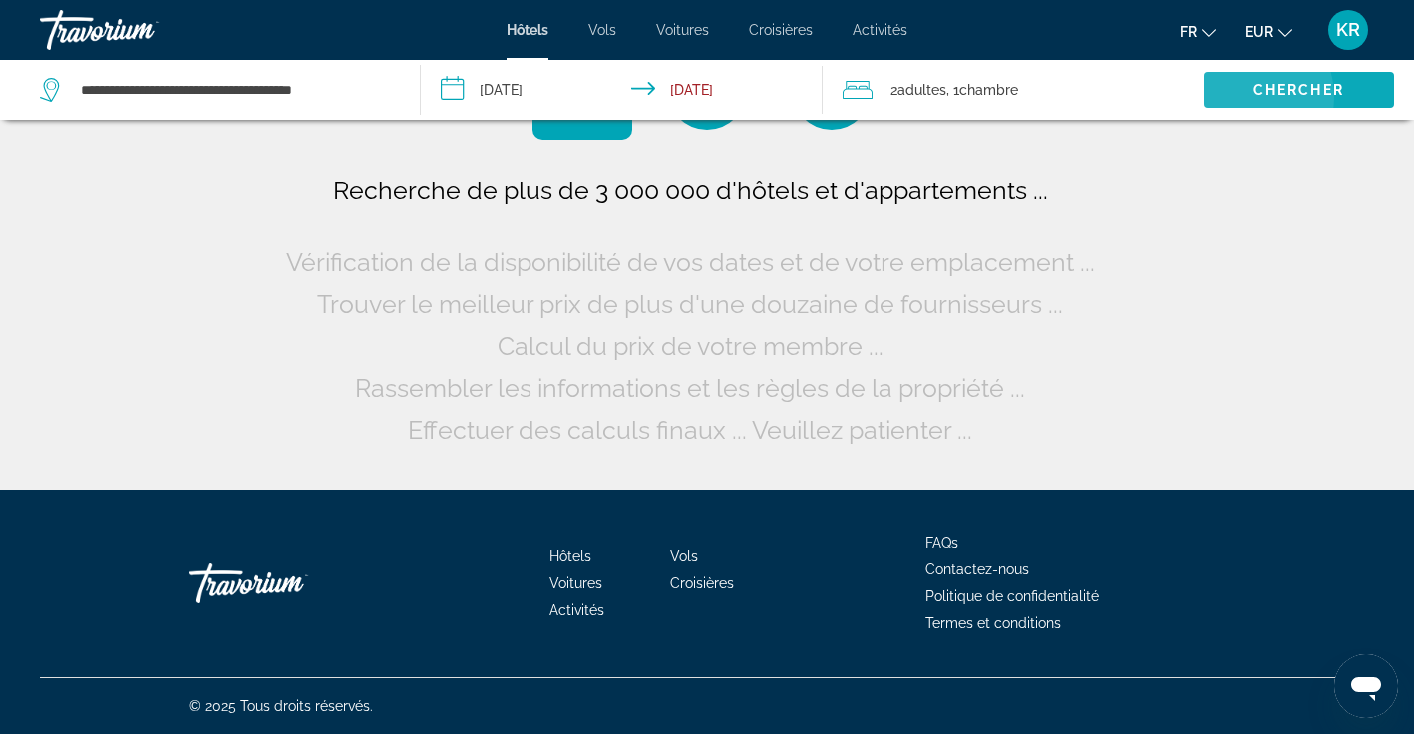
scroll to position [0, 0]
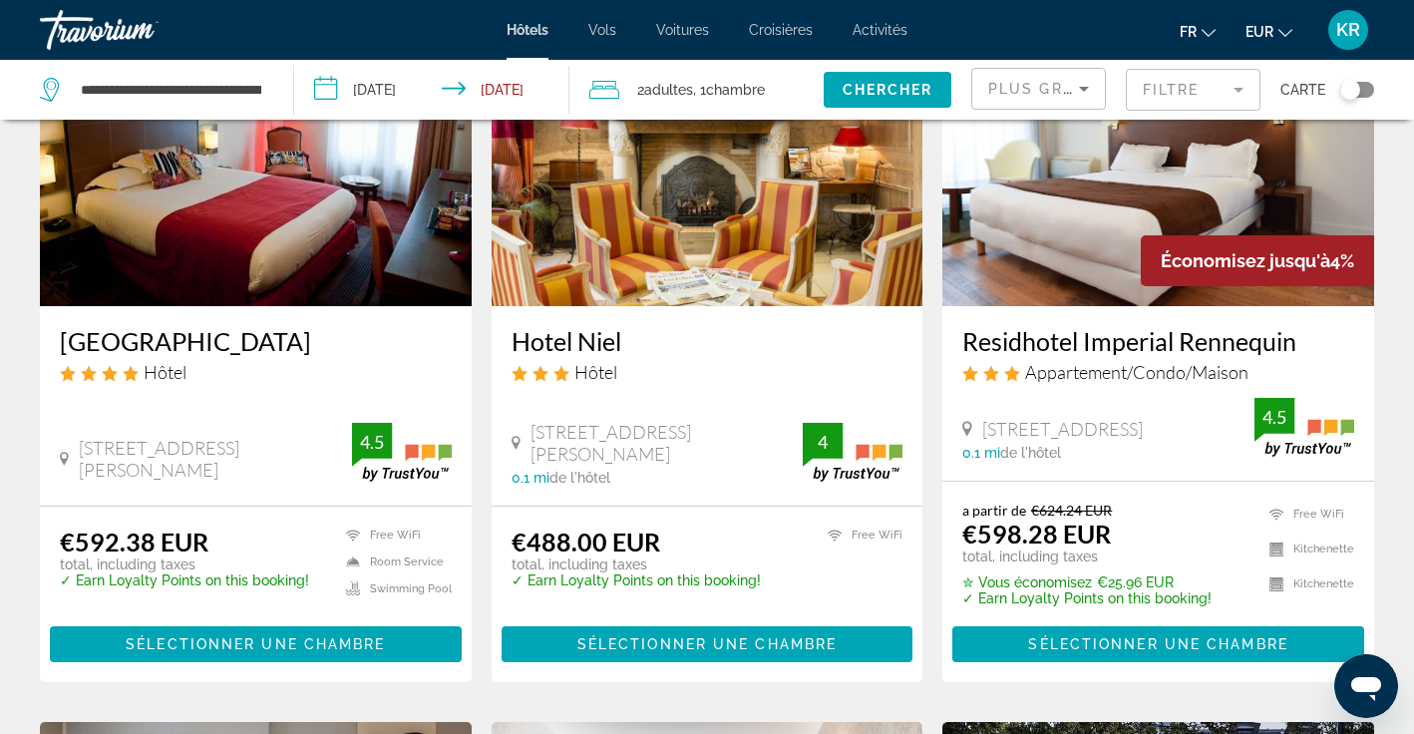
scroll to position [230, 0]
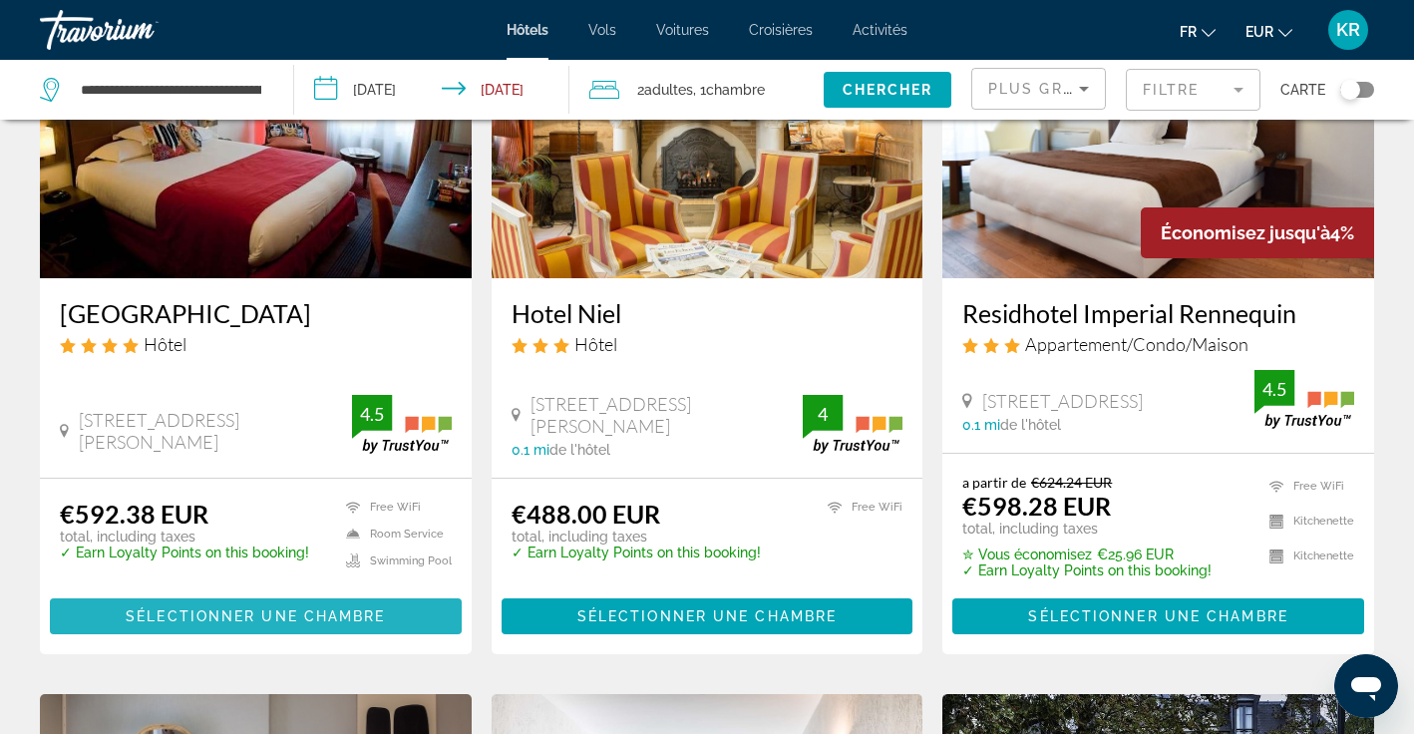
click at [197, 622] on span "Sélectionner une chambre" at bounding box center [255, 616] width 259 height 16
